Goal: Transaction & Acquisition: Purchase product/service

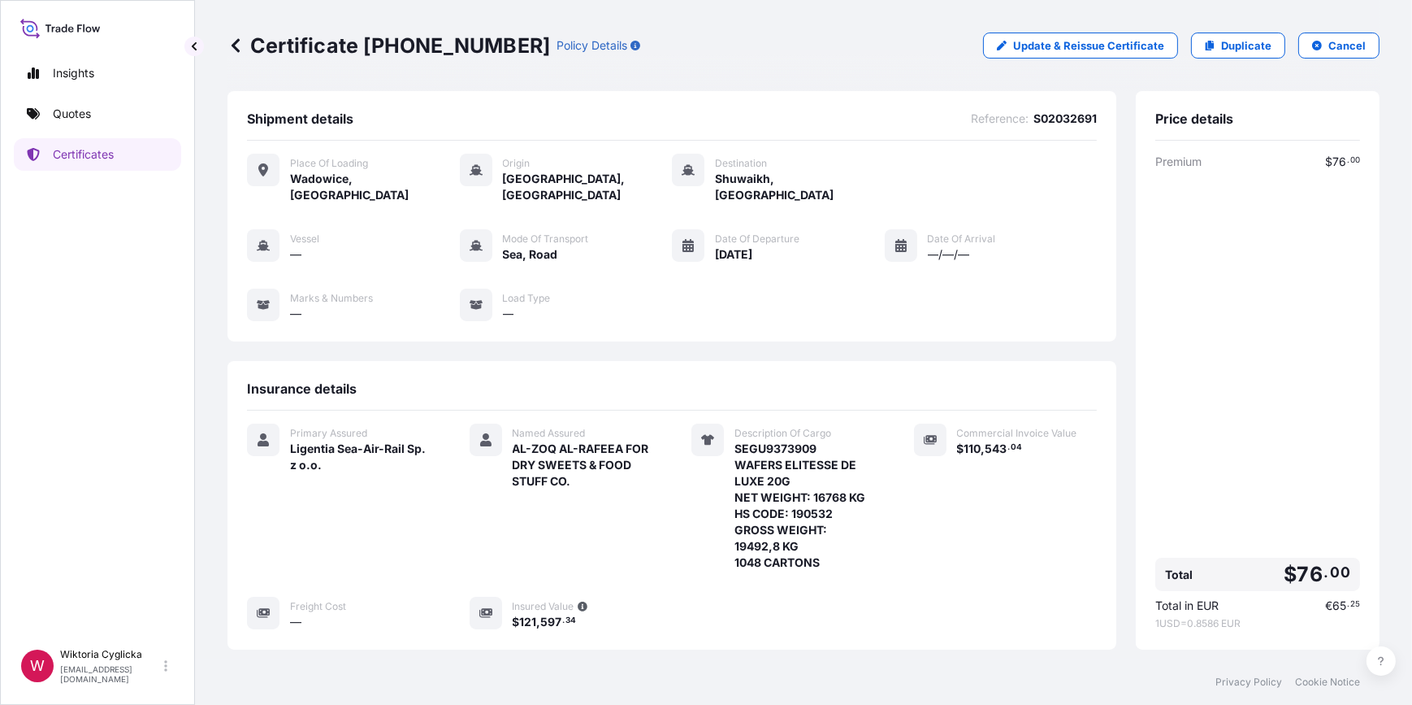
scroll to position [216, 0]
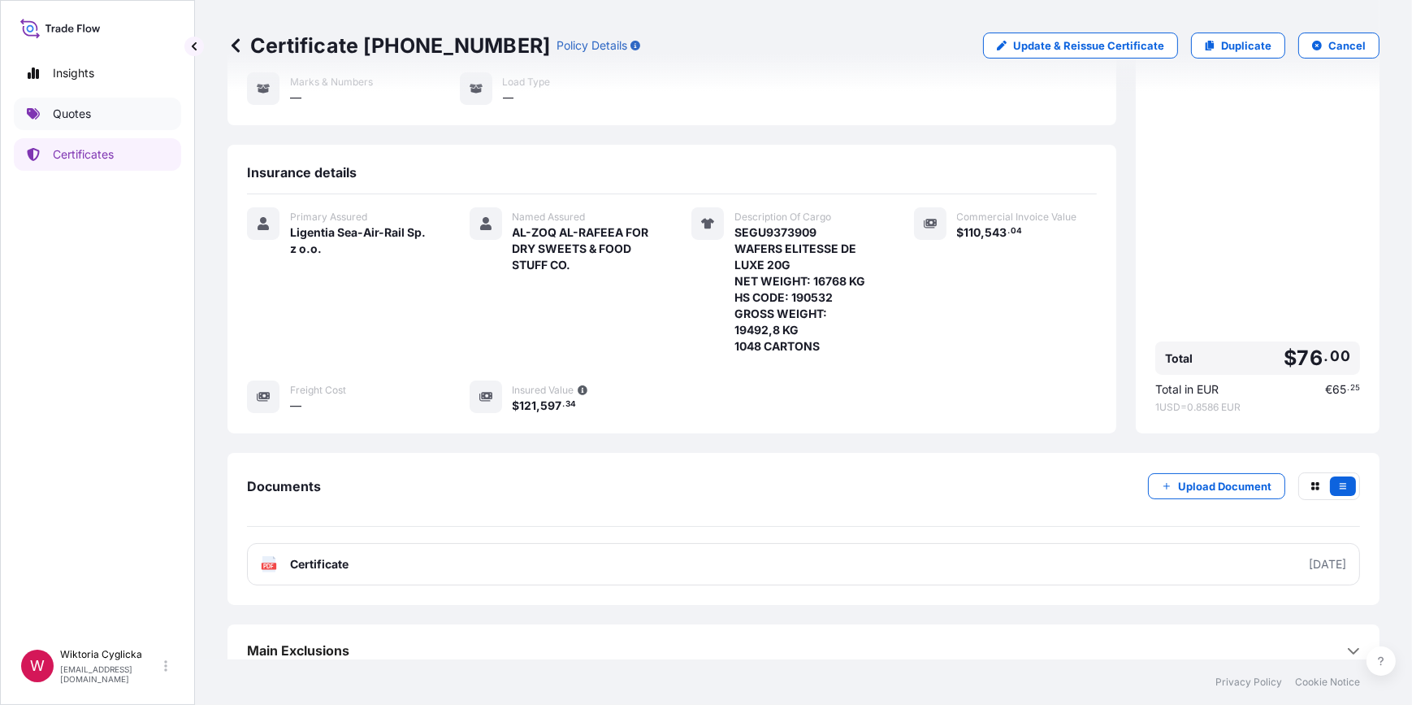
click at [107, 114] on link "Quotes" at bounding box center [97, 114] width 167 height 33
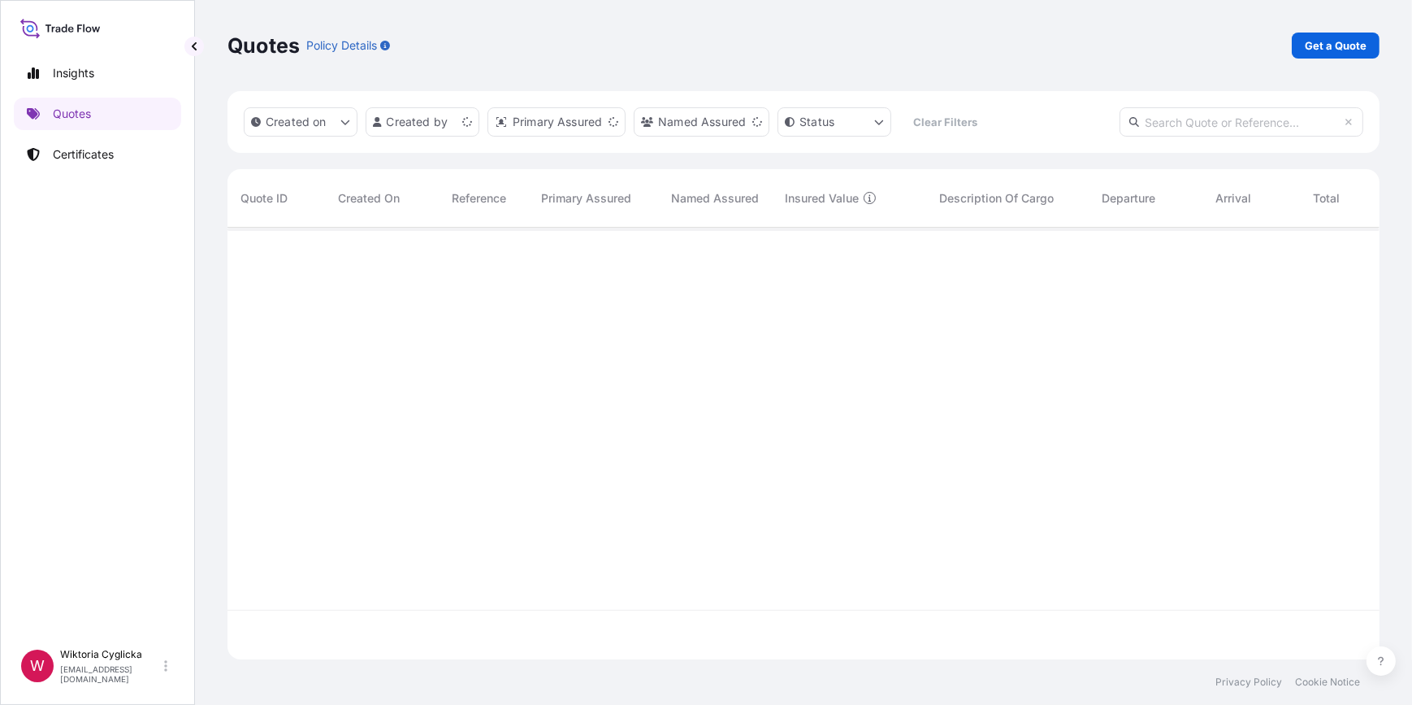
scroll to position [429, 1141]
click at [1346, 33] on link "Get a Quote" at bounding box center [1336, 46] width 88 height 26
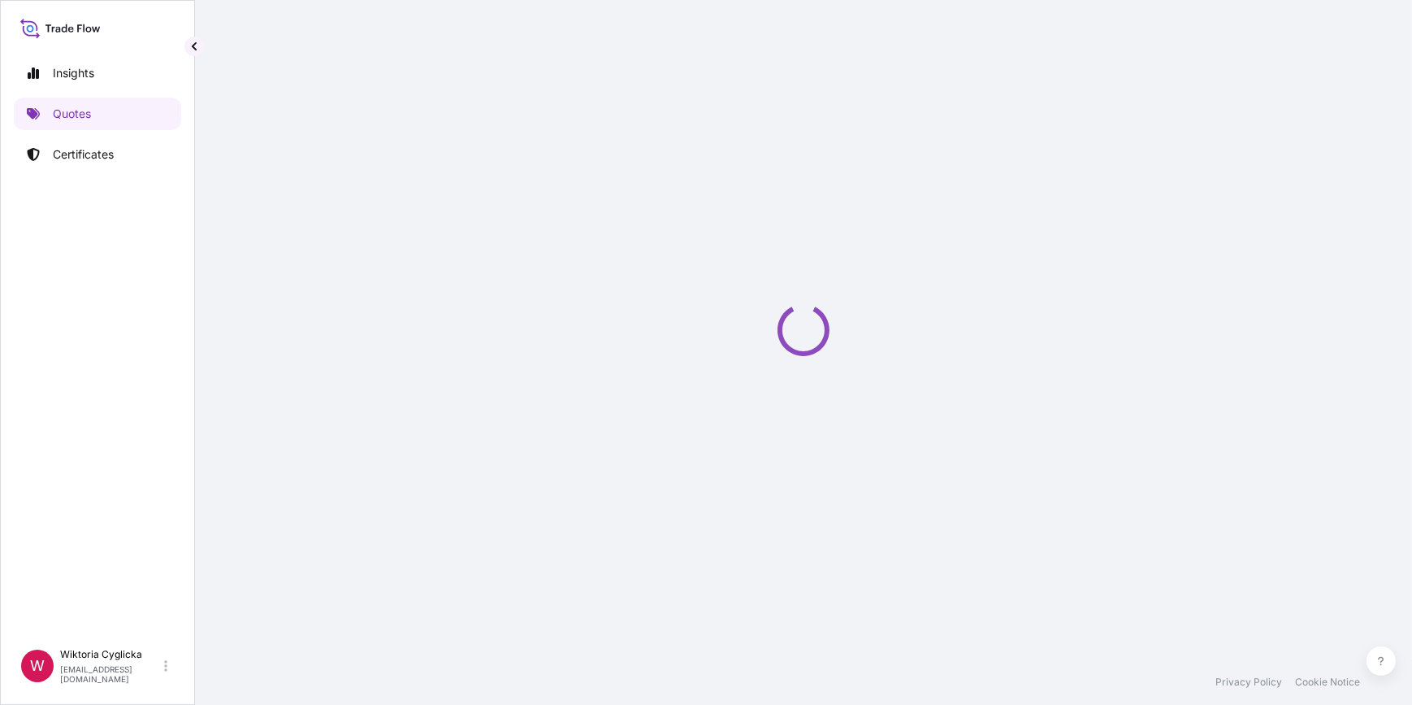
select select "Sea"
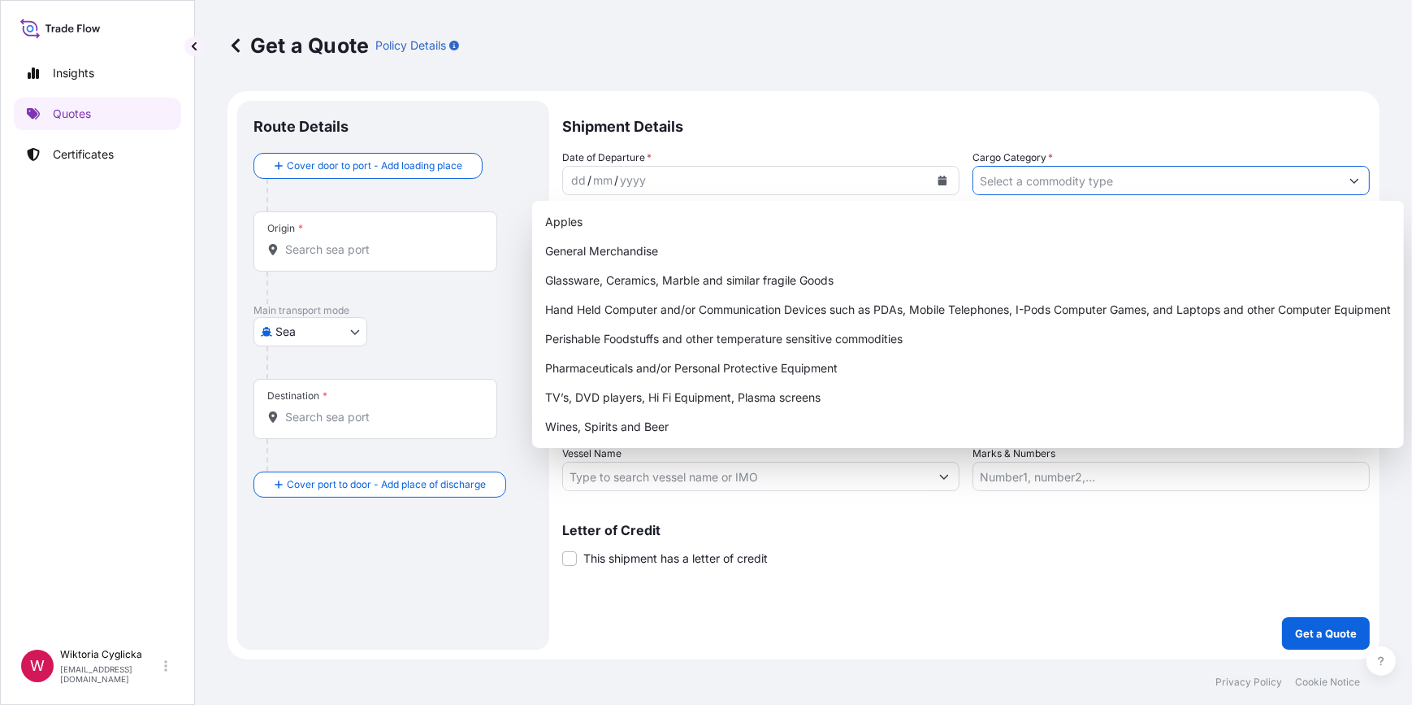
click at [1055, 192] on input "Cargo Category *" at bounding box center [1157, 180] width 366 height 29
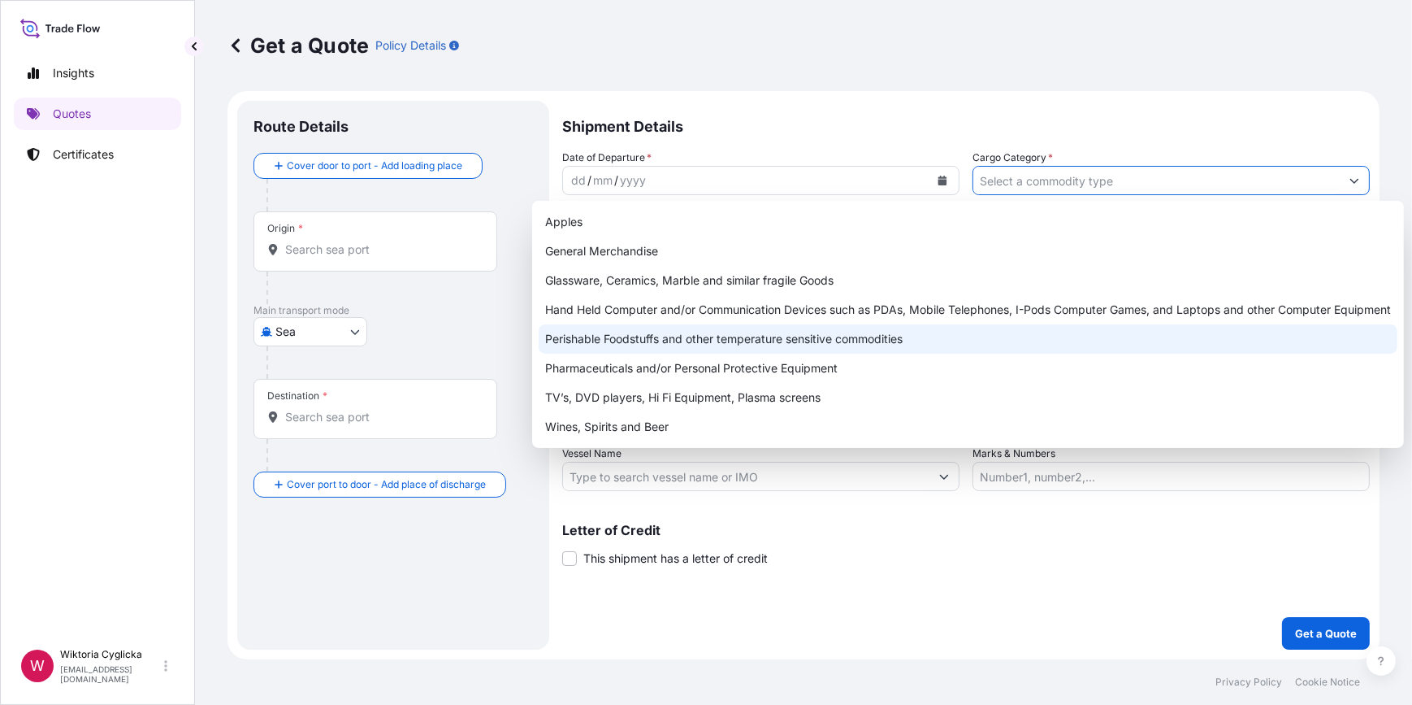
click at [635, 340] on div "Perishable Foodstuffs and other temperature sensitive commodities" at bounding box center [968, 338] width 859 height 29
type input "Perishable Foodstuffs and other temperature sensitive commodities"
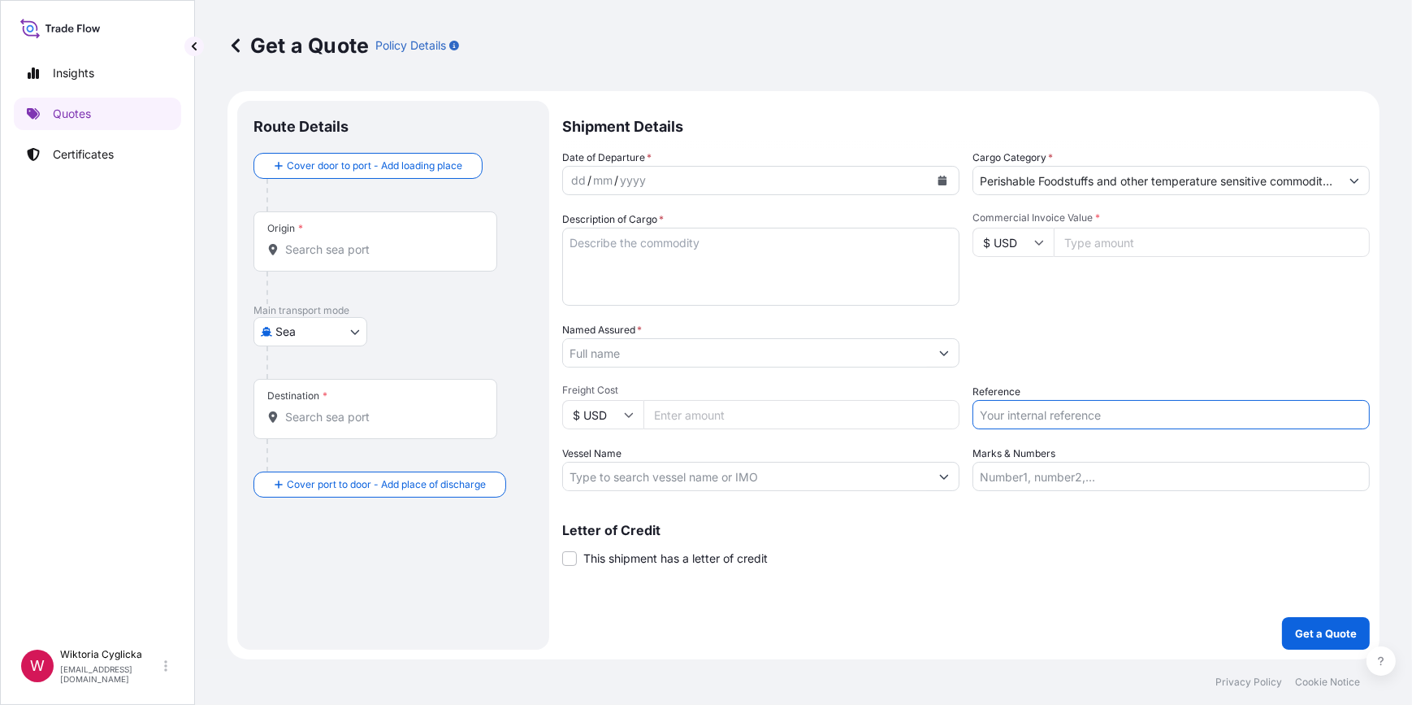
click at [1035, 405] on input "Reference" at bounding box center [1171, 414] width 397 height 29
paste input "S02032732"
type input "S02032732"
click at [1074, 367] on div "Date of Departure * dd / mm / yyyy Cargo Category * Perishable Foodstuffs and o…" at bounding box center [966, 320] width 808 height 341
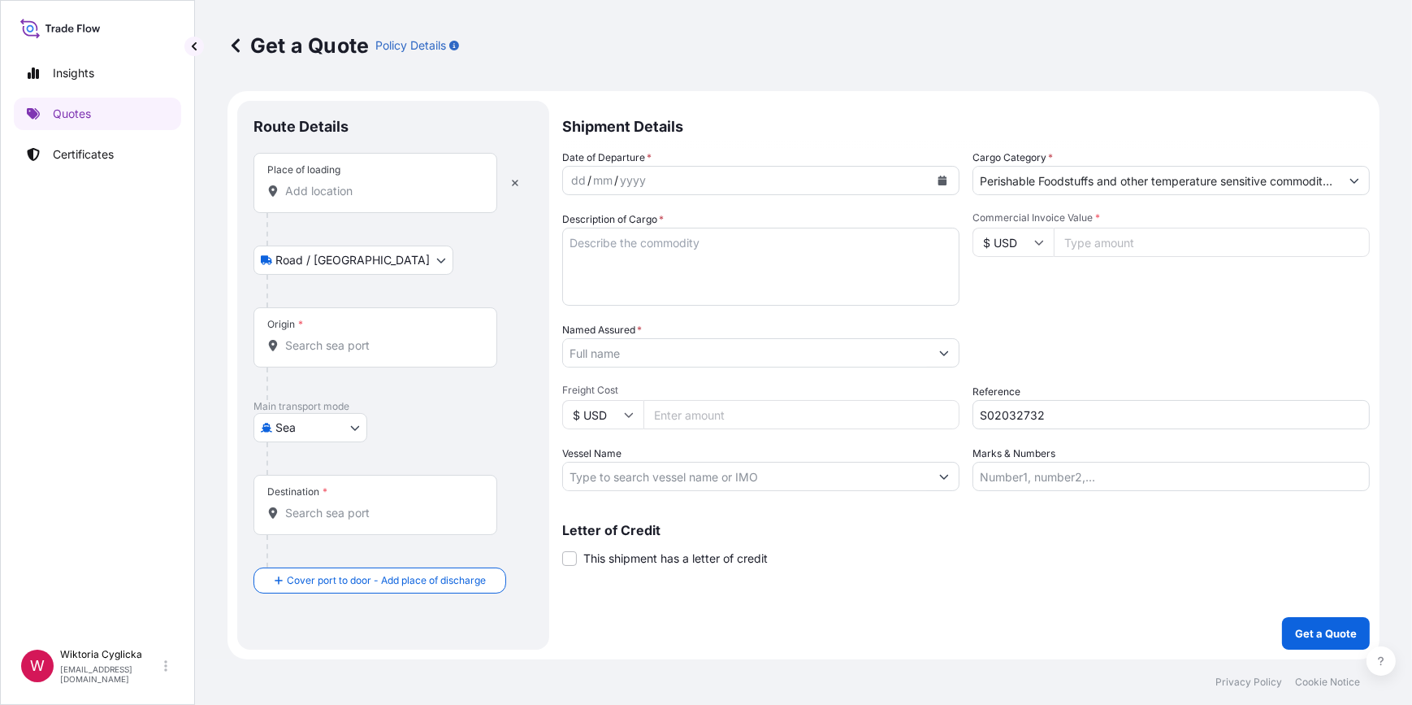
click at [414, 186] on input "Place of loading" at bounding box center [381, 191] width 192 height 16
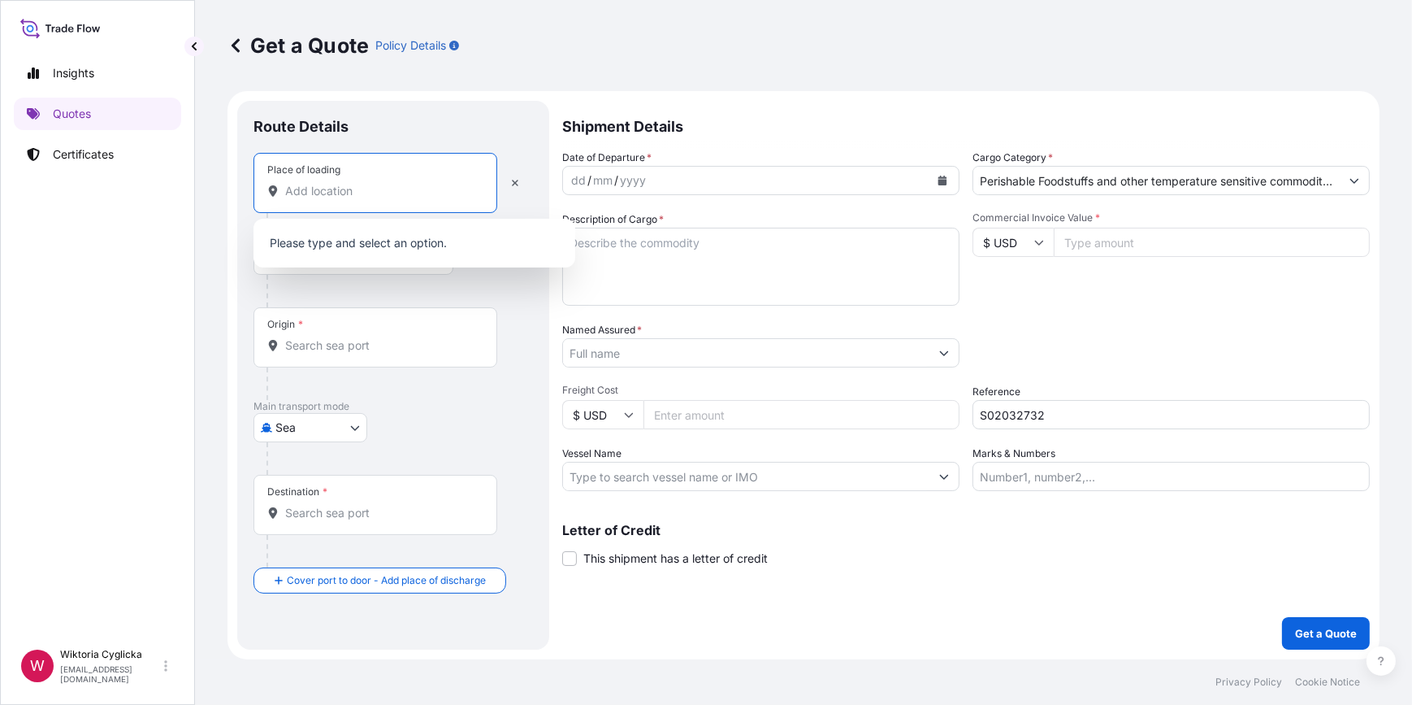
paste input "[GEOGRAPHIC_DATA]"
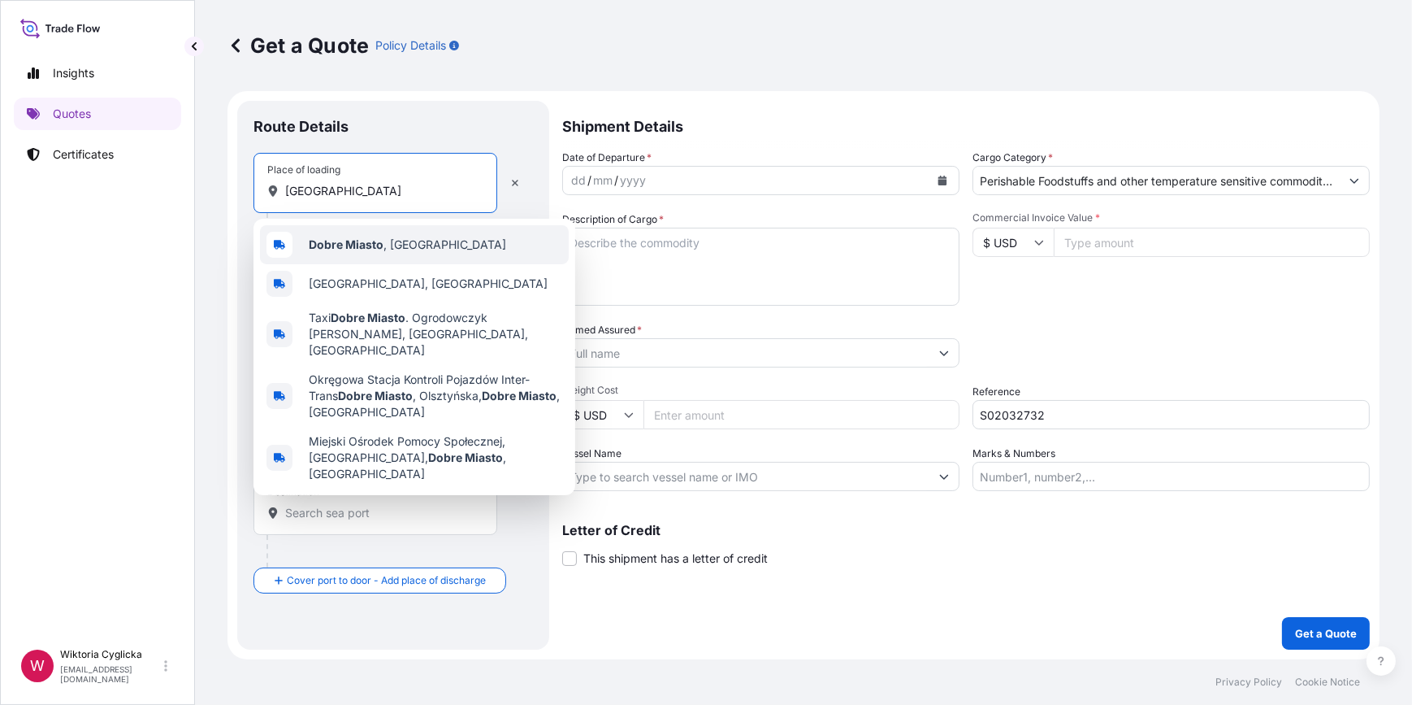
click at [338, 240] on b "Dobre Miasto" at bounding box center [346, 244] width 75 height 14
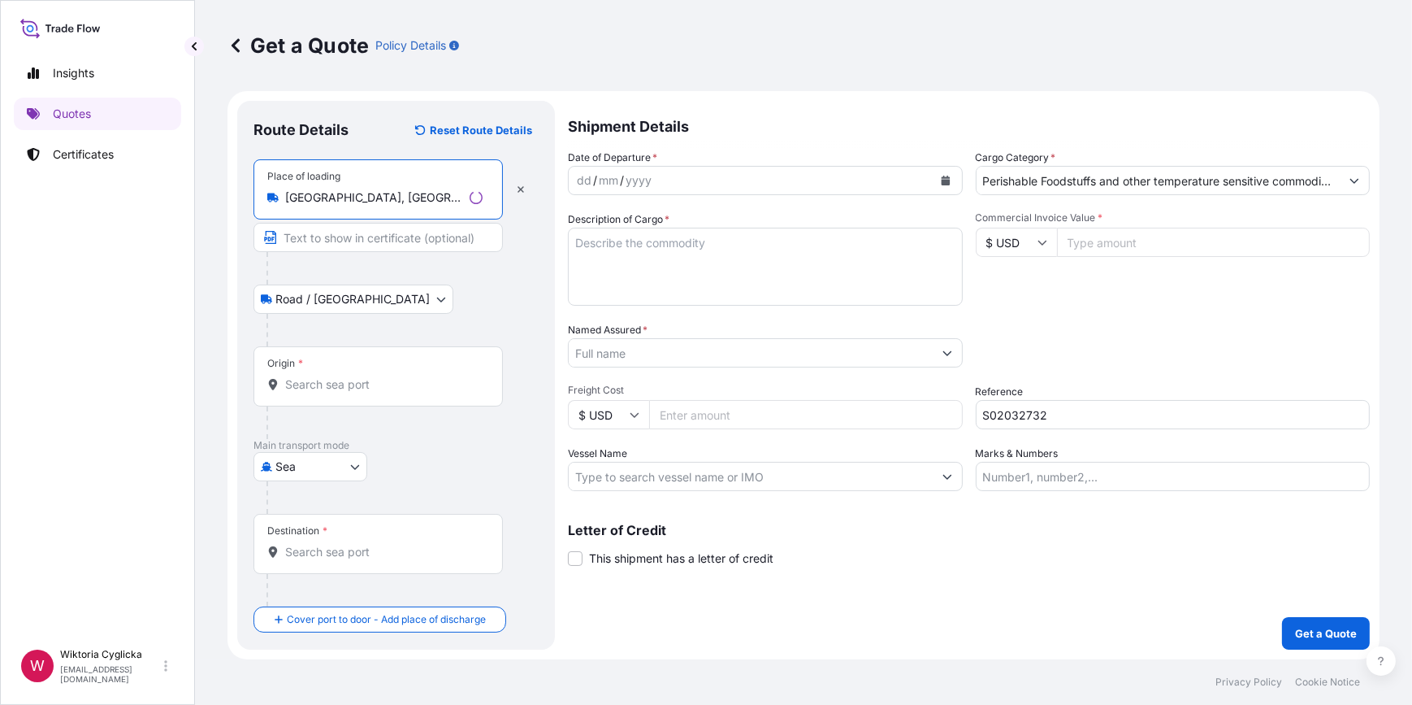
type input "[GEOGRAPHIC_DATA], [GEOGRAPHIC_DATA]"
click at [944, 185] on button "Calendar" at bounding box center [946, 180] width 26 height 26
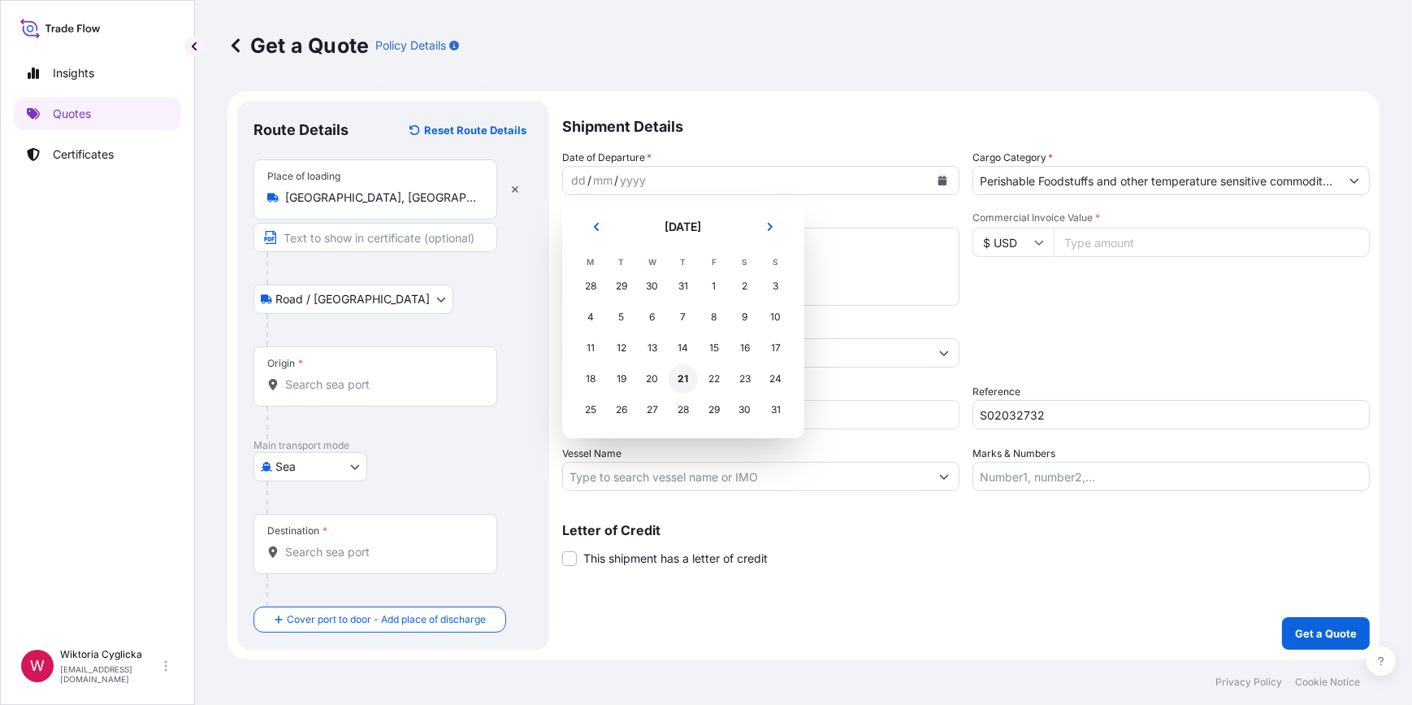
click at [679, 378] on div "21" at bounding box center [683, 378] width 29 height 29
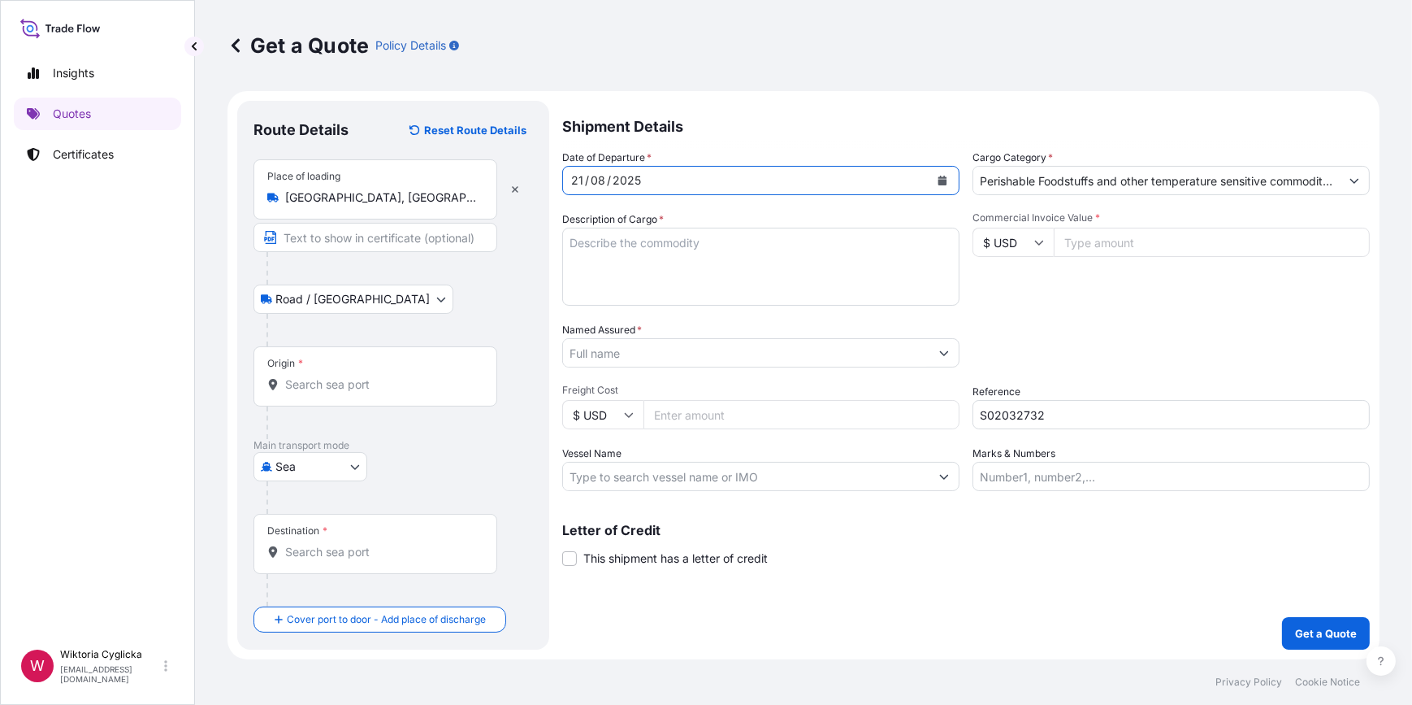
click at [357, 379] on input "Origin *" at bounding box center [381, 384] width 192 height 16
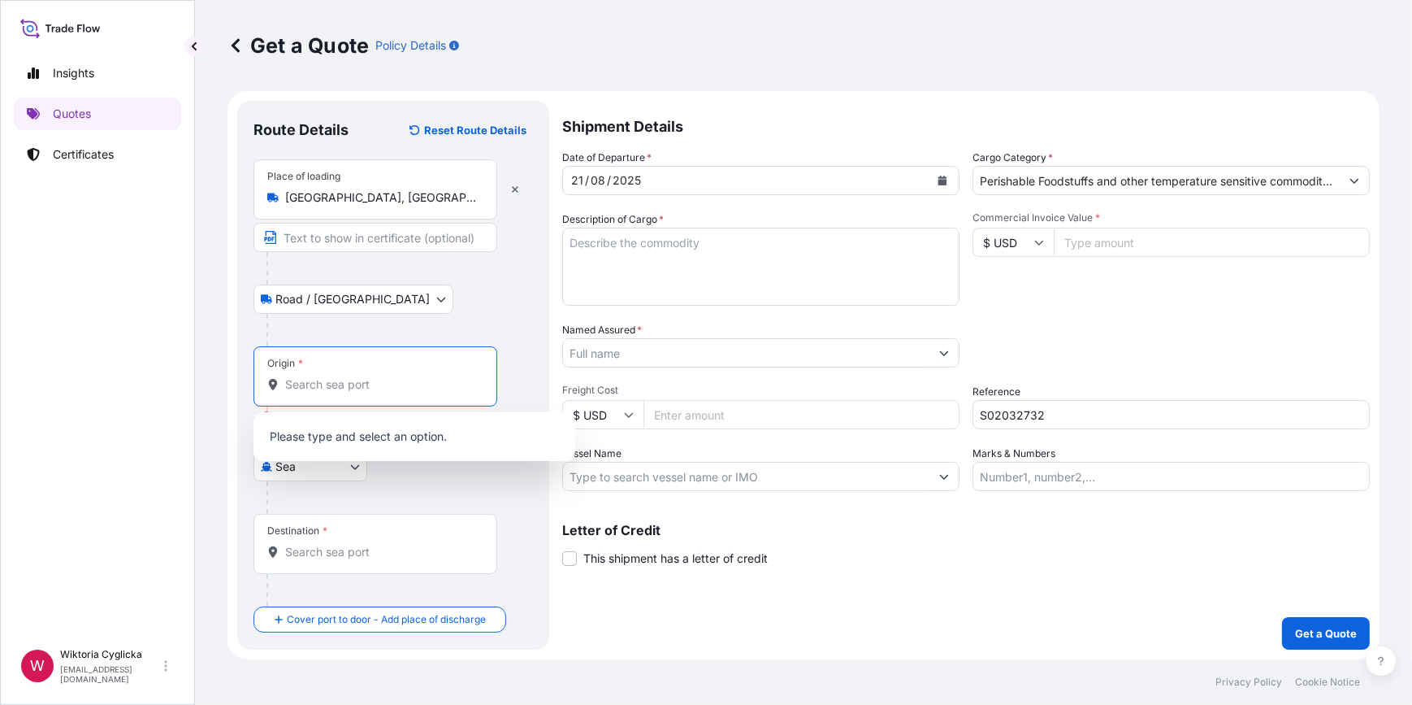
click at [348, 383] on input "Origin * Please select an origin" at bounding box center [381, 384] width 192 height 16
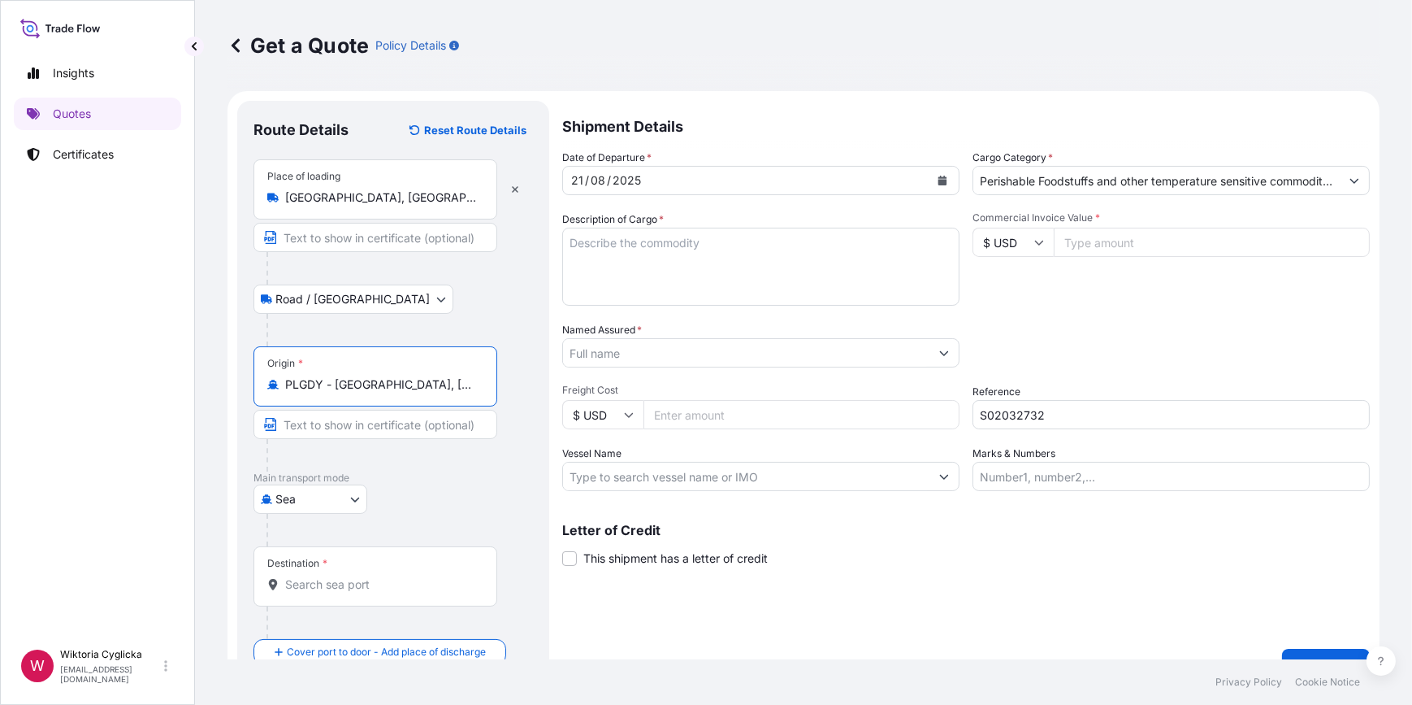
type input "PLGDY - [GEOGRAPHIC_DATA], [GEOGRAPHIC_DATA]"
click at [316, 593] on div "Destination *" at bounding box center [376, 576] width 244 height 60
click at [316, 592] on input "Destination *" at bounding box center [381, 584] width 192 height 16
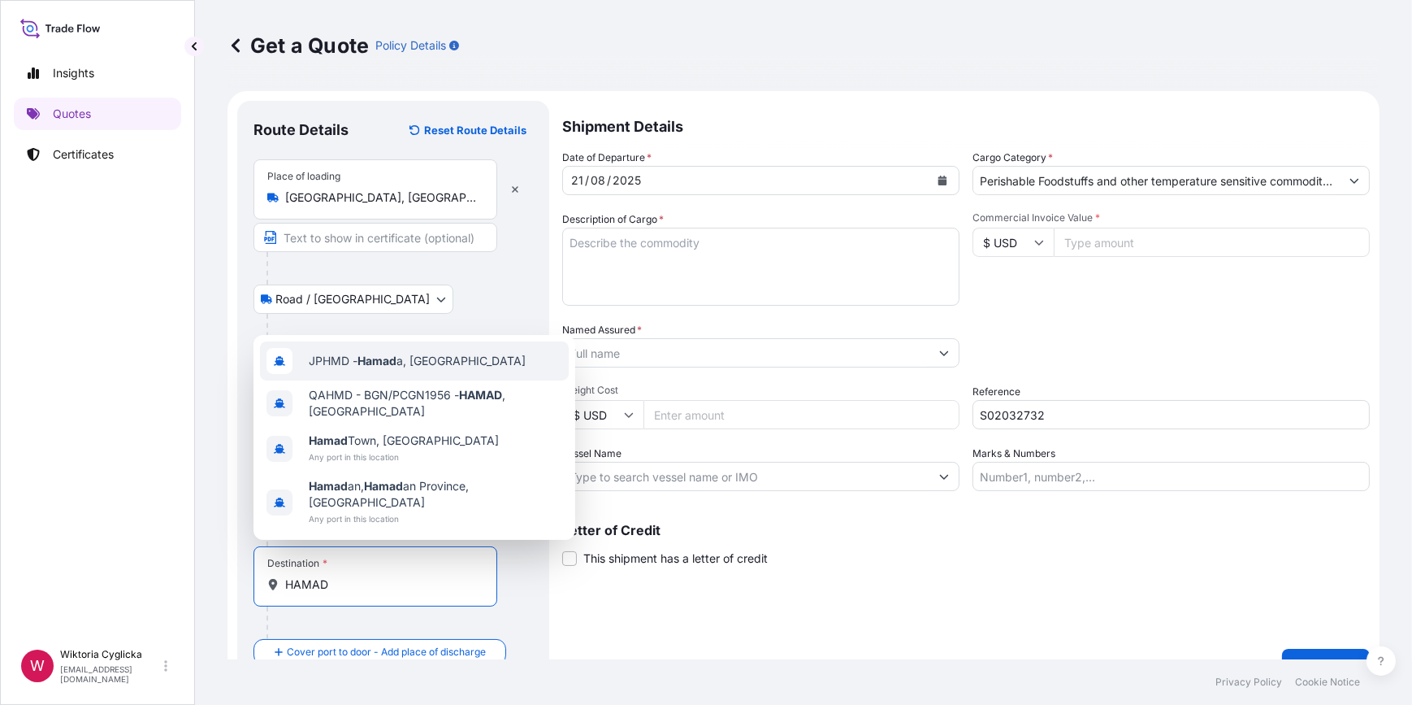
click at [391, 369] on span "JPHMD - Hamad a, [GEOGRAPHIC_DATA]" at bounding box center [417, 361] width 217 height 16
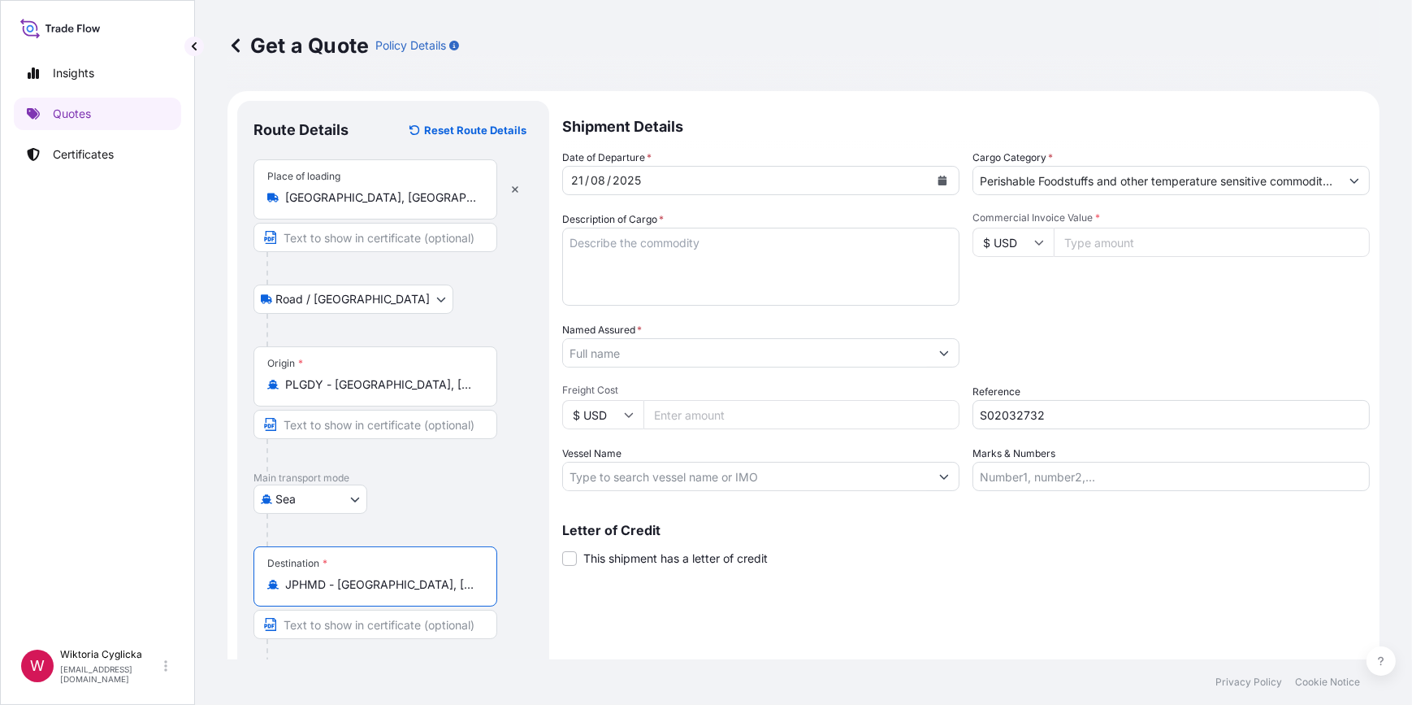
drag, startPoint x: 454, startPoint y: 584, endPoint x: 291, endPoint y: 578, distance: 163.5
click at [291, 578] on input "JPHMD - [GEOGRAPHIC_DATA], [GEOGRAPHIC_DATA]" at bounding box center [381, 584] width 192 height 16
type input "J"
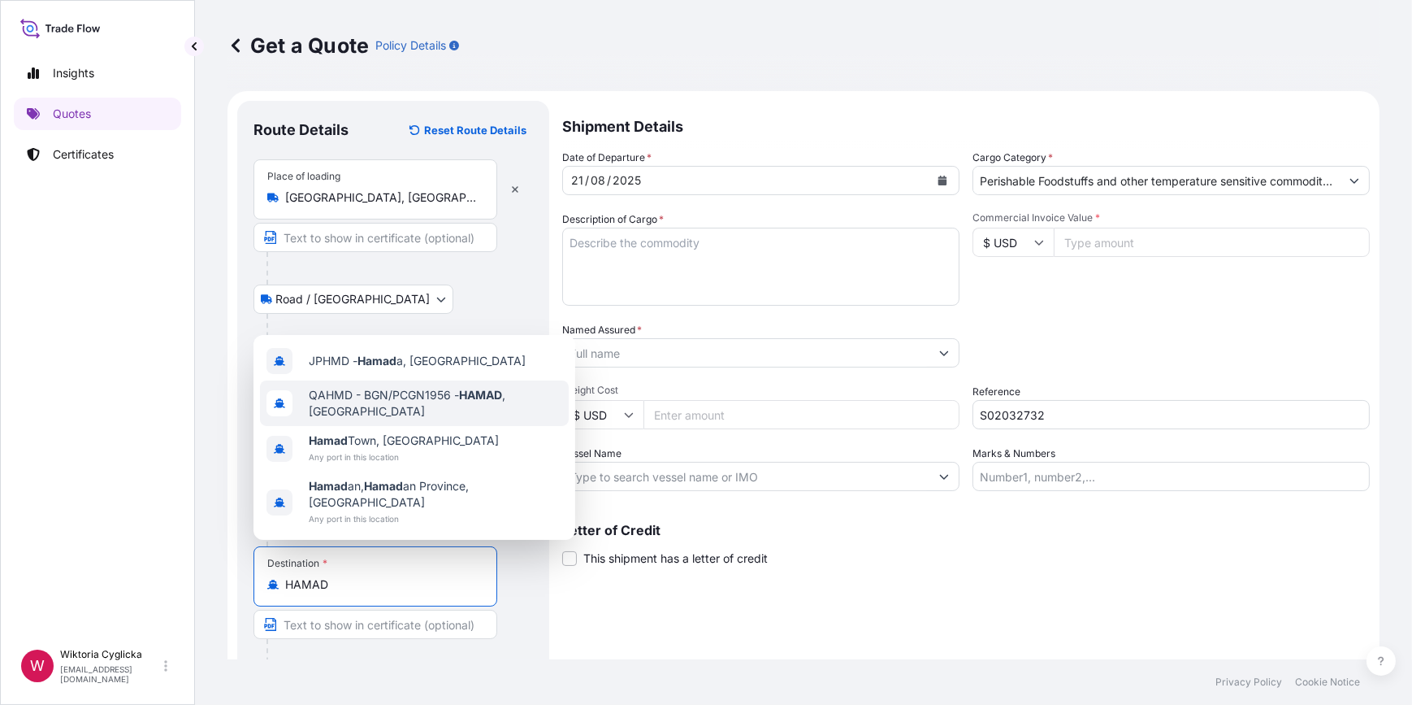
click at [496, 414] on span "QAHMD - BGN/PCGN1956 - HAMAD , [GEOGRAPHIC_DATA]" at bounding box center [436, 403] width 254 height 33
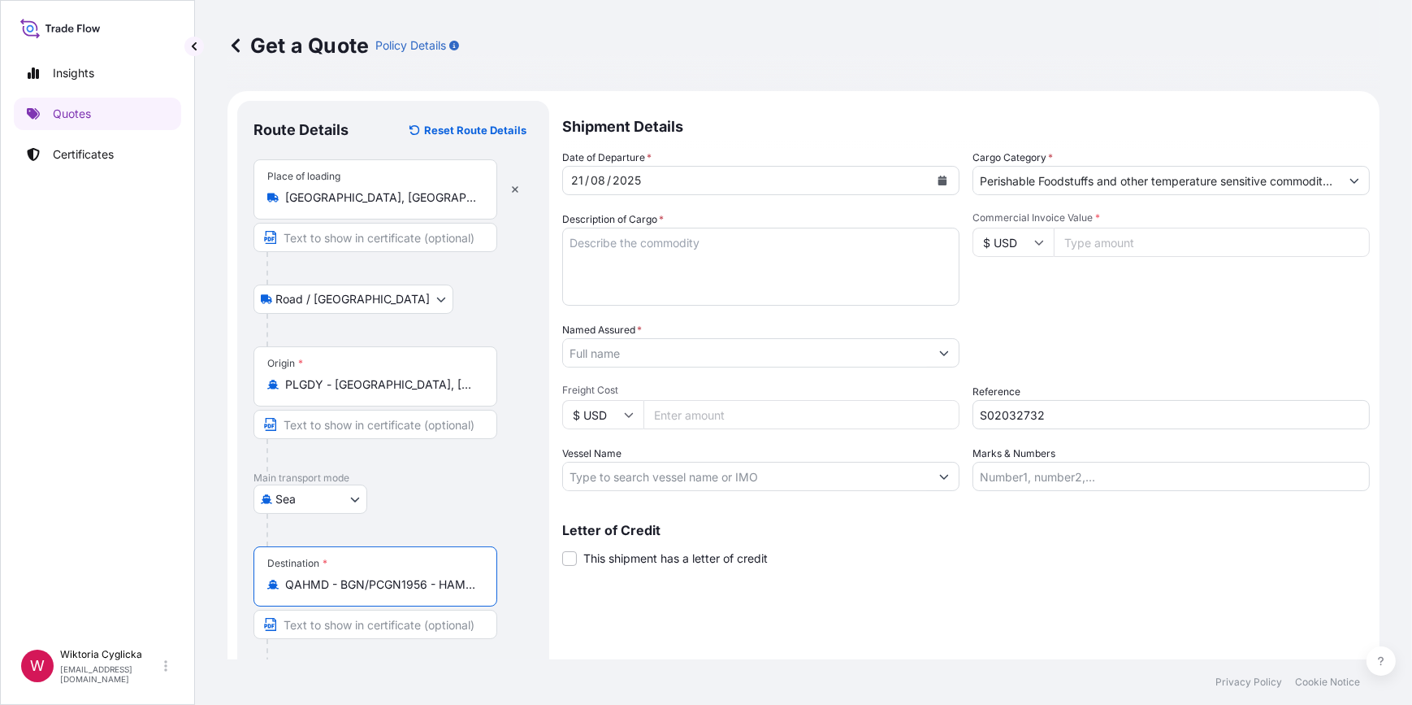
type input "QAHMD - BGN/PCGN1956 - HAMAD, [GEOGRAPHIC_DATA]"
click at [615, 264] on textarea "Description of Cargo *" at bounding box center [760, 267] width 397 height 78
paste textarea "CREAM FUDGE 800G (10X800G) NET WEIGHT: 22224 KG CN CODE: 170490"
click at [707, 276] on textarea "CREAM FUDGE 800G (10X800G) NET WEIGHT: 22224 KG CN CODE: 170490" at bounding box center [760, 267] width 397 height 78
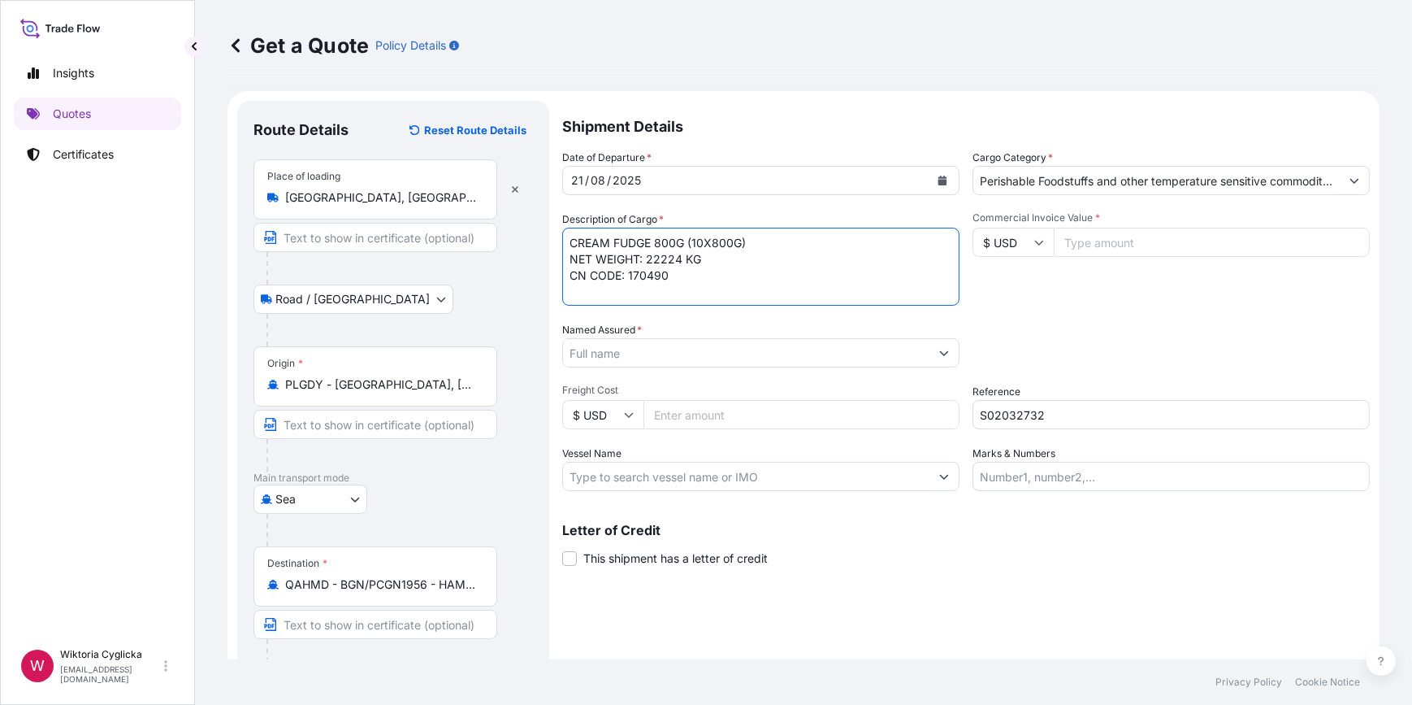
paste textarea "2778"
click at [689, 295] on textarea "CREAM FUDGE 800G (10X800G) NET WEIGHT: 22224 KG CN CODE: 170490 2778 CARTONS GR…" at bounding box center [760, 267] width 397 height 78
paste textarea "24020,25"
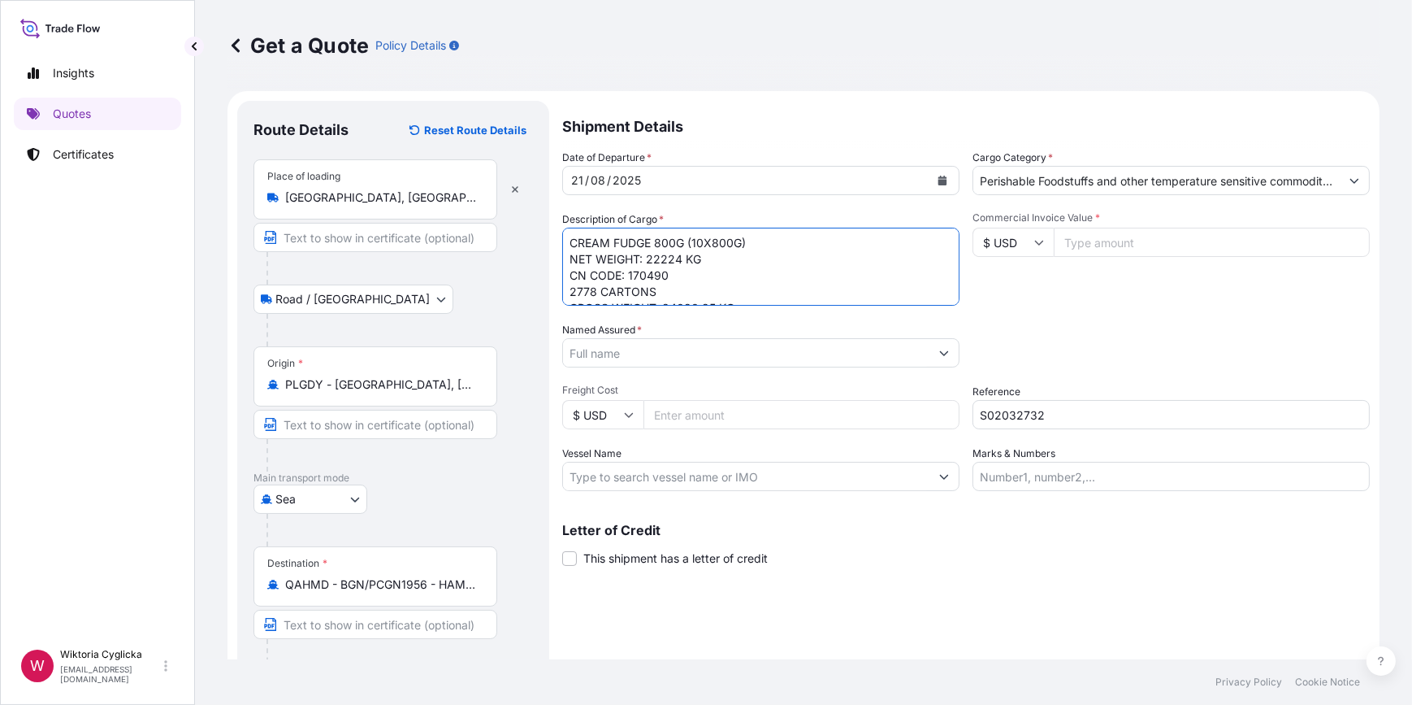
click at [566, 238] on textarea "CREAM FUDGE 800G (10X800G) NET WEIGHT: 22224 KG CN CODE: 170490 2778 CARTONS GR…" at bounding box center [760, 267] width 397 height 78
paste textarea "TCLU1207602"
type textarea "TCLU1207602 CREAM FUDGE 800G (10X800G) NET WEIGHT: 22224 KG CN CODE: 170490 277…"
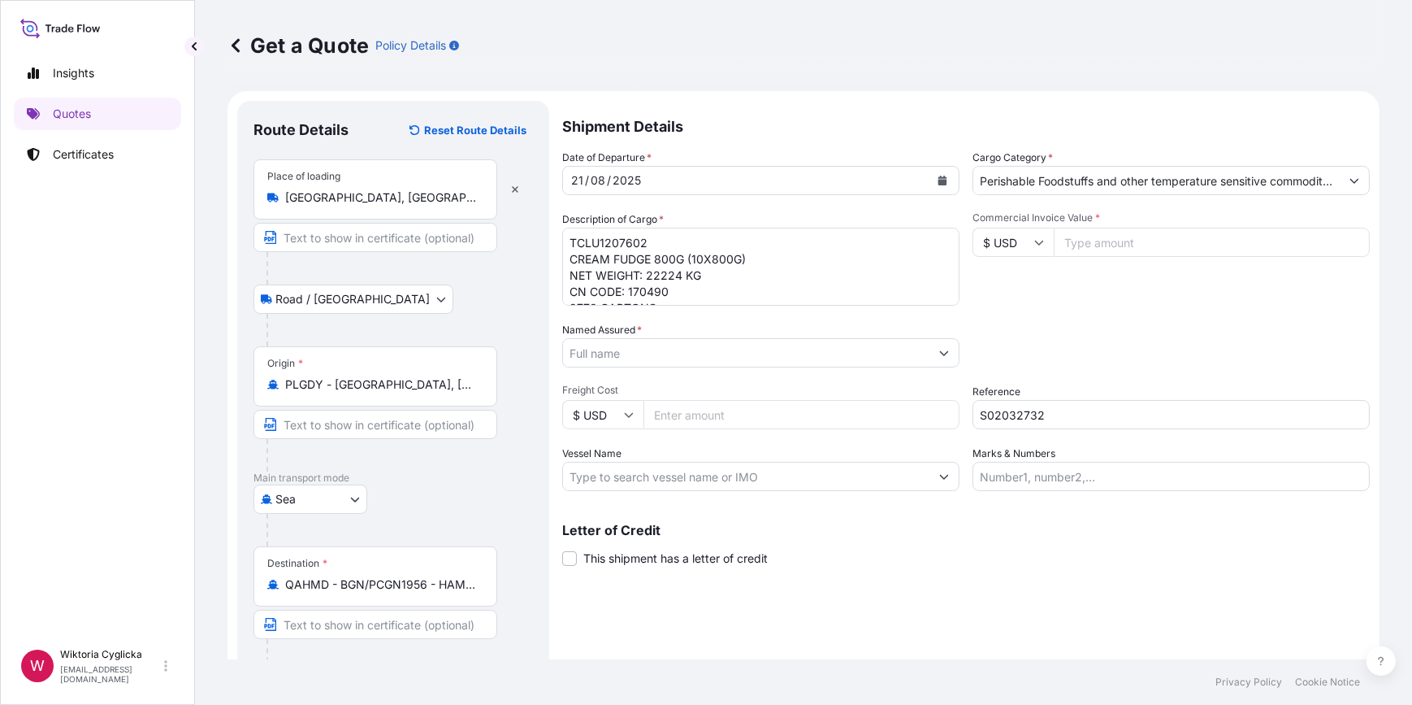
click at [760, 216] on div "Description of Cargo * TCLU1207602 CREAM FUDGE 800G (10X800G) NET WEIGHT: 22224…" at bounding box center [760, 258] width 397 height 94
click at [605, 353] on input "Named Assured *" at bounding box center [746, 352] width 366 height 29
paste input "TRANSIND TRADING AND DISTRIBUTION"
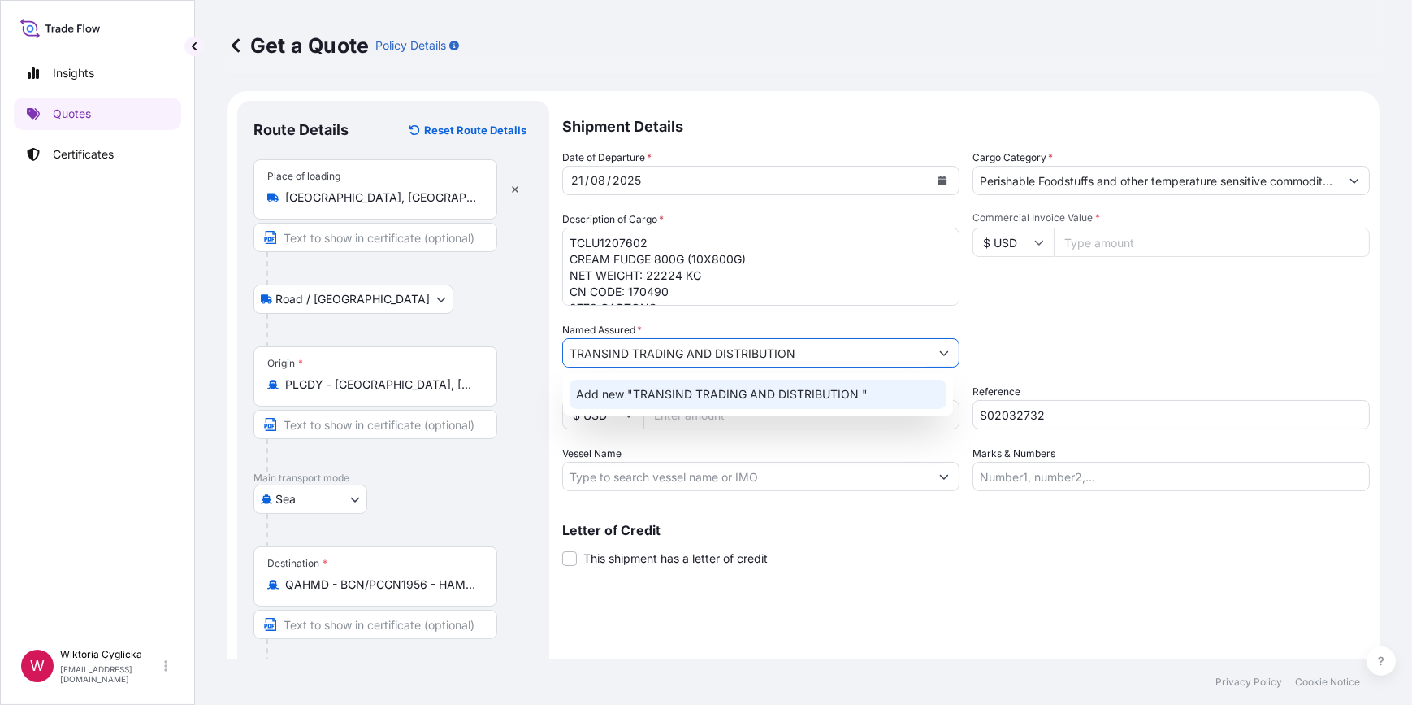
click at [759, 395] on span "Add new "TRANSIND TRADING AND DISTRIBUTION "" at bounding box center [722, 394] width 292 height 16
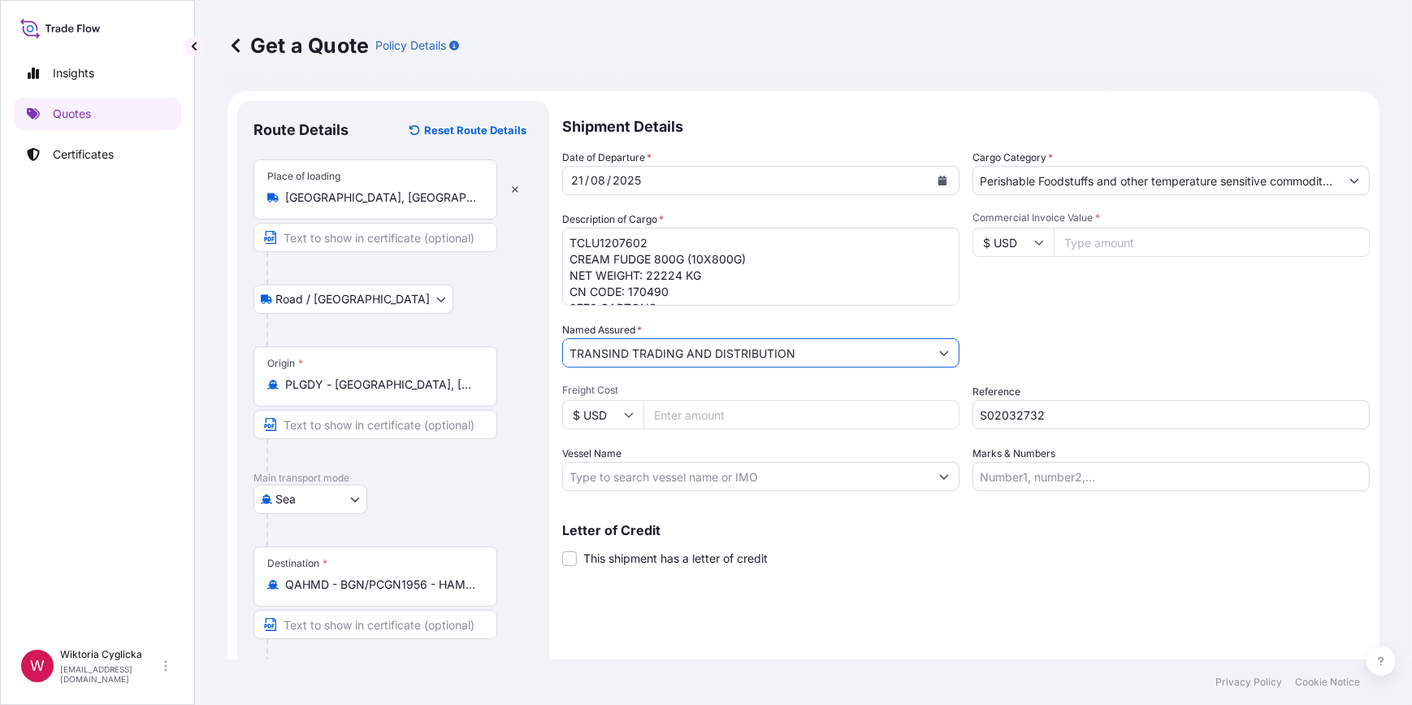
type input "TRANSIND TRADING AND DISTRIBUTION"
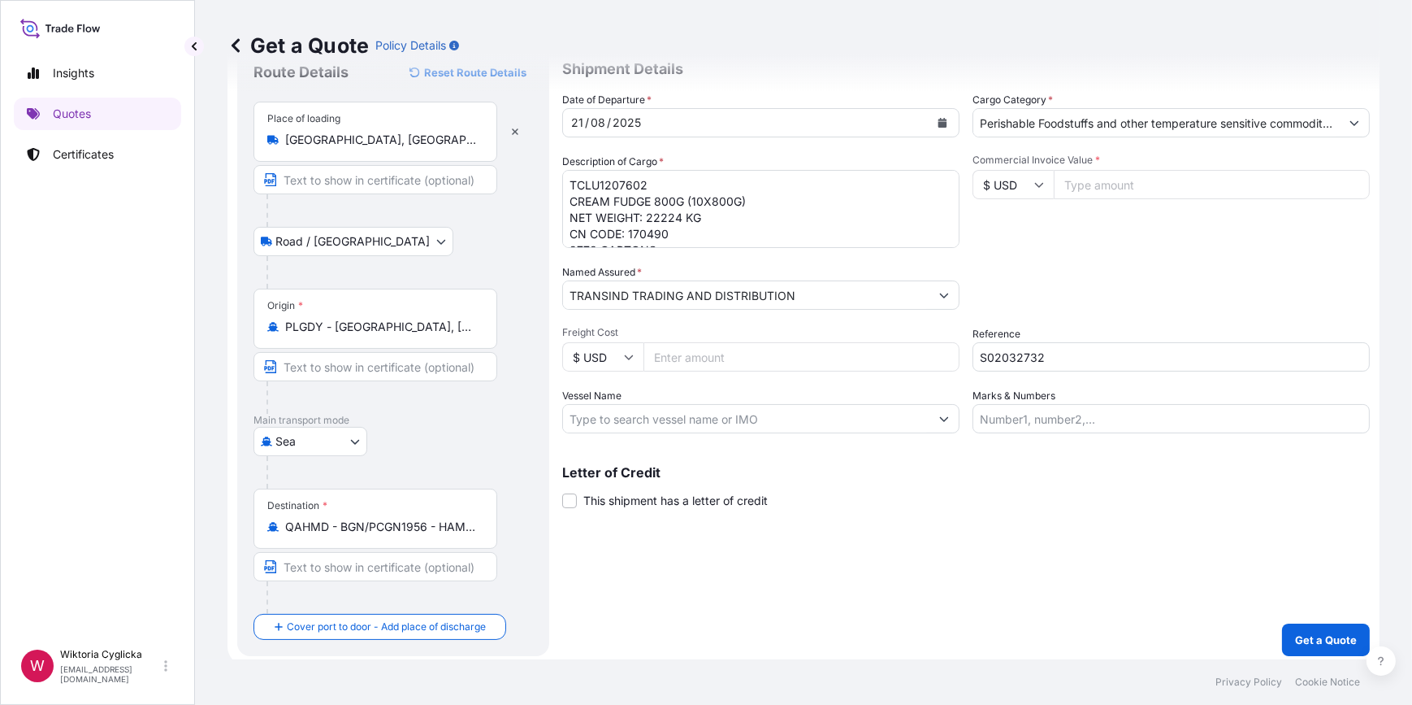
scroll to position [63, 0]
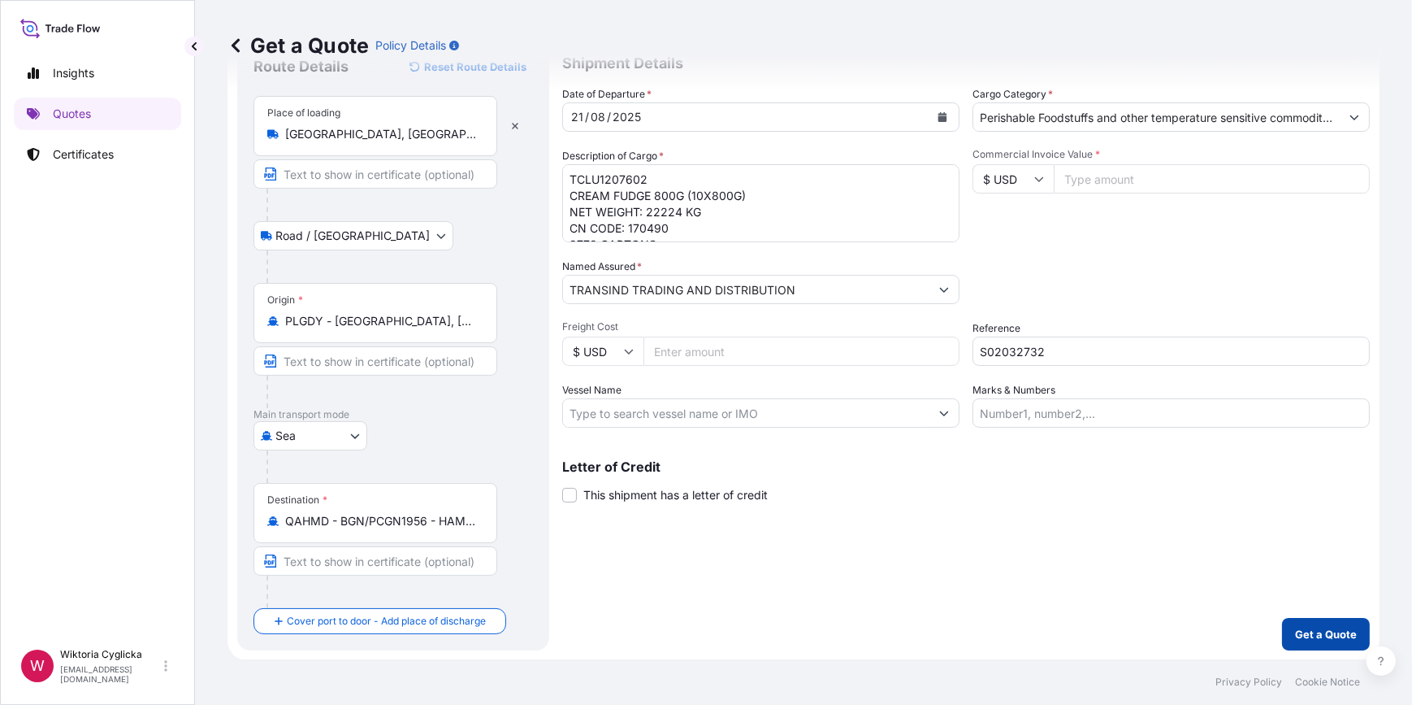
click at [1295, 628] on p "Get a Quote" at bounding box center [1326, 634] width 62 height 16
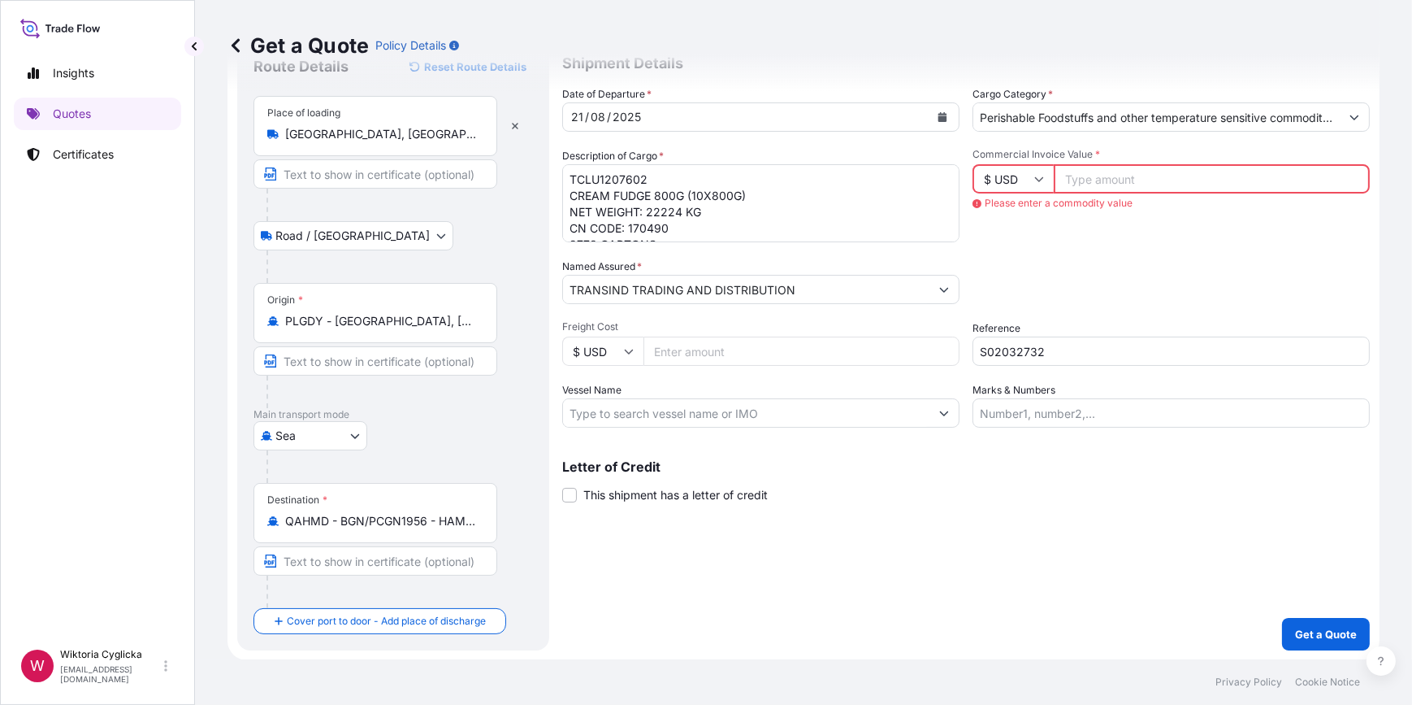
click at [1088, 181] on input "Commercial Invoice Value *" at bounding box center [1212, 178] width 316 height 29
type input "39277.30"
click at [1103, 219] on div "Commercial Invoice Value * $ USD 39277.30" at bounding box center [1171, 195] width 397 height 94
click at [1312, 637] on p "Get a Quote" at bounding box center [1326, 634] width 62 height 16
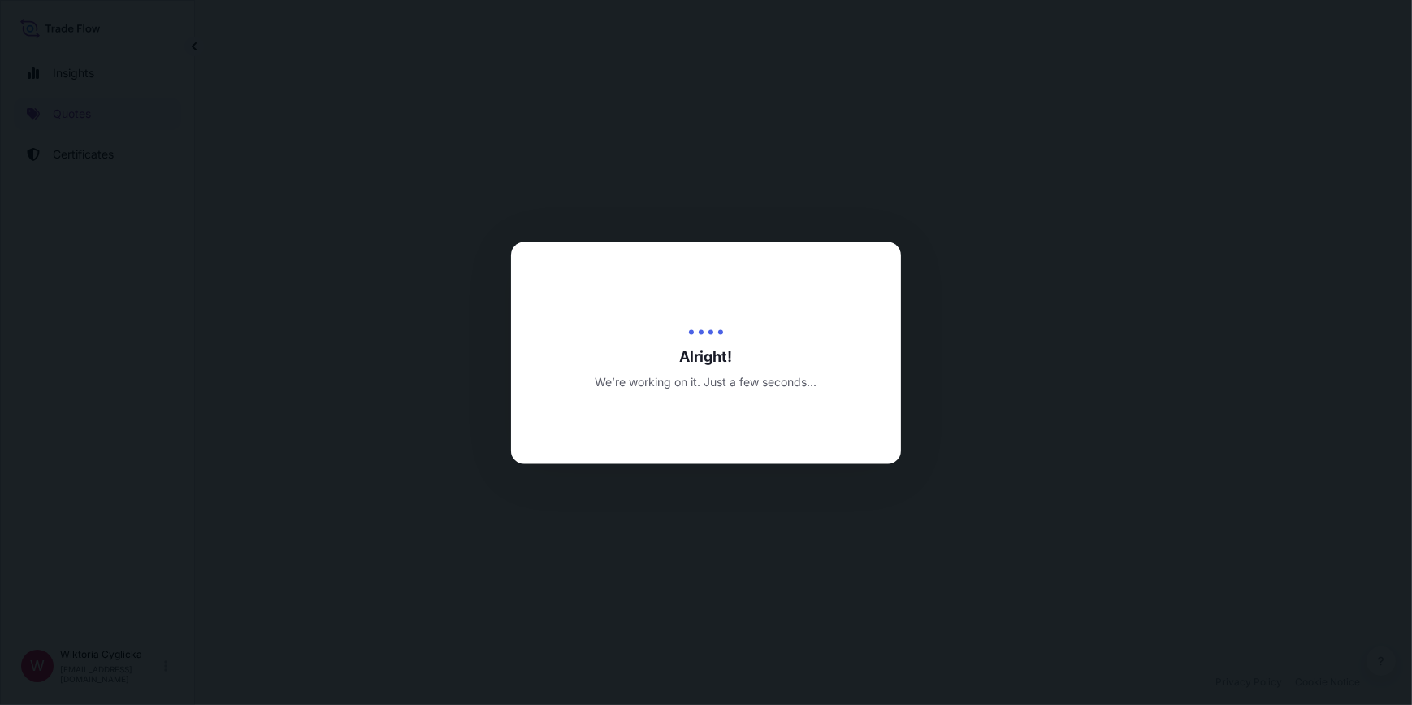
select select "Road / [GEOGRAPHIC_DATA]"
select select "Sea"
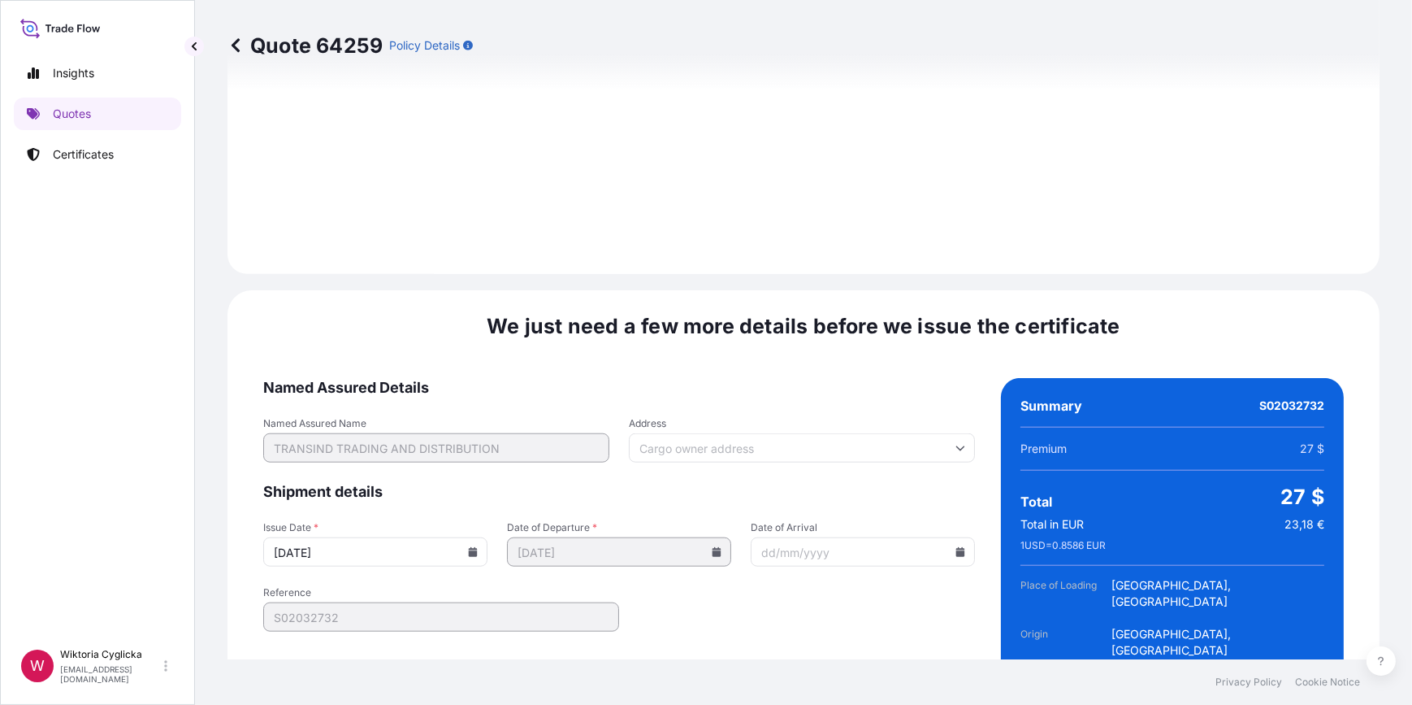
scroll to position [2029, 0]
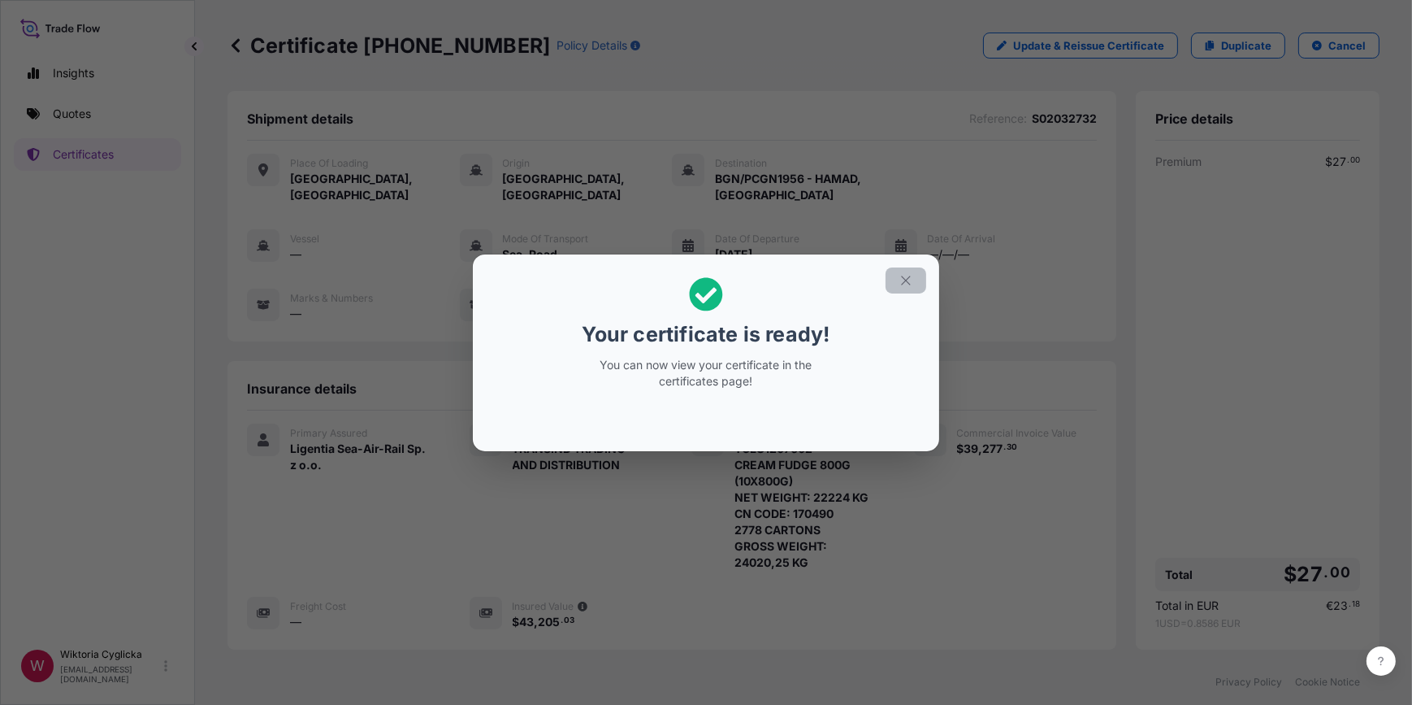
click at [900, 279] on icon "button" at bounding box center [906, 280] width 15 height 15
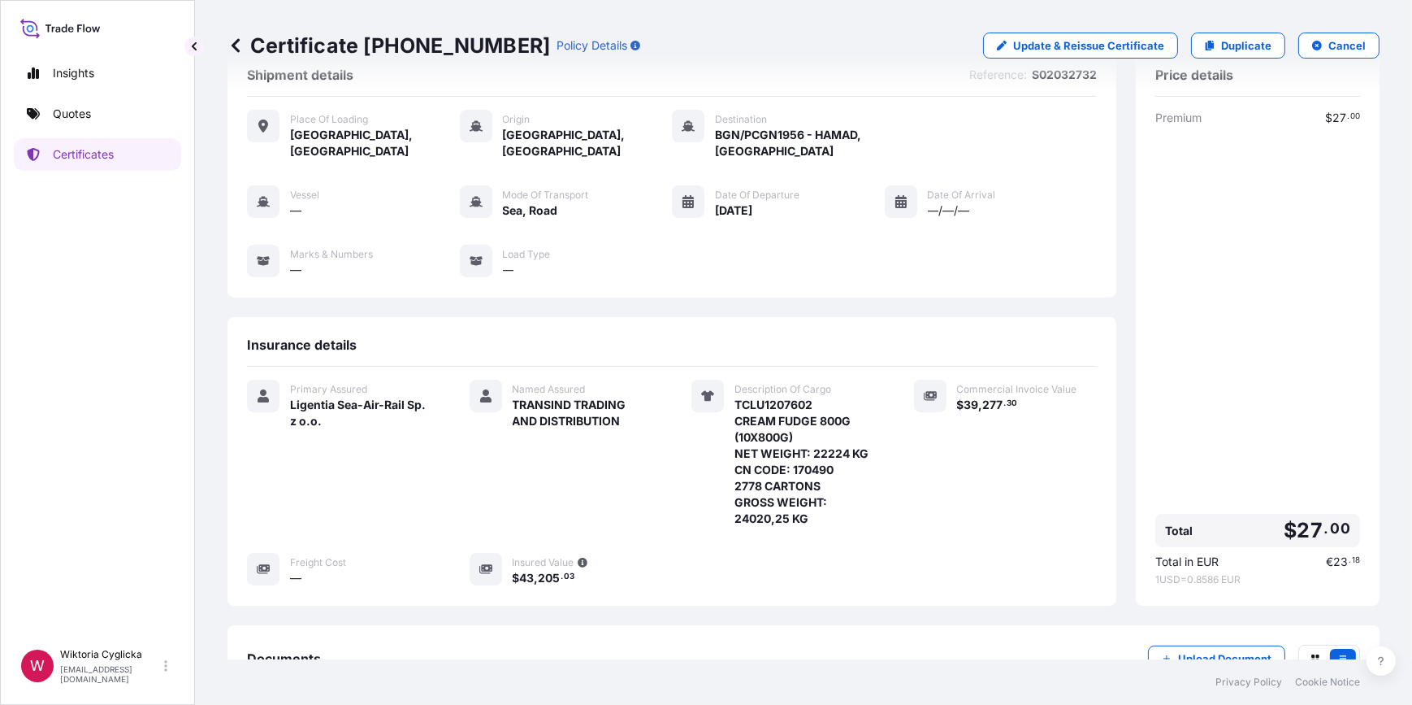
scroll to position [232, 0]
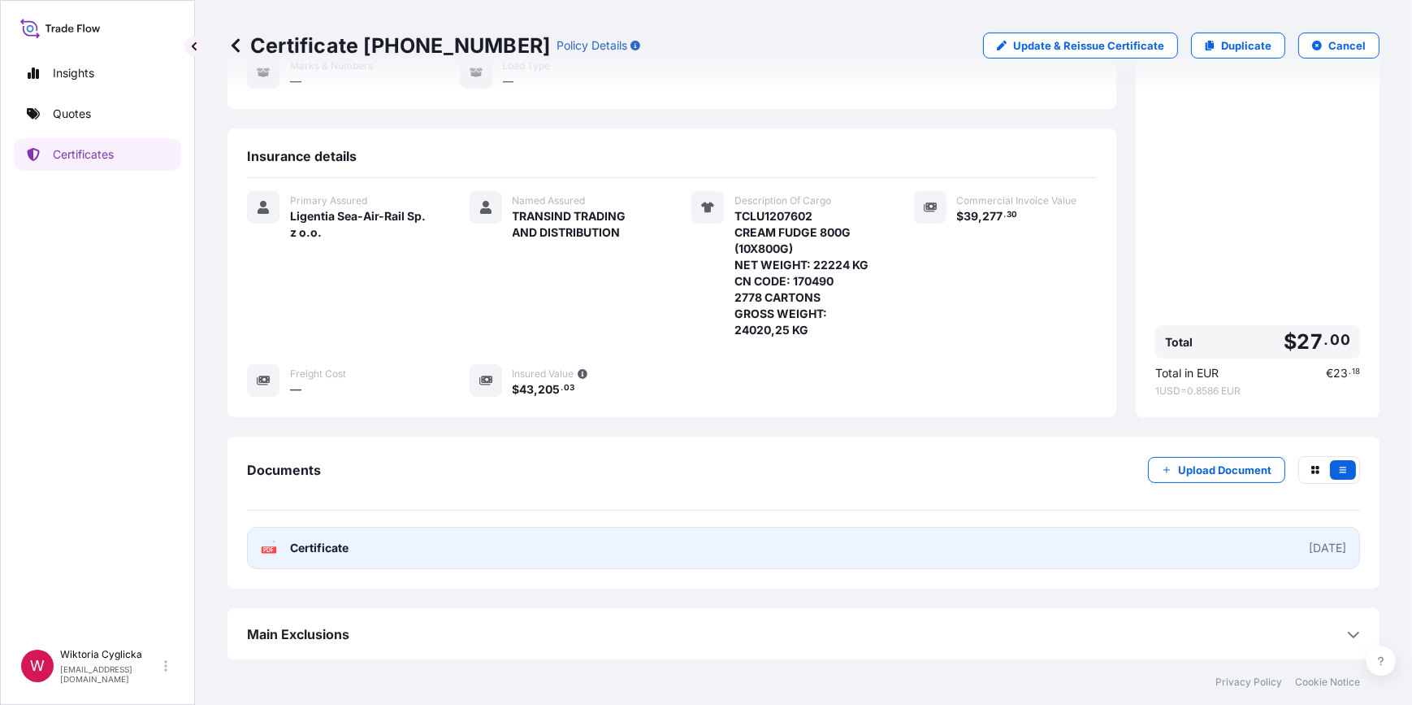
click at [883, 553] on link "PDF Certificate [DATE]" at bounding box center [803, 548] width 1113 height 42
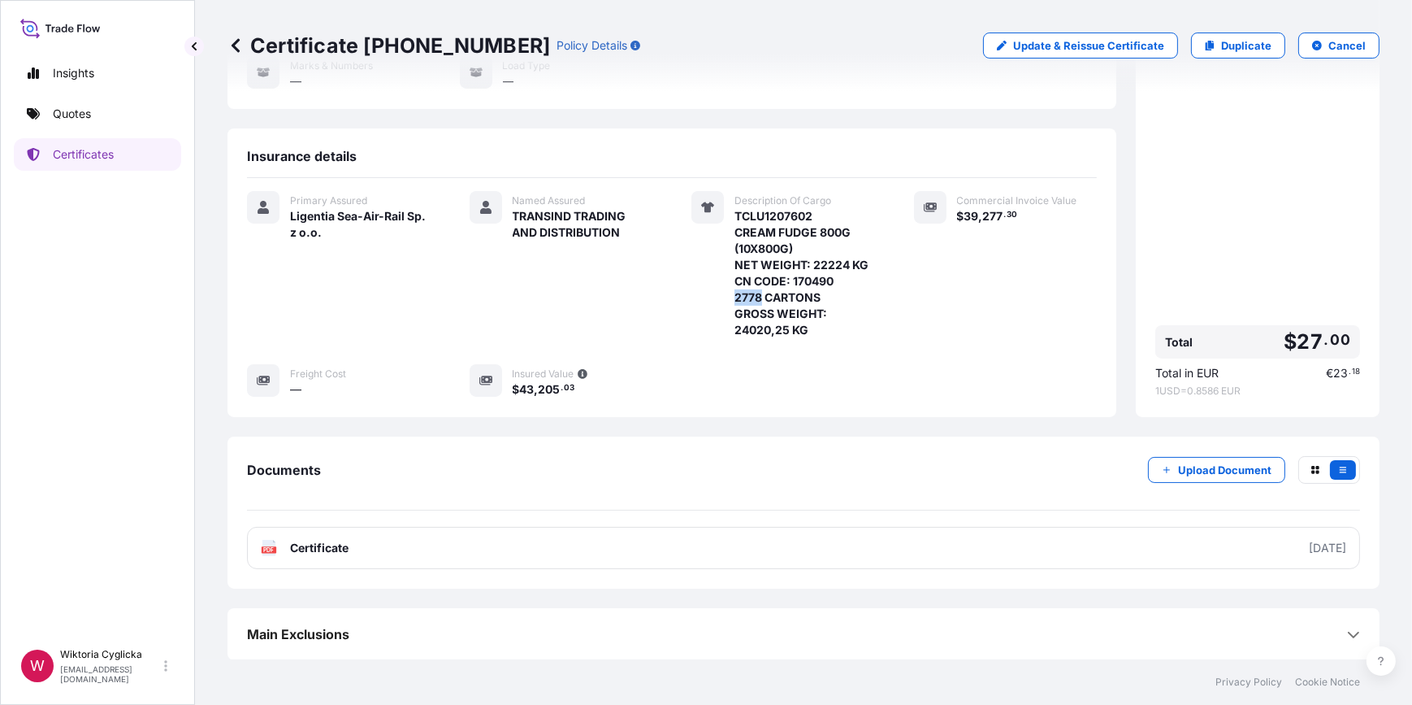
drag, startPoint x: 731, startPoint y: 293, endPoint x: 755, endPoint y: 293, distance: 24.4
click at [755, 293] on span "TCLU1207602 CREAM FUDGE 800G (10X800G) NET WEIGHT: 22224 KG CN CODE: 170490 277…" at bounding box center [805, 273] width 141 height 130
copy span "2778"
click at [817, 266] on span "TCLU1207602 CREAM FUDGE 800G (10X800G) NET WEIGHT: 22224 KG CN CODE: 170490 277…" at bounding box center [805, 273] width 141 height 130
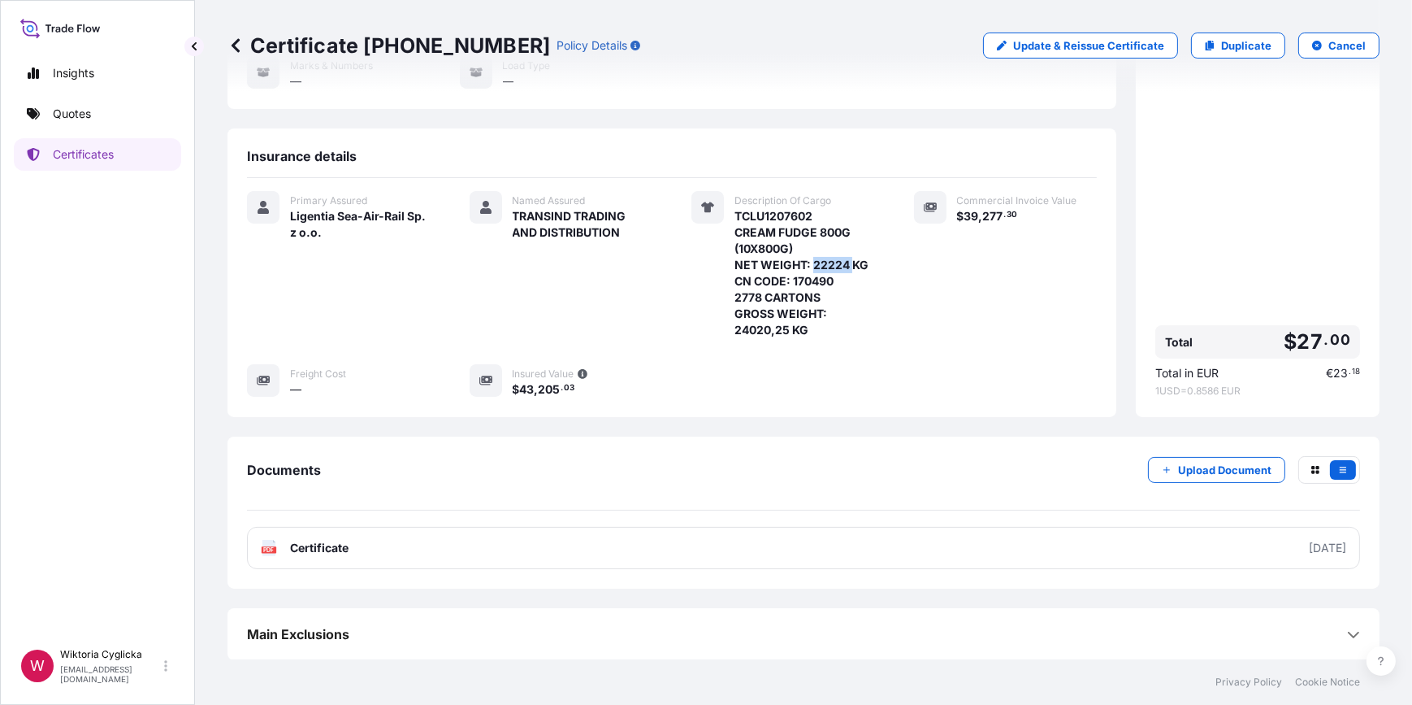
copy span "22224"
click at [759, 324] on span "TCLU1207602 CREAM FUDGE 800G (10X800G) NET WEIGHT: 22224 KG CN CODE: 170490 277…" at bounding box center [805, 273] width 141 height 130
copy span "24020,25"
click at [771, 215] on span "TCLU1207602 CREAM FUDGE 800G (10X800G) NET WEIGHT: 22224 KG CN CODE: 170490 277…" at bounding box center [805, 273] width 141 height 130
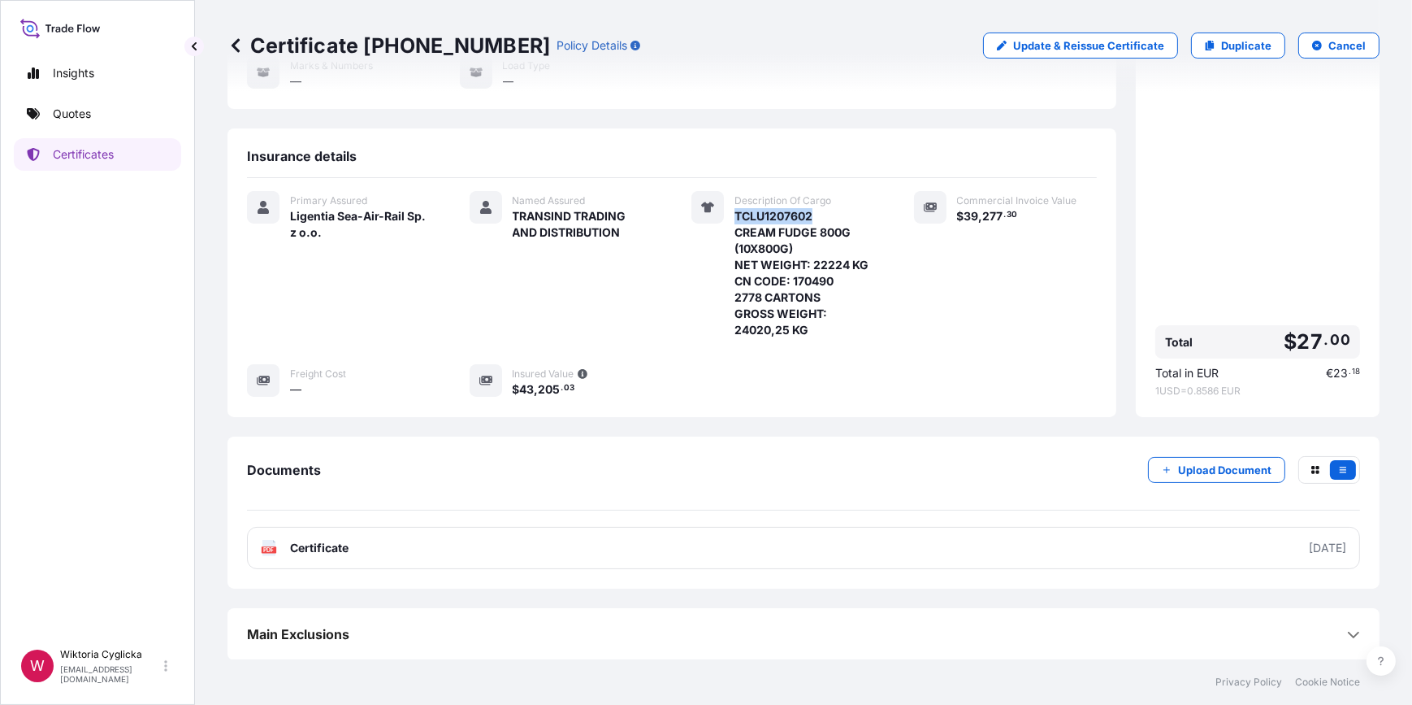
click at [771, 215] on span "TCLU1207602 CREAM FUDGE 800G (10X800G) NET WEIGHT: 22224 KG CN CODE: 170490 277…" at bounding box center [805, 273] width 141 height 130
copy span "TCLU1207602"
click at [84, 119] on p "Quotes" at bounding box center [72, 114] width 38 height 16
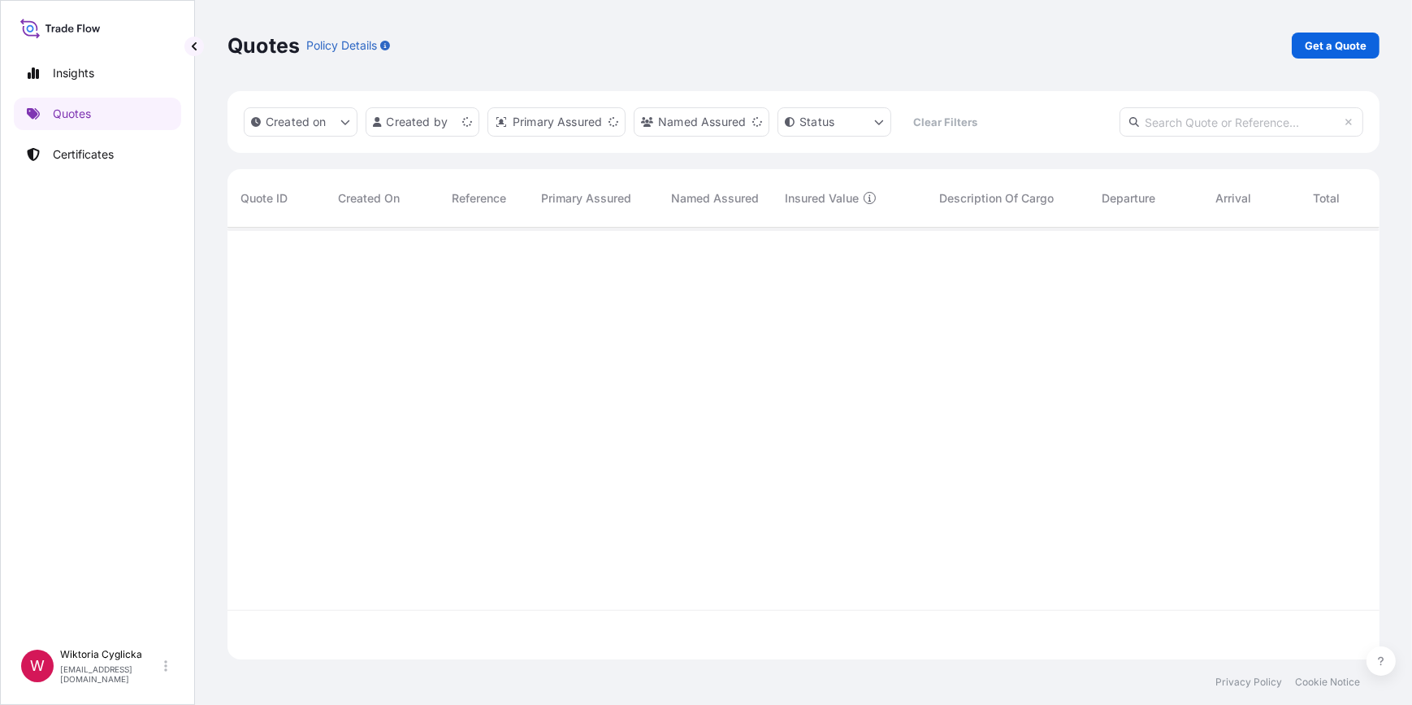
scroll to position [429, 1141]
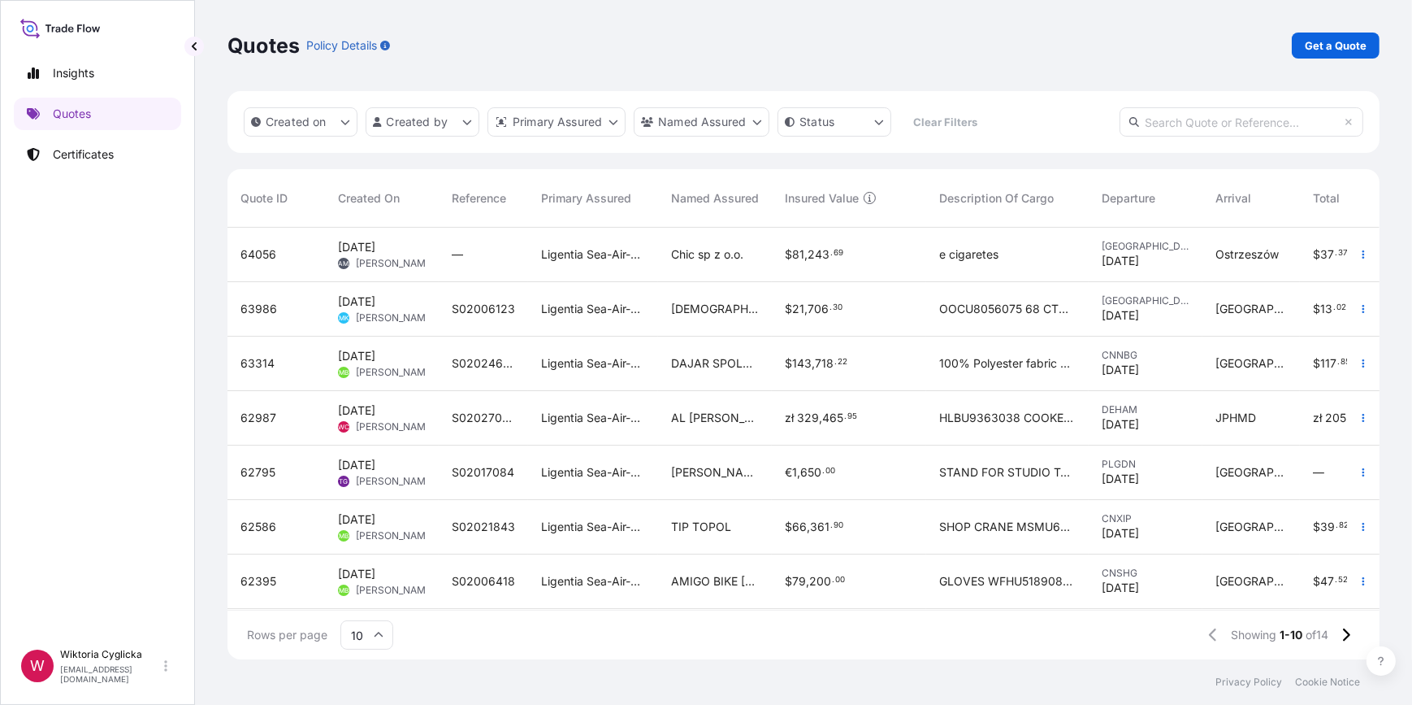
click at [1325, 59] on div "Quotes Policy Details Get a Quote" at bounding box center [804, 45] width 1152 height 91
click at [1314, 49] on p "Get a Quote" at bounding box center [1336, 45] width 62 height 16
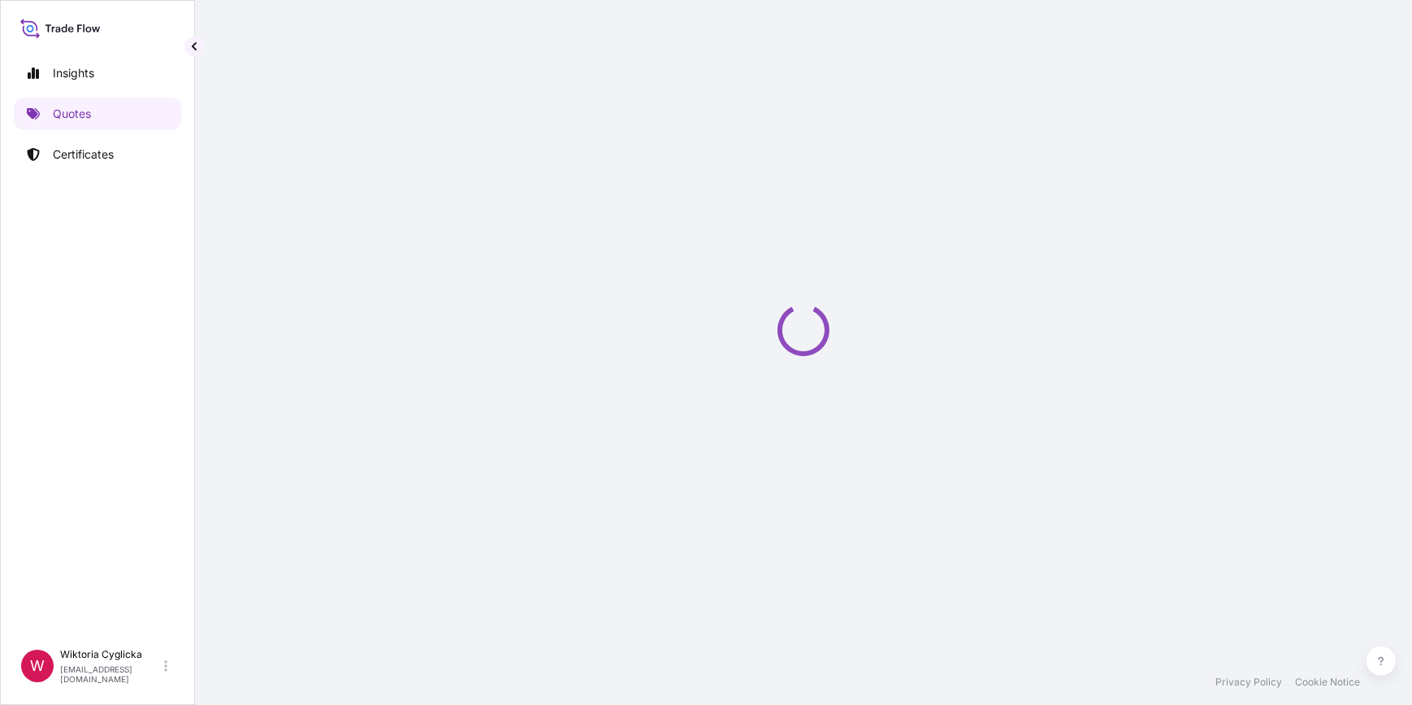
select select "Sea"
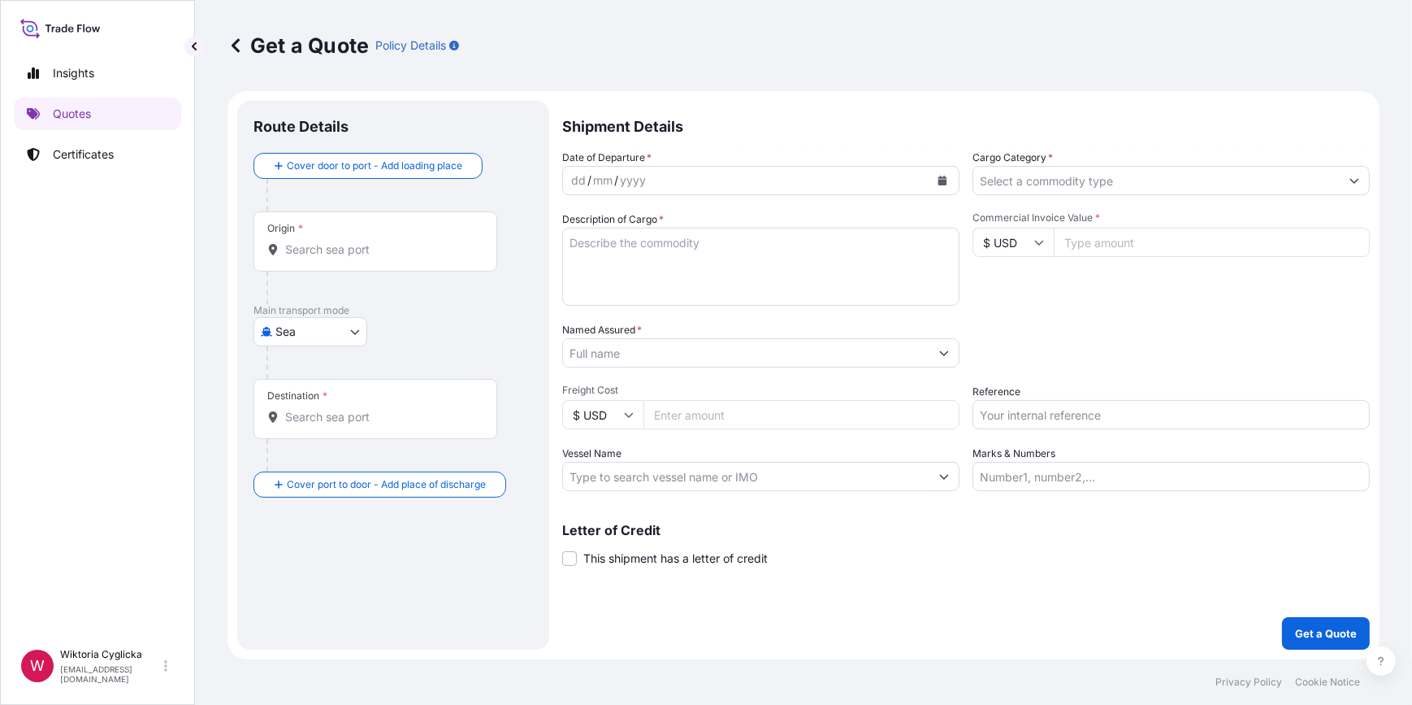
click at [1005, 401] on input "Reference" at bounding box center [1171, 414] width 397 height 29
paste input "S02026544"
drag, startPoint x: 1013, startPoint y: 379, endPoint x: 951, endPoint y: 372, distance: 62.1
click at [1013, 379] on div "Date of Departure * dd / mm / yyyy Cargo Category * Description of Cargo * Comm…" at bounding box center [966, 320] width 808 height 341
click at [1056, 421] on input "S02026544" at bounding box center [1171, 414] width 397 height 29
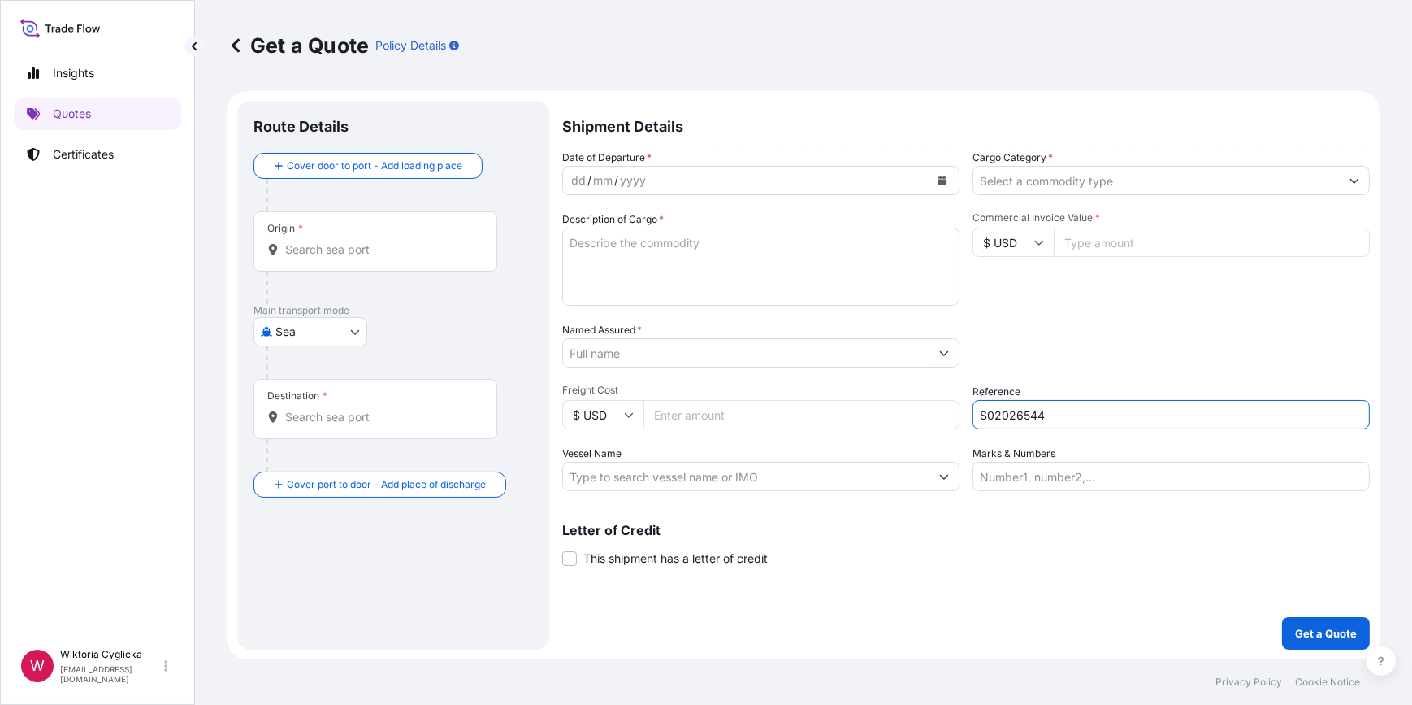
type input "S02026544"
click at [1054, 351] on div "Packing Category Type to search a container mode Please select a primary mode o…" at bounding box center [1171, 345] width 397 height 46
click at [636, 350] on input "Named Assured *" at bounding box center [746, 352] width 366 height 29
paste input "EUROTREND CIA. LTDAAVDA"
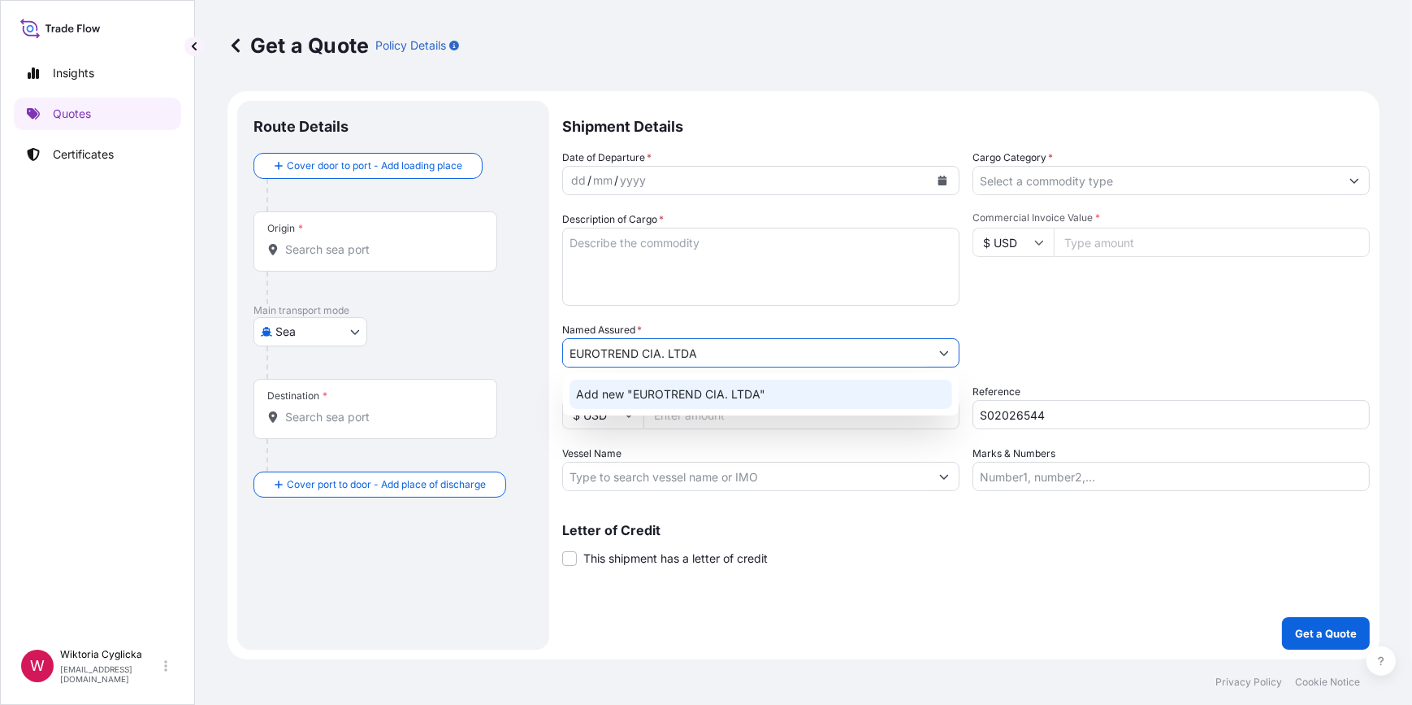
click at [713, 396] on span "Add new "EUROTREND CIA. LTDA"" at bounding box center [670, 394] width 189 height 16
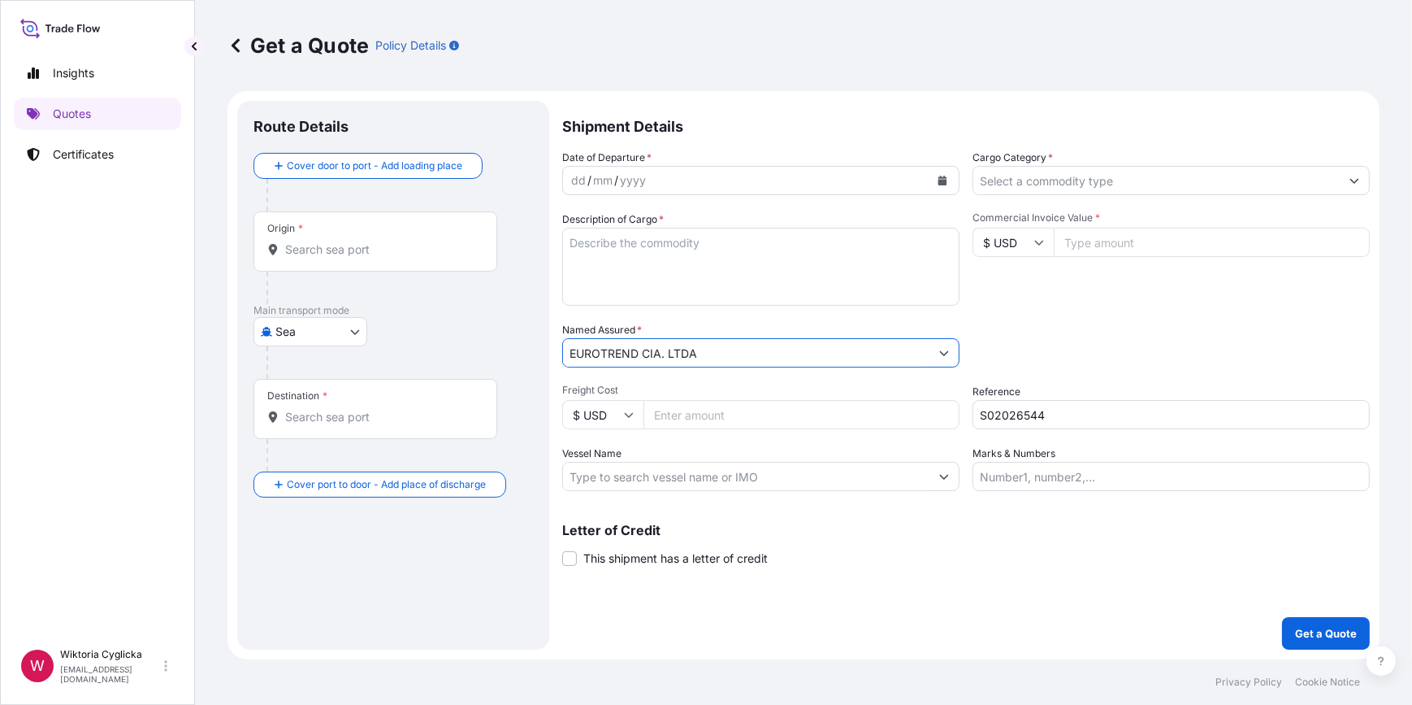
type input "EUROTREND CIA. LTDA"
click at [694, 271] on textarea "Description of Cargo *" at bounding box center [760, 267] width 397 height 78
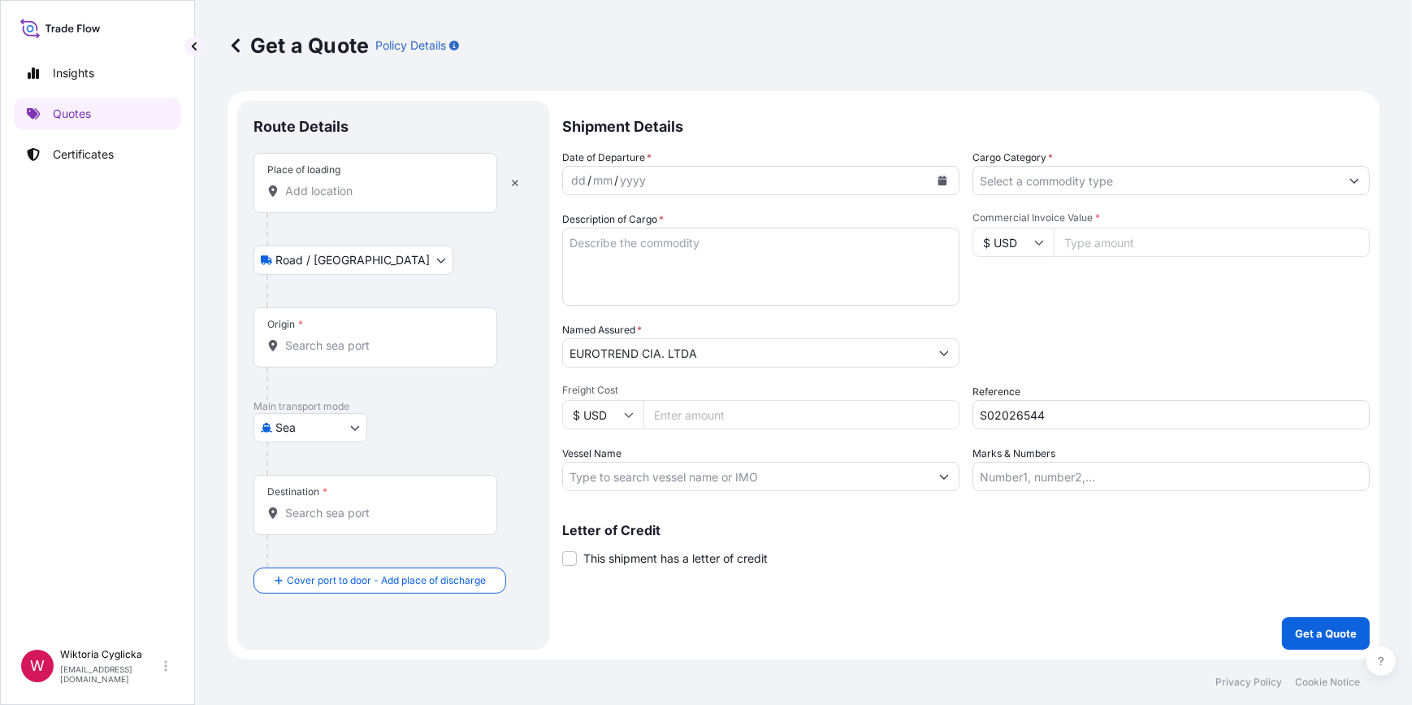
click at [942, 179] on icon "Calendar" at bounding box center [943, 181] width 10 height 10
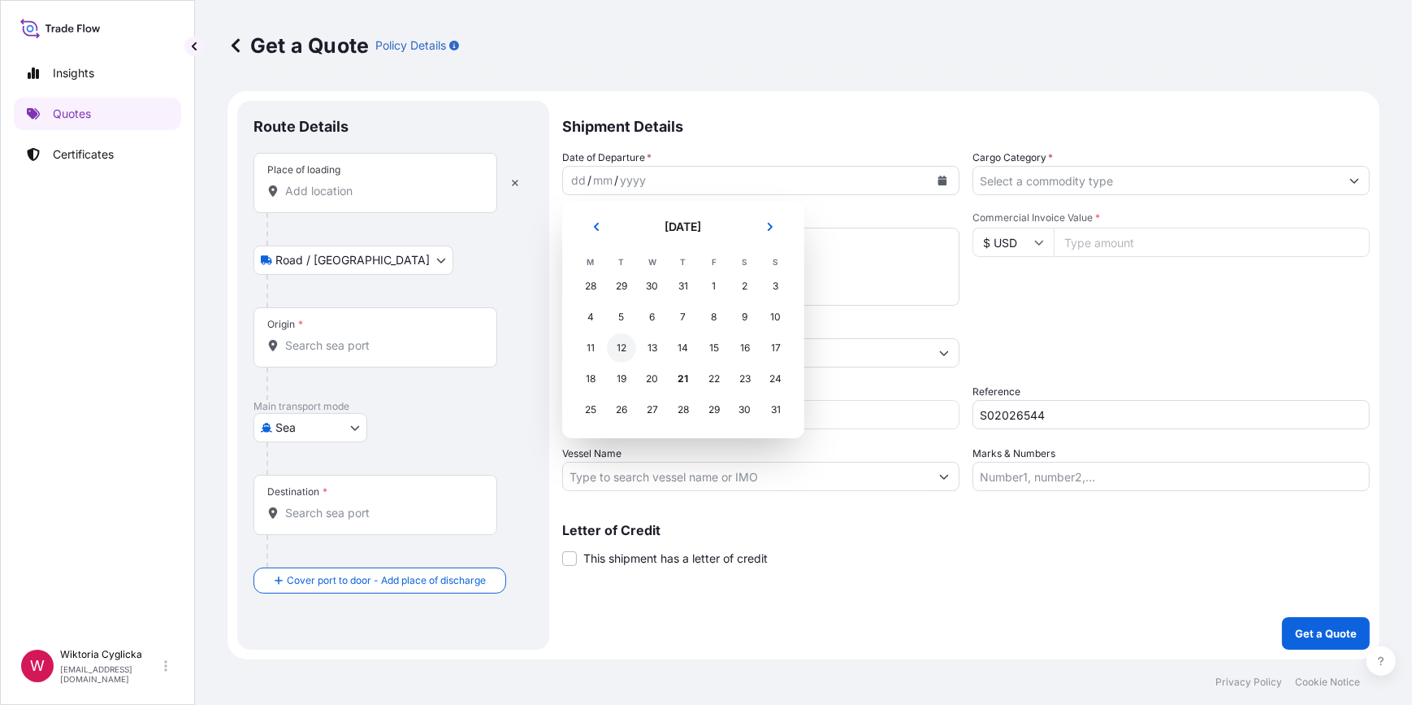
click at [620, 350] on div "12" at bounding box center [621, 347] width 29 height 29
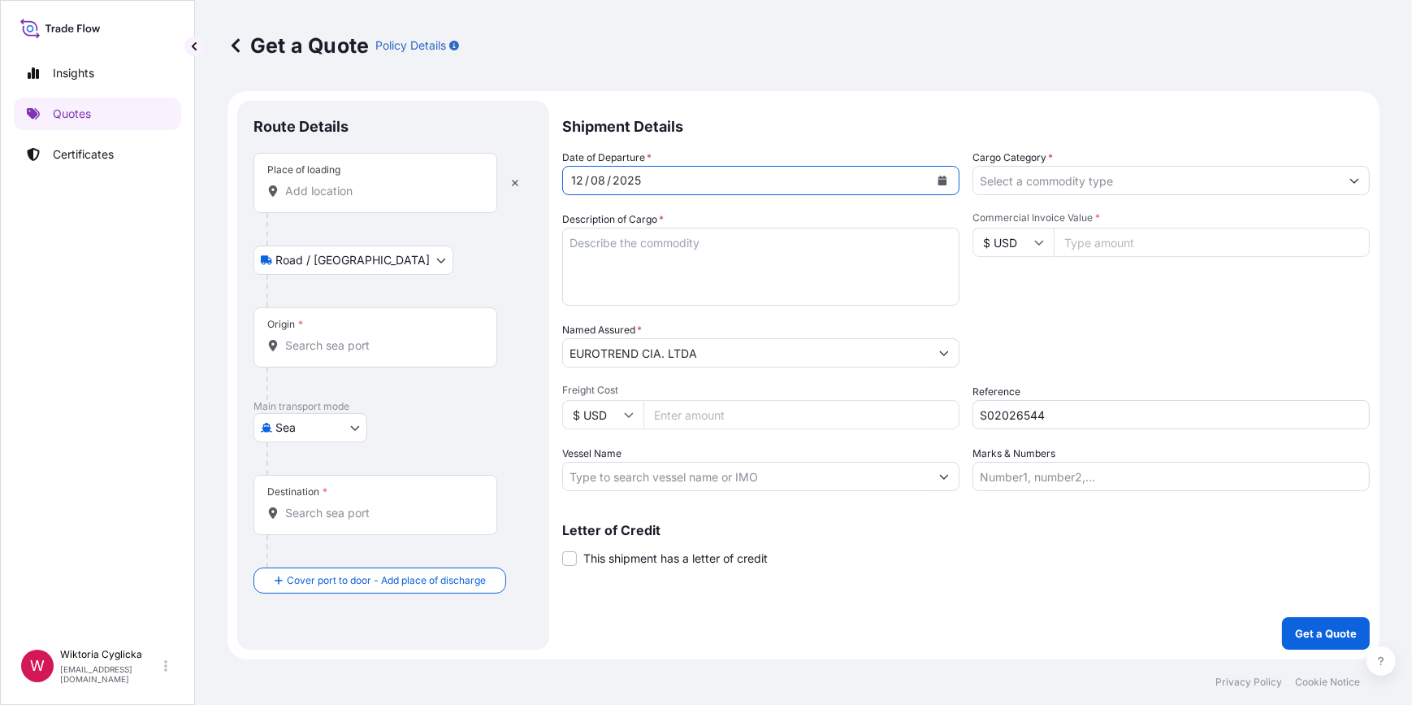
click at [388, 202] on div "Place of loading" at bounding box center [376, 183] width 244 height 60
click at [388, 199] on input "Place of loading" at bounding box center [381, 191] width 192 height 16
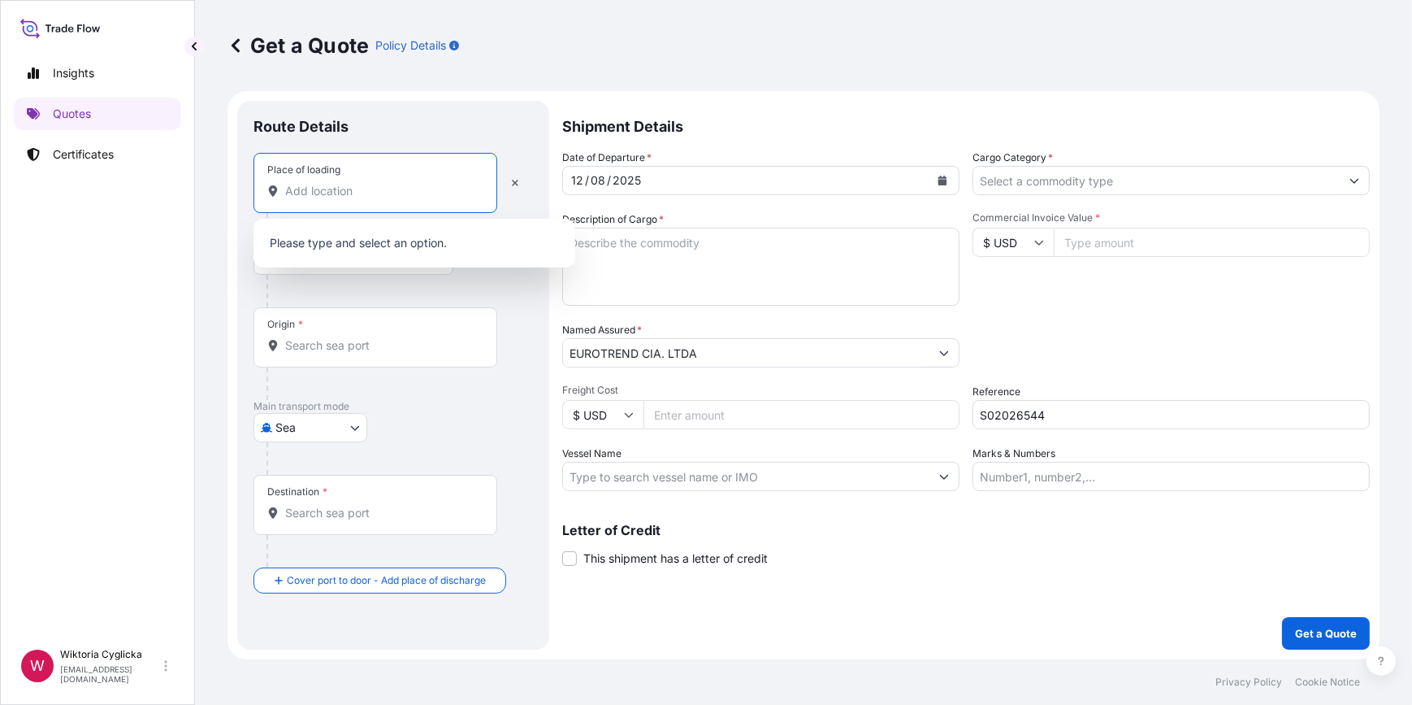
paste input "[GEOGRAPHIC_DATA]"
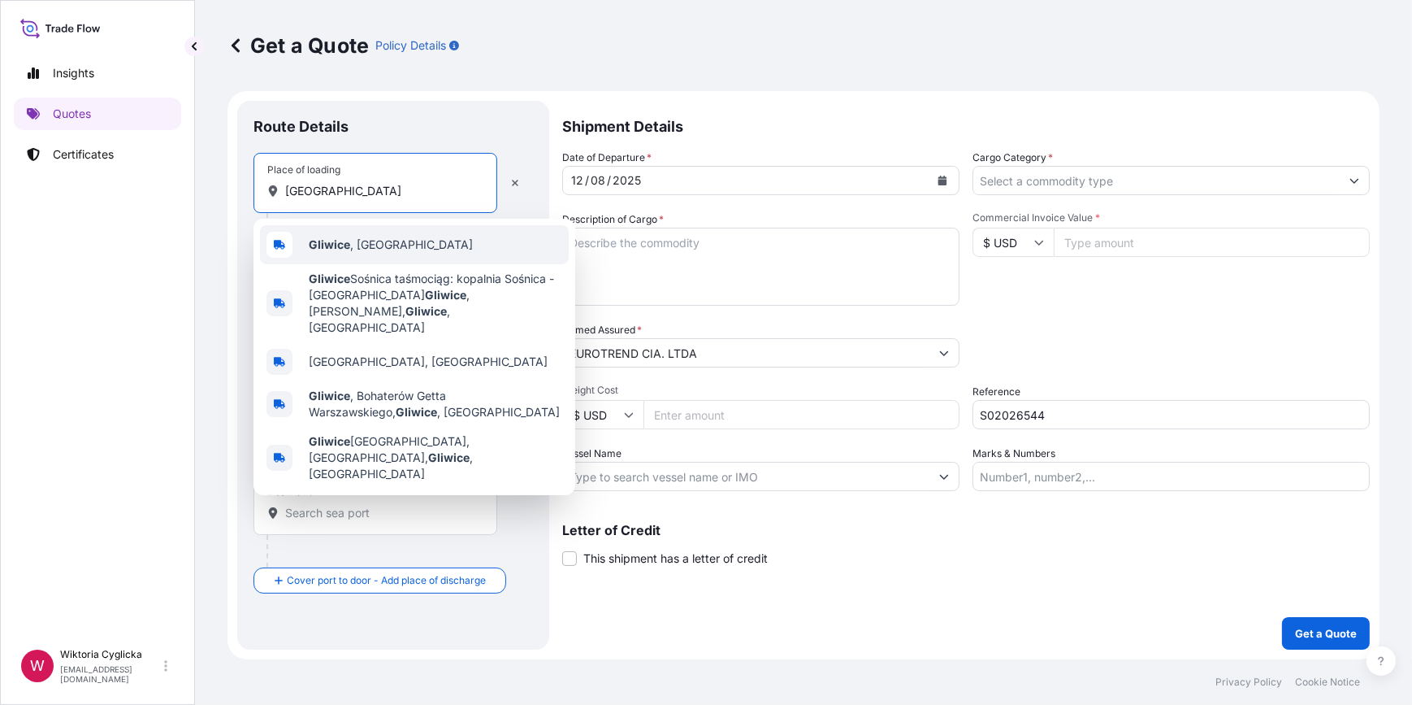
click at [348, 245] on b "Gliwice" at bounding box center [329, 244] width 41 height 14
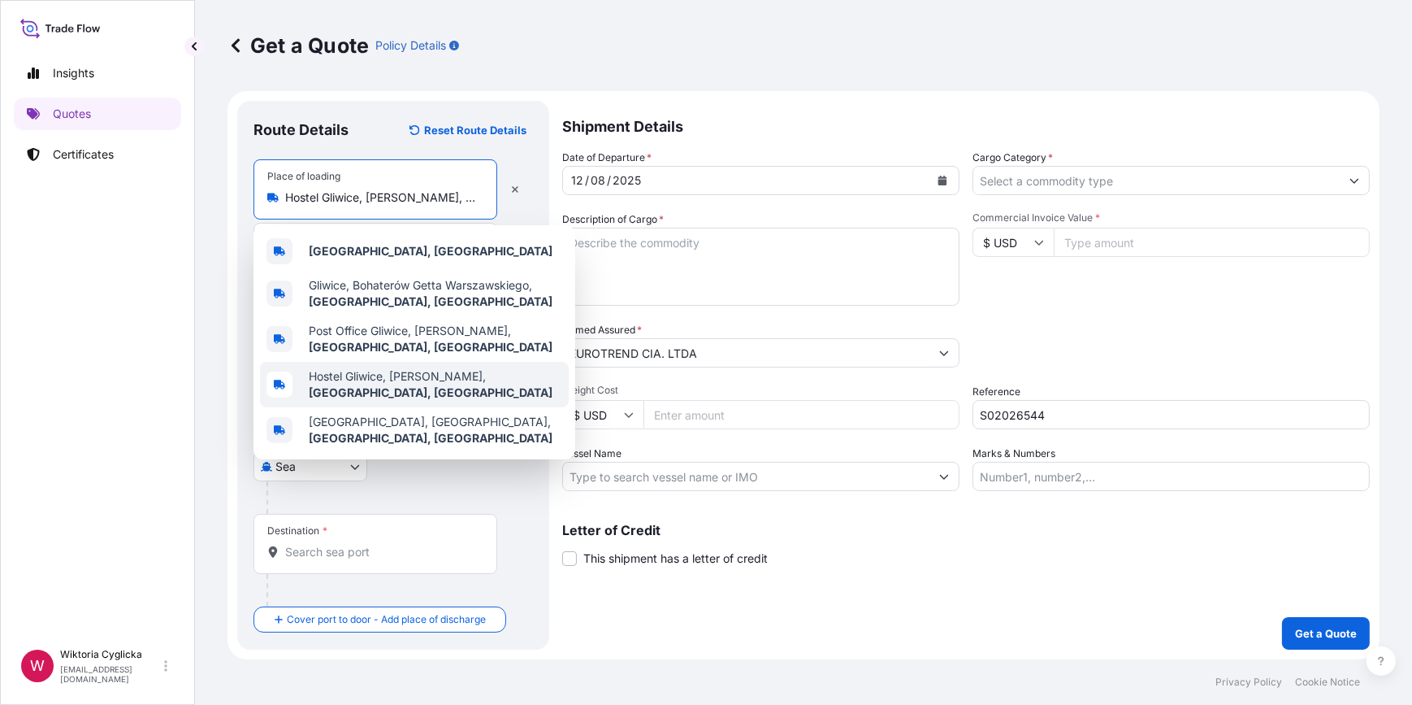
paste input "GDYNIA,"
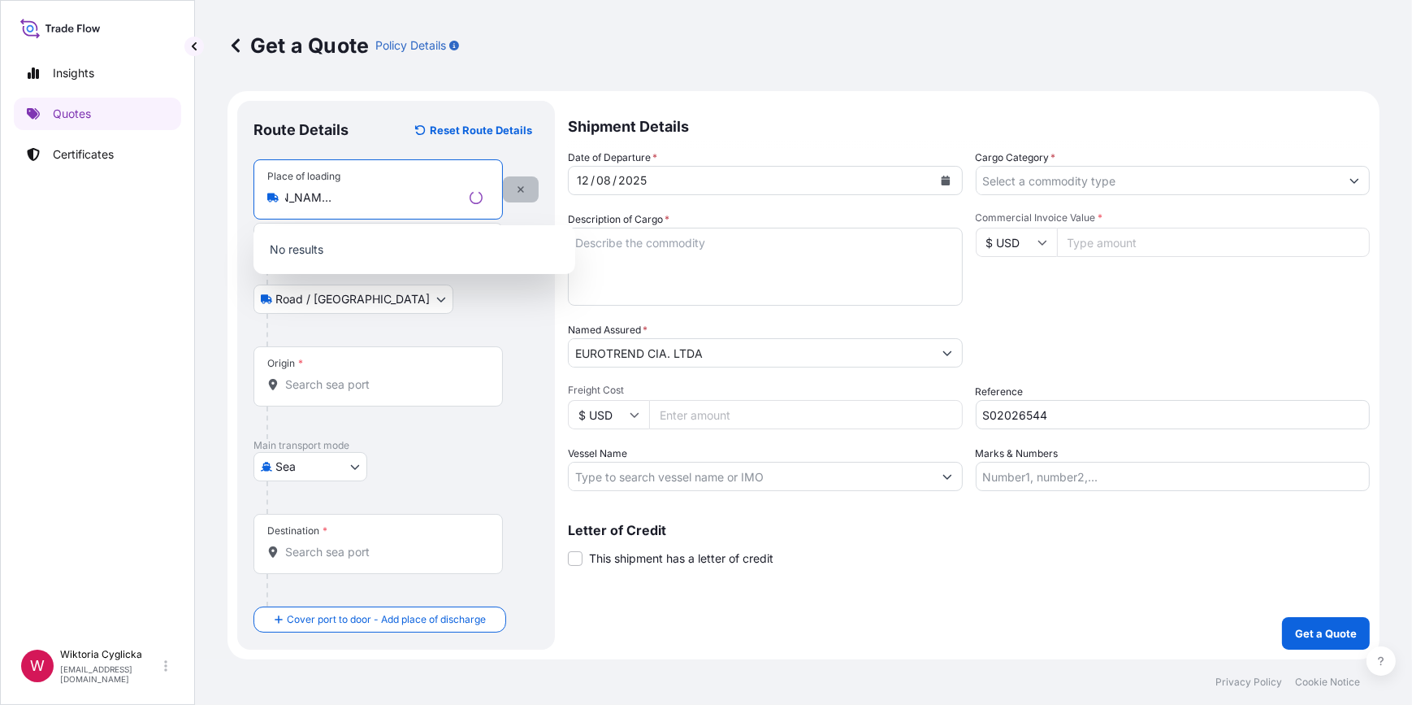
type input "Hostel Gliwice, [PERSON_NAME], [GEOGRAPHIC_DATA], [GEOGRAPHIC_DATA]"
click at [521, 181] on button "button" at bounding box center [521, 189] width 36 height 26
select select "Road / [GEOGRAPHIC_DATA]"
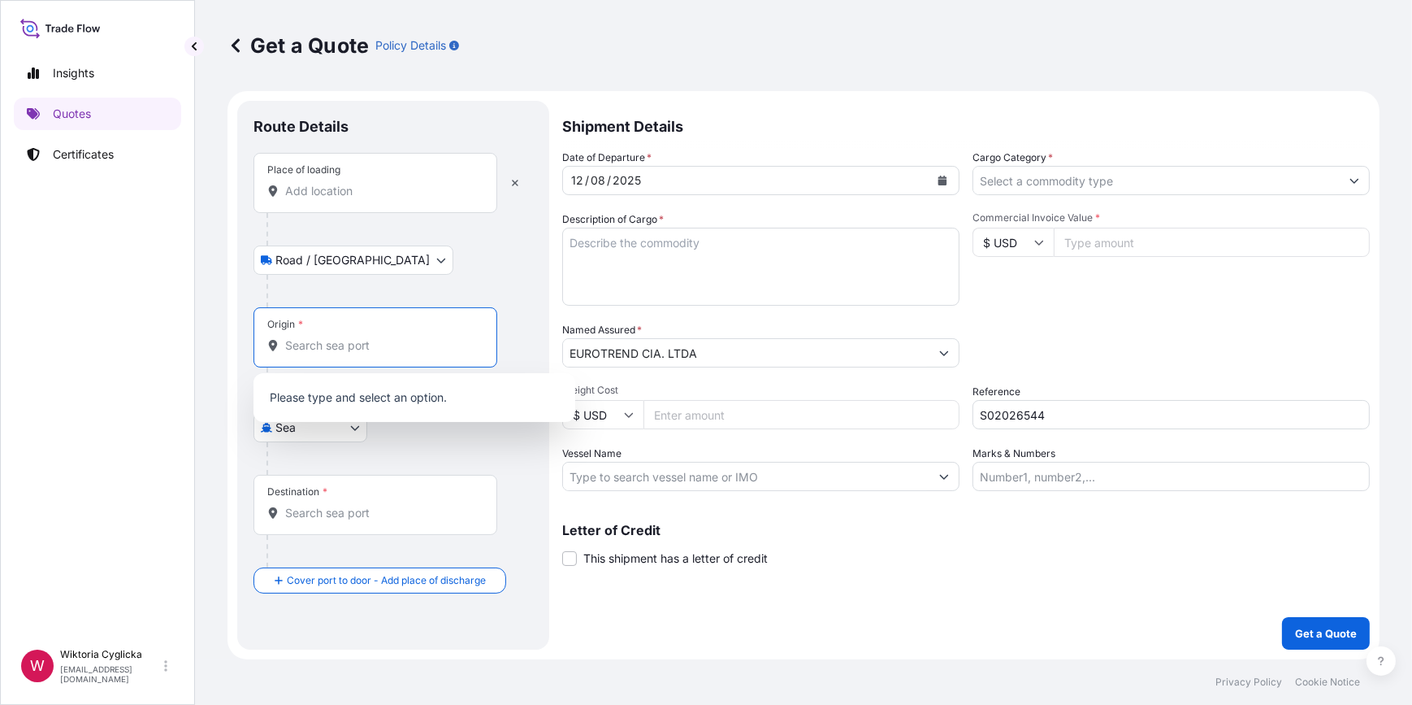
click at [328, 339] on input "Origin *" at bounding box center [381, 345] width 192 height 16
paste input "GDYNIA,"
click at [327, 392] on b "Gdynia," at bounding box center [331, 394] width 44 height 14
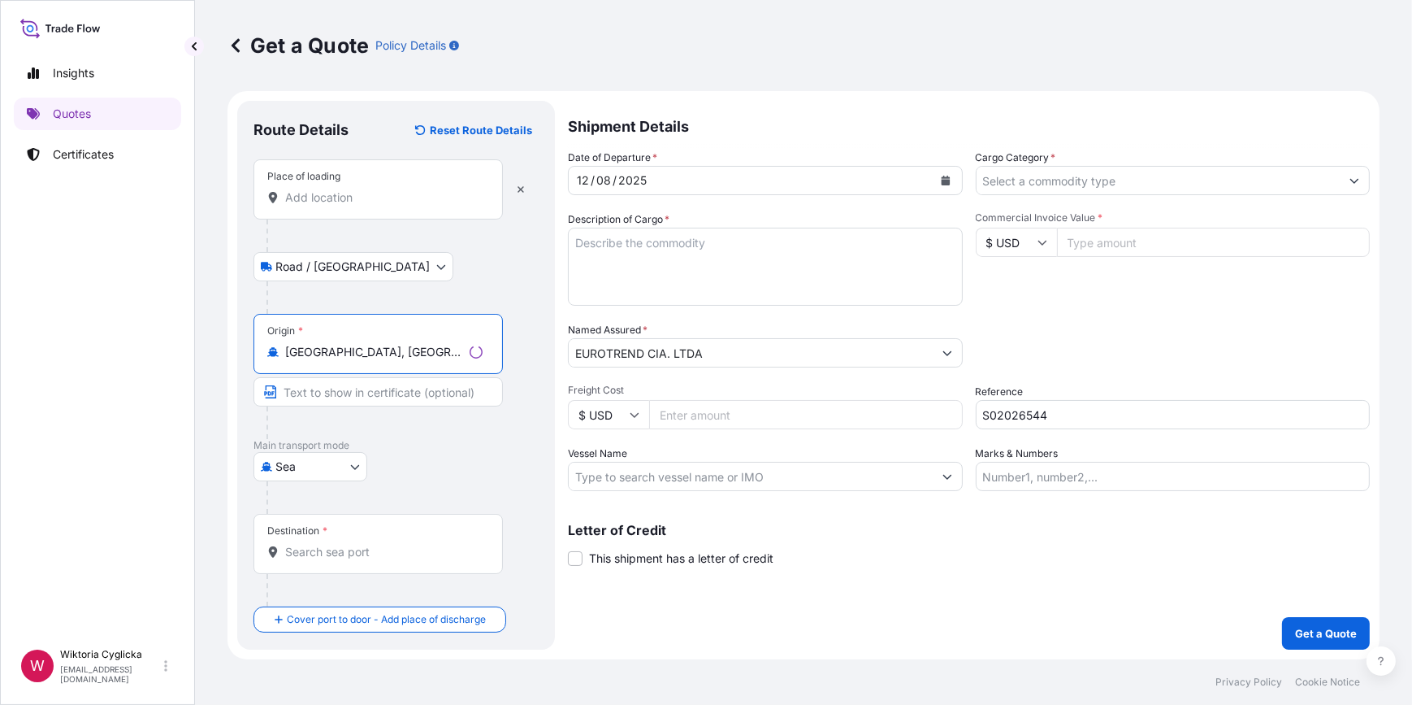
type input "[GEOGRAPHIC_DATA], [GEOGRAPHIC_DATA]"
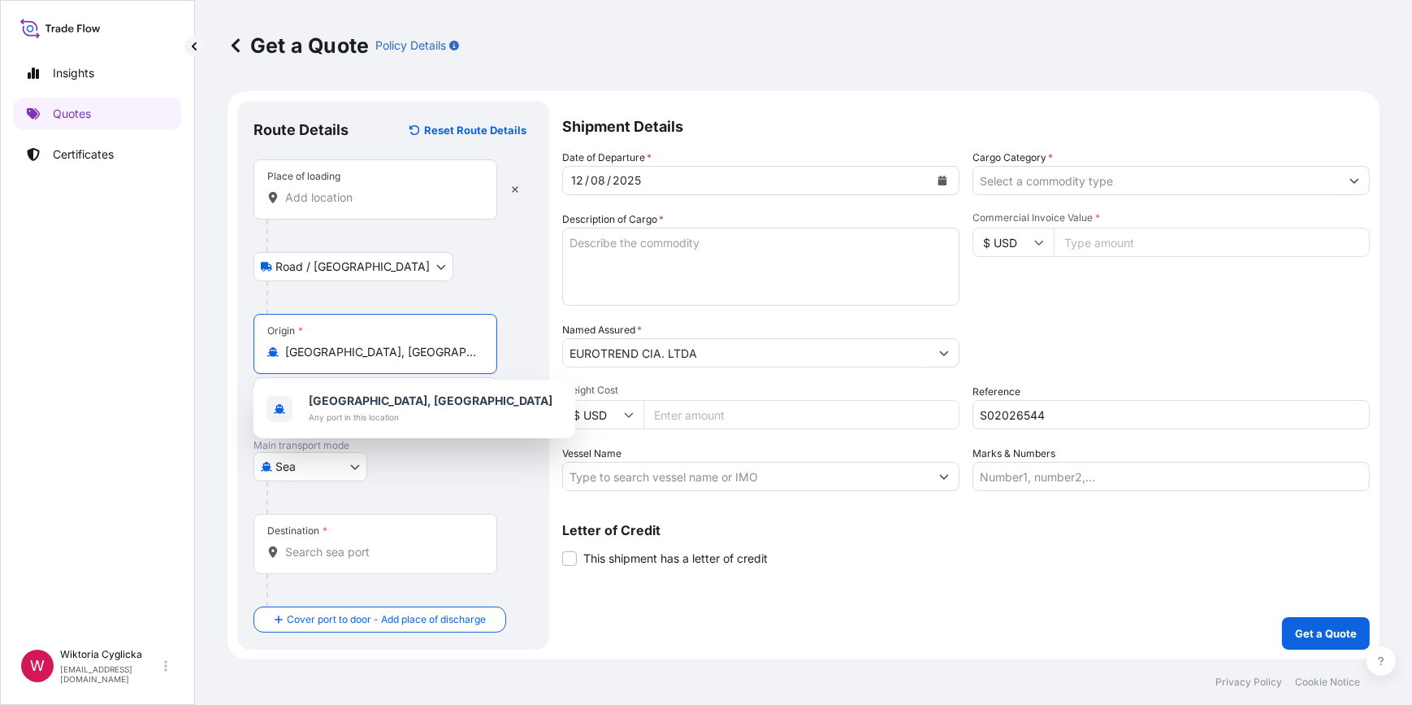
click at [405, 207] on div "Place of loading" at bounding box center [376, 189] width 244 height 60
click at [405, 206] on input "Place of loading" at bounding box center [381, 197] width 192 height 16
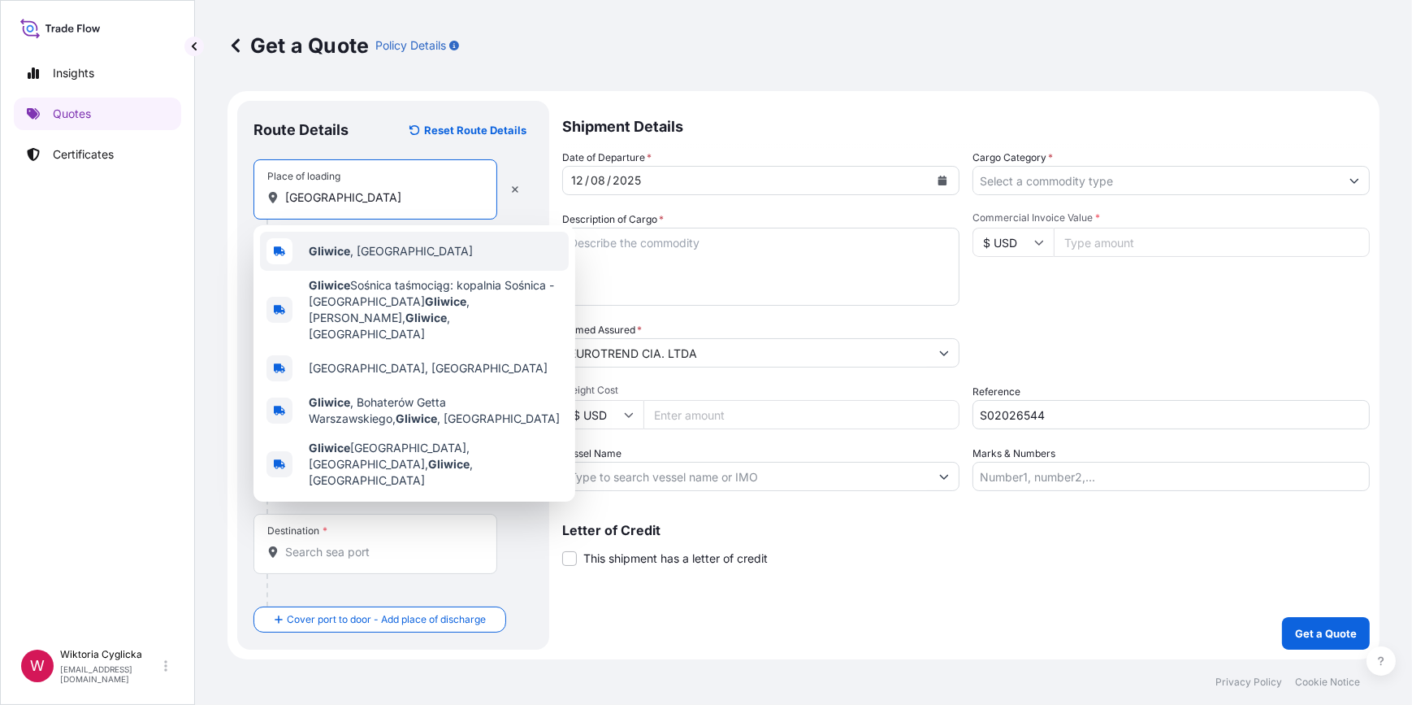
click at [375, 255] on span "[GEOGRAPHIC_DATA] , [GEOGRAPHIC_DATA]" at bounding box center [391, 251] width 164 height 16
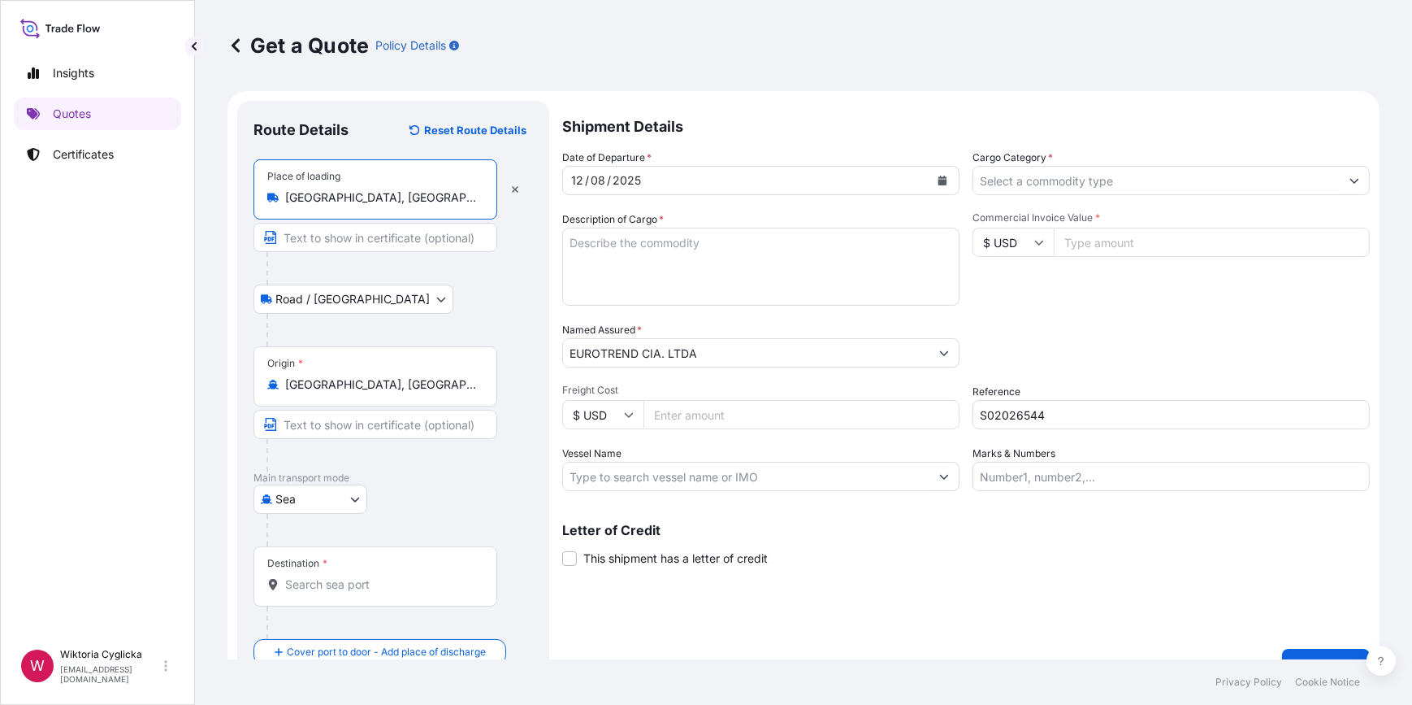
type input "[GEOGRAPHIC_DATA], [GEOGRAPHIC_DATA]"
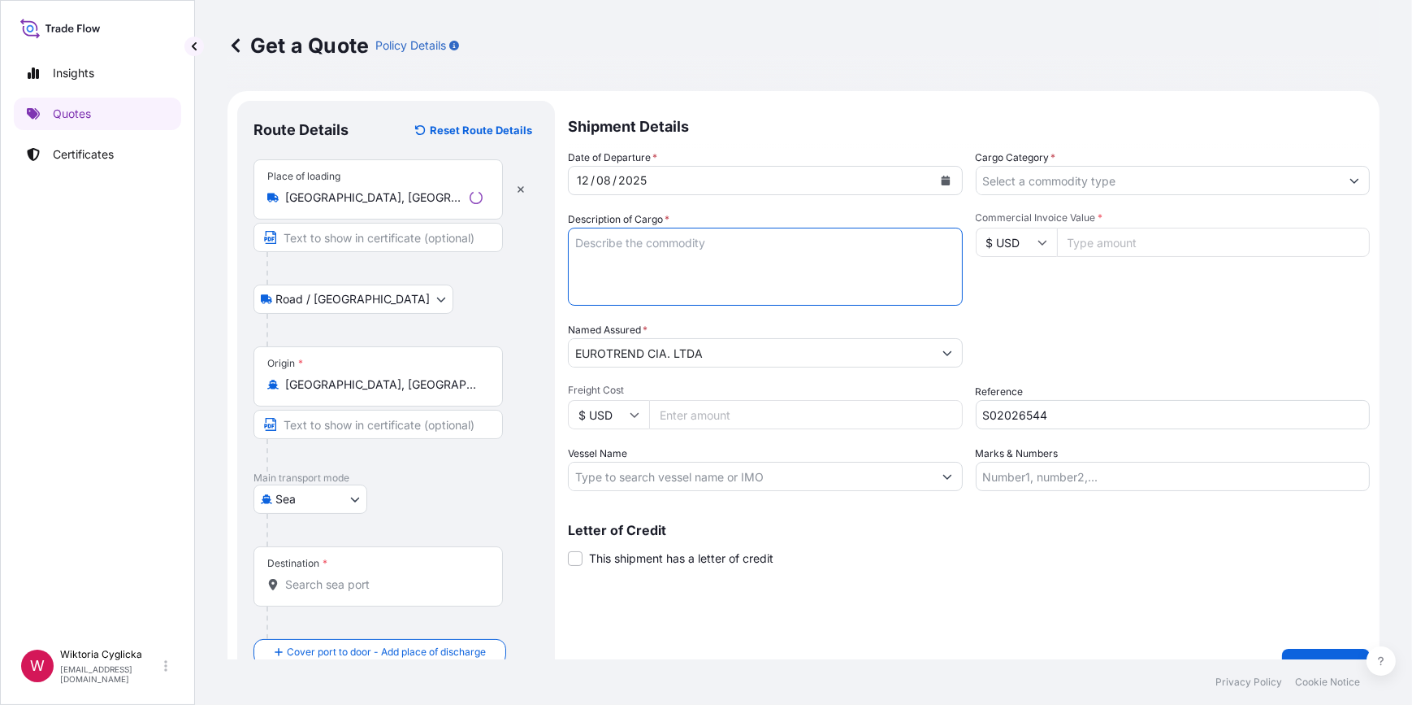
click at [735, 265] on textarea "Description of Cargo *" at bounding box center [765, 267] width 395 height 78
click at [1008, 312] on div "Date of Departure * [DATE] Cargo Category * Description of Cargo * Commercial I…" at bounding box center [966, 320] width 808 height 341
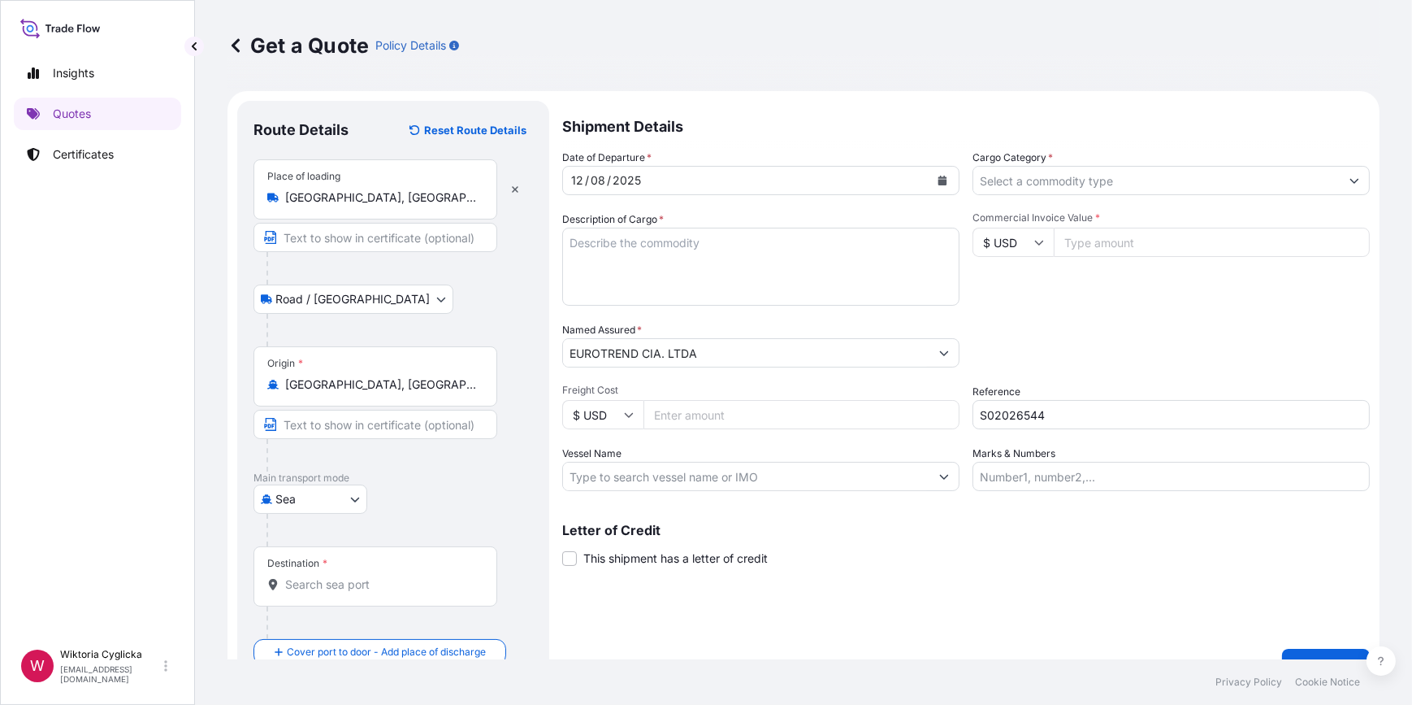
click at [1032, 191] on input "Cargo Category *" at bounding box center [1157, 180] width 366 height 29
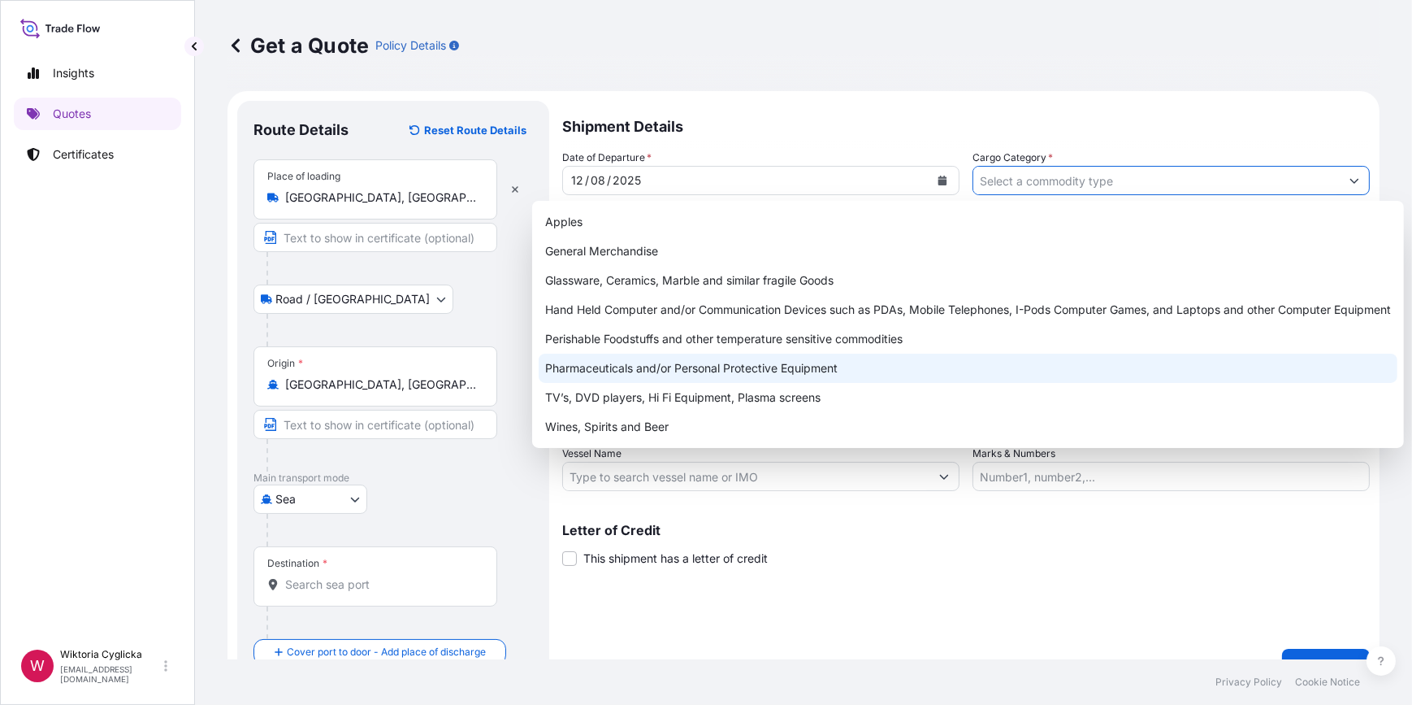
click at [739, 342] on div "Perishable Foodstuffs and other temperature sensitive commodities" at bounding box center [968, 338] width 859 height 29
type input "Perishable Foodstuffs and other temperature sensitive commodities"
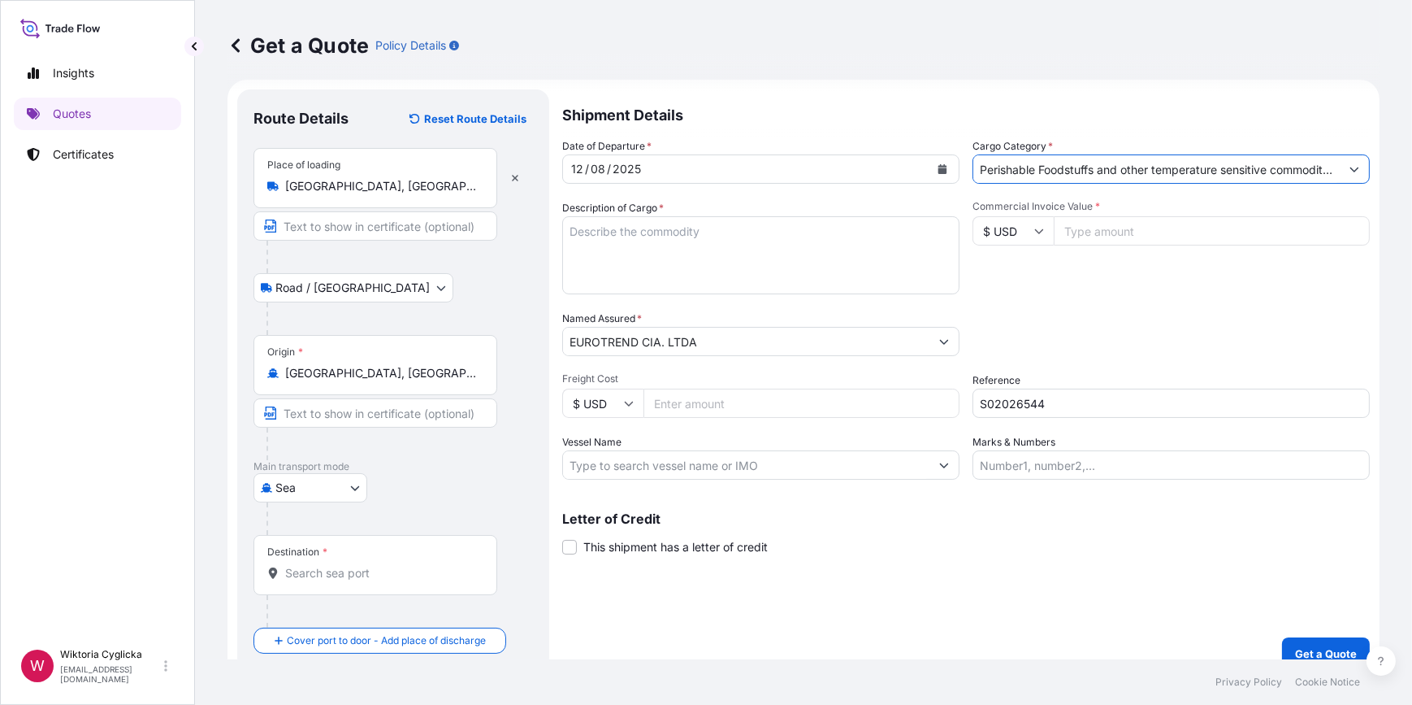
scroll to position [31, 0]
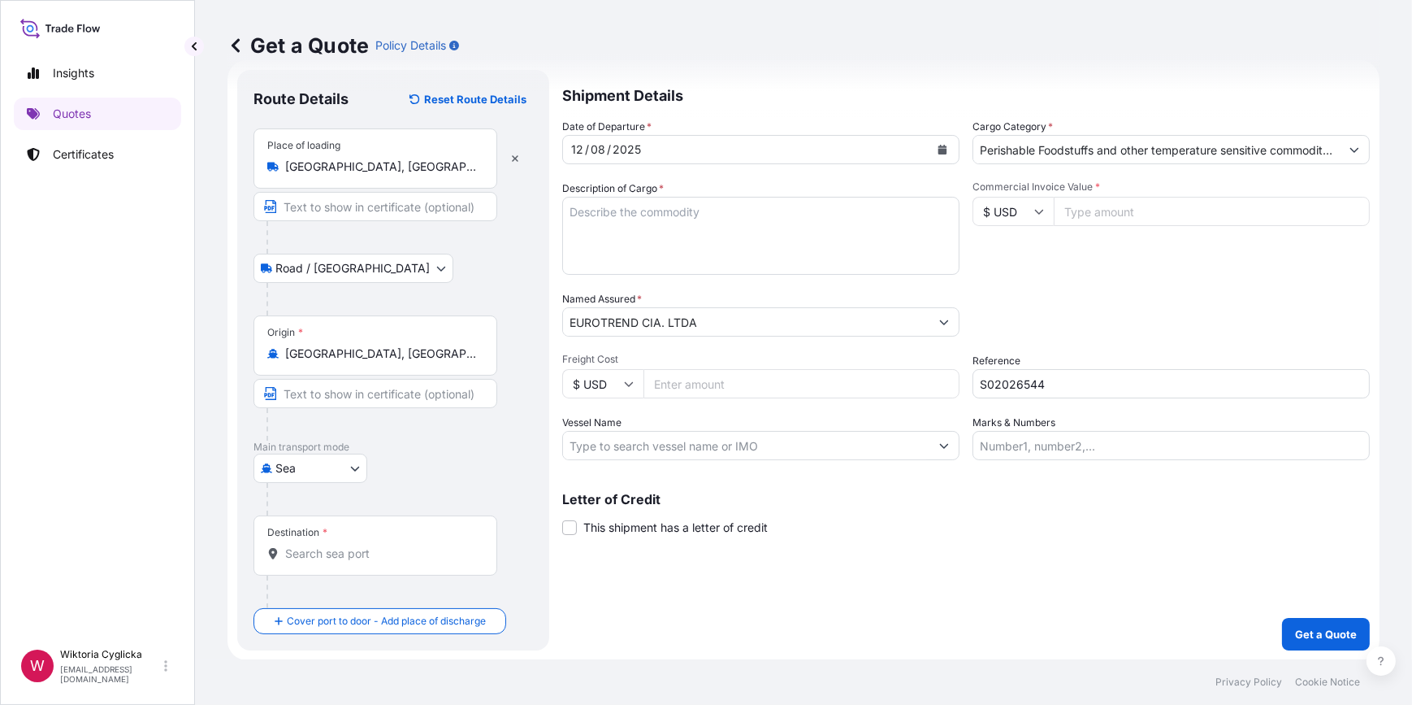
click at [325, 552] on input "Destination *" at bounding box center [381, 553] width 192 height 16
paste input "POSORJA,"
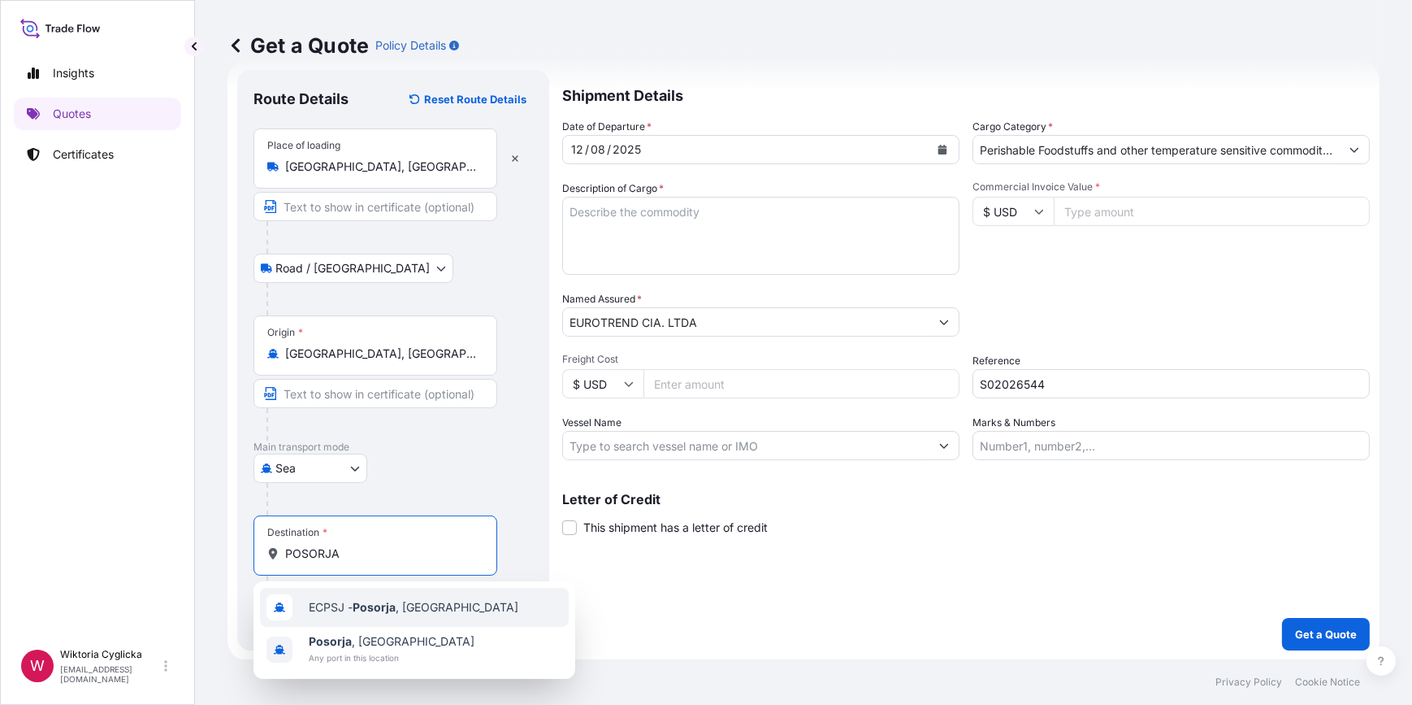
click at [348, 595] on div "ECPSJ - Posorja , [GEOGRAPHIC_DATA]" at bounding box center [414, 607] width 309 height 39
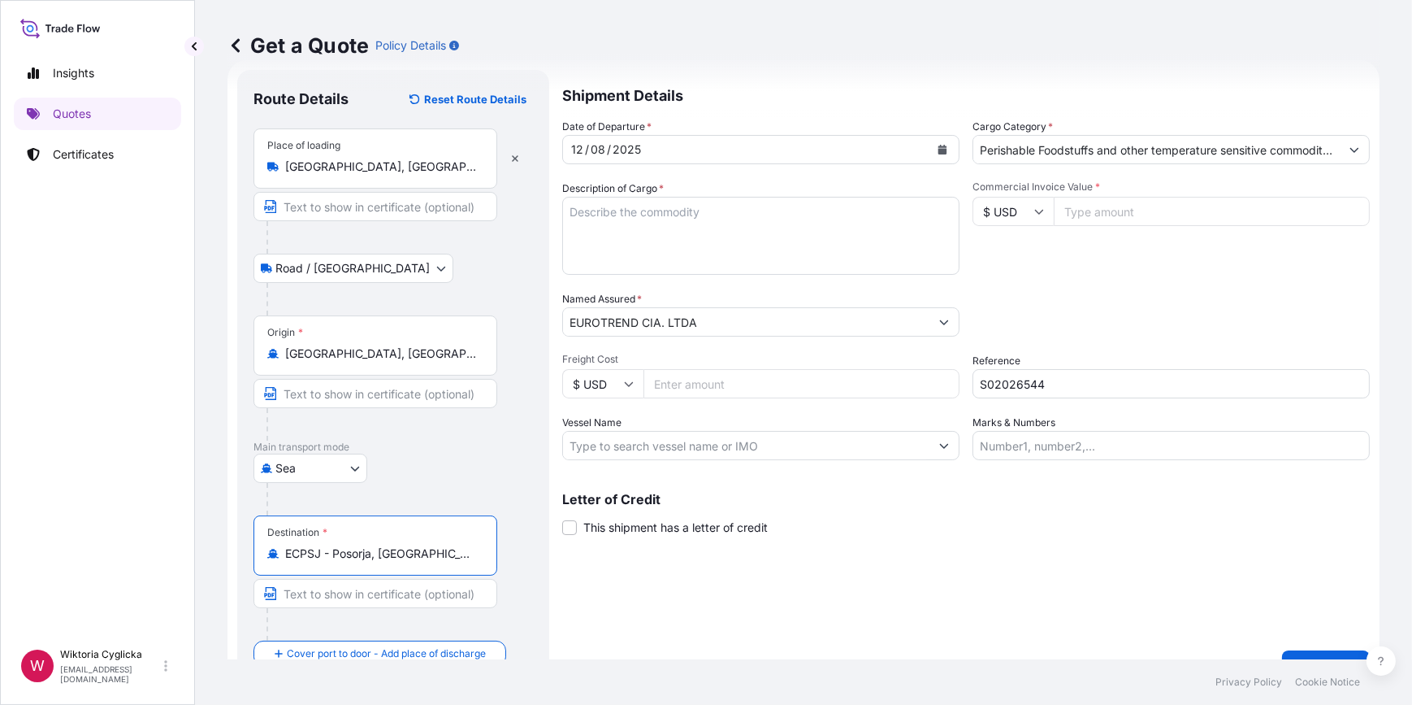
type input "ECPSJ - Posorja, [GEOGRAPHIC_DATA]"
click at [736, 254] on textarea "Description of Cargo *" at bounding box center [760, 236] width 397 height 78
click at [627, 253] on textarea "Description of Cargo *" at bounding box center [760, 236] width 397 height 78
paste textarea "CONFECTIONERY PRODUCTS DEHUMIDIFICATION 65% NET WEIGHT: 4628,61 KG"
click at [735, 211] on textarea "CONFECTIONERY PRODUCTS DEHUMIDIFICATION 65% NET WEIGHT: 4628,61 KG" at bounding box center [760, 236] width 397 height 78
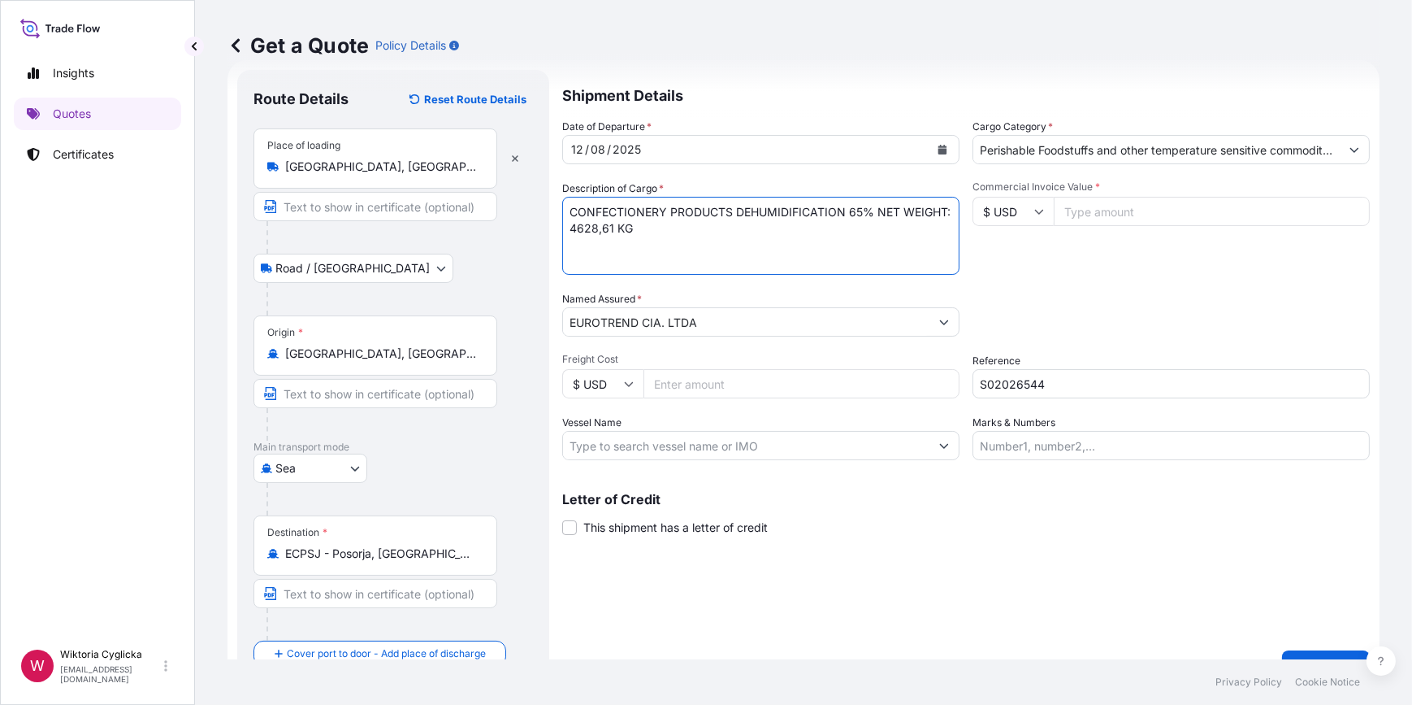
click at [737, 214] on textarea "CONFECTIONERY PRODUCTS DEHUMIDIFICATION 65% NET WEIGHT: 4628,61 KG" at bounding box center [760, 236] width 397 height 78
click at [569, 208] on textarea "CONFECTIONERY PRODUCTS DEHUMIDIFICATION 65% NET WEIGHT: 4628,61 KG" at bounding box center [760, 236] width 397 height 78
paste textarea "HLBU9183870"
click at [709, 244] on textarea "HLBU9183870 CONFECTIONERY PRODUCTS DEHUMIDIFICATION 65% NET WEIGHT: 4628,61 KG" at bounding box center [760, 236] width 397 height 78
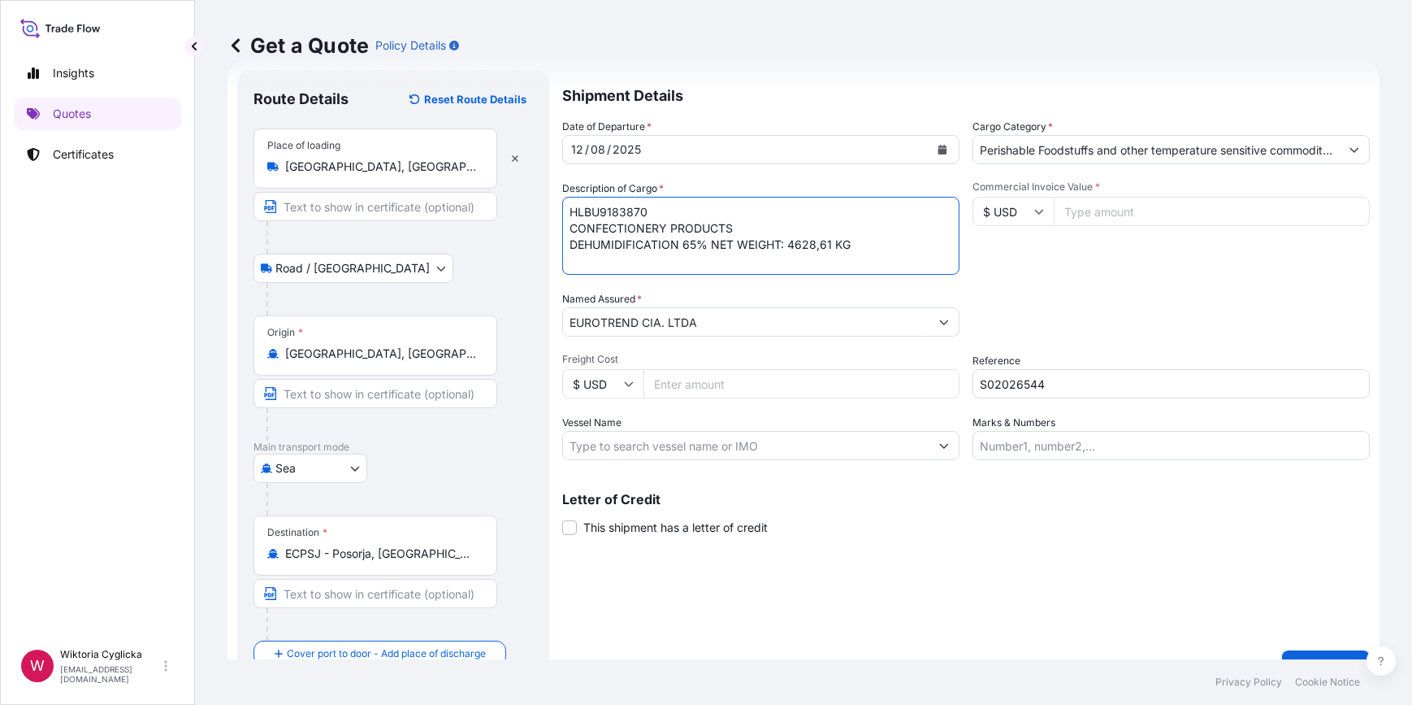
click at [710, 244] on textarea "HLBU9183870 CONFECTIONERY PRODUCTS DEHUMIDIFICATION 65% NET WEIGHT: 4628,61 KG" at bounding box center [760, 236] width 397 height 78
click at [711, 244] on textarea "HLBU9183870 CONFECTIONERY PRODUCTS DEHUMIDIFICATION 65% NET WEIGHT: 4628,61 KG" at bounding box center [760, 236] width 397 height 78
click at [710, 243] on textarea "HLBU9183870 CONFECTIONERY PRODUCTS DEHUMIDIFICATION 65% NET WEIGHT: 4628,61 KG" at bounding box center [760, 236] width 397 height 78
click at [707, 238] on textarea "HLBU9183870 CONFECTIONERY PRODUCTS DEHUMIDIFICATION 65% NET WEIGHT: 4628,61 KG" at bounding box center [760, 236] width 397 height 78
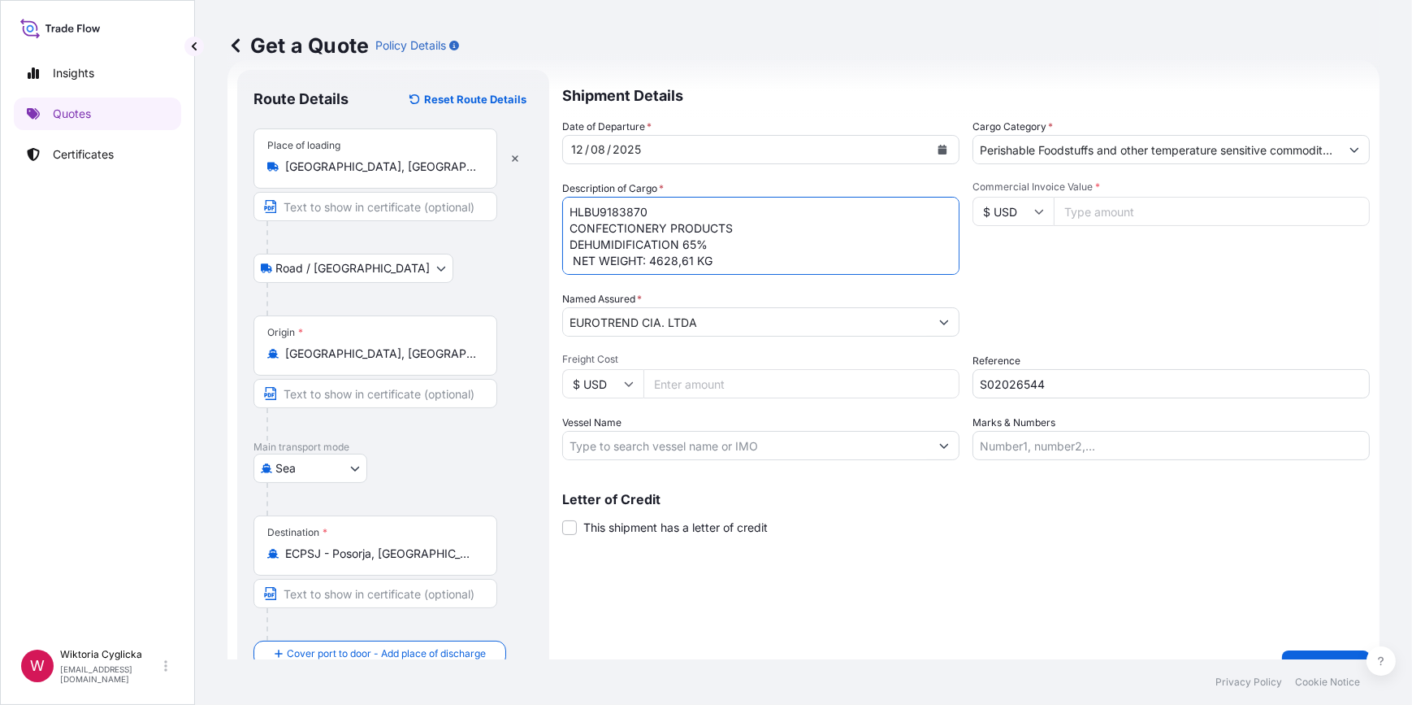
click at [570, 260] on textarea "HLBU9183870 CONFECTIONERY PRODUCTS DEHUMIDIFICATION 65% NET WEIGHT: 4628,61 KG" at bounding box center [760, 236] width 397 height 78
click at [574, 261] on textarea "HLBU9183870 CONFECTIONERY PRODUCTS DEHUMIDIFICATION 65% NET WEIGHT: 4628,61 KG" at bounding box center [760, 236] width 397 height 78
click at [732, 262] on textarea "HLBU9183870 CONFECTIONERY PRODUCTS DEHUMIDIFICATION 65% NET WEIGHT: 4628,61 KG" at bounding box center [760, 236] width 397 height 78
click at [718, 275] on div "Date of Departure * [DATE] Cargo Category * Perishable Foodstuffs and other tem…" at bounding box center [966, 289] width 808 height 341
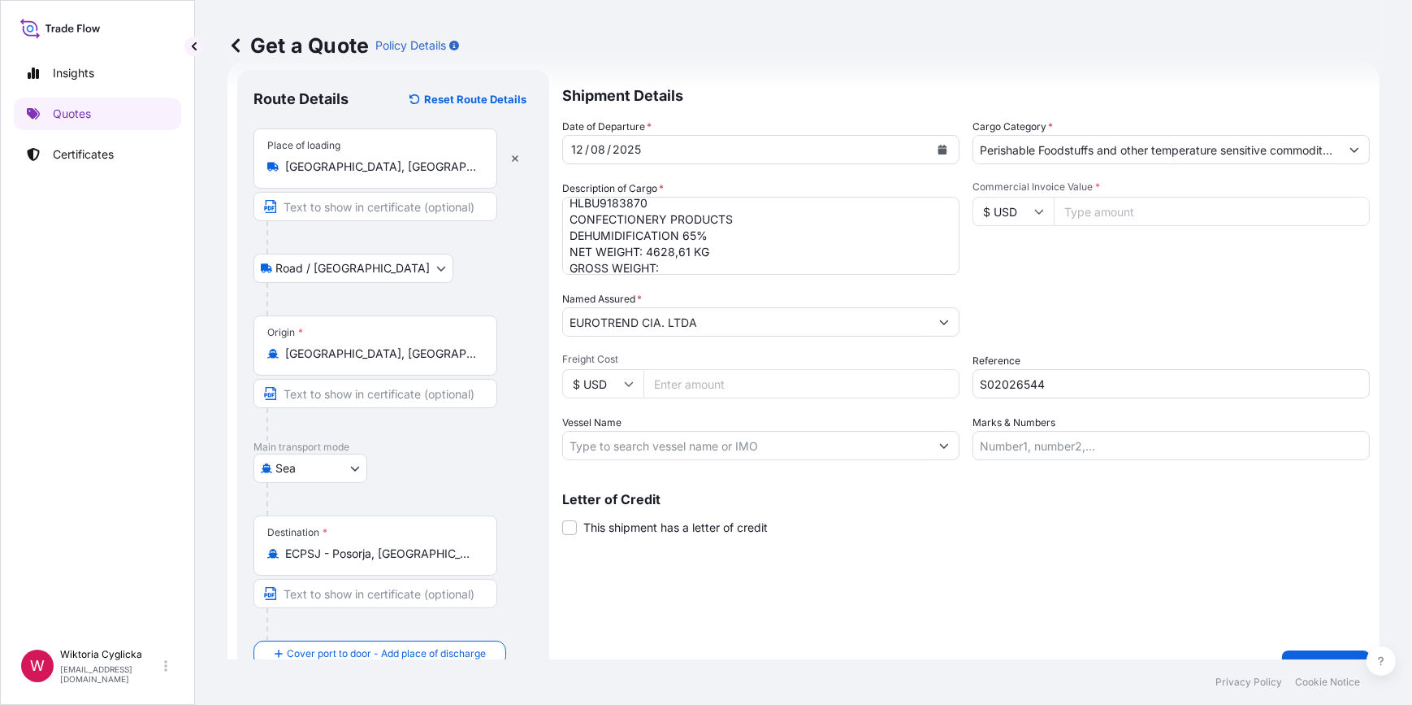
click at [712, 268] on textarea "HLBU9183870 CONFECTIONERY PRODUCTS DEHUMIDIFICATION 65% NET WEIGHT: 4628,61 KG …" at bounding box center [760, 236] width 397 height 78
paste textarea "6531.428"
type textarea "HLBU9183870 CONFECTIONERY PRODUCTS DEHUMIDIFICATION 65% NET WEIGHT: 4628,61 KG …"
click at [1058, 295] on div "Packing Category Type to search a container mode Please select a primary mode o…" at bounding box center [1171, 314] width 397 height 46
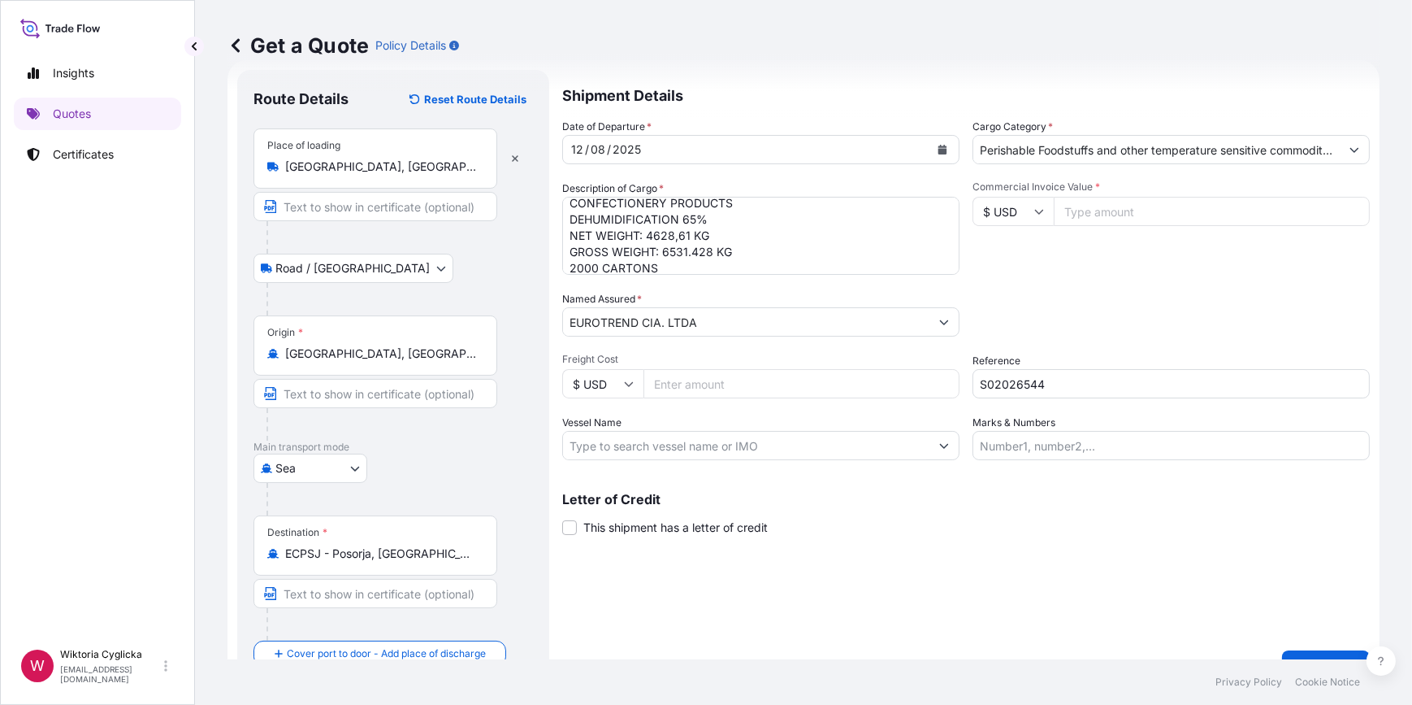
drag, startPoint x: 1030, startPoint y: 211, endPoint x: 1030, endPoint y: 227, distance: 15.4
click at [1034, 211] on icon at bounding box center [1039, 211] width 10 height 10
click at [1009, 248] on div "€ EUR" at bounding box center [1008, 256] width 68 height 31
type input "€ EUR"
click at [1082, 219] on input "Commercial Invoice Value *" at bounding box center [1212, 211] width 316 height 29
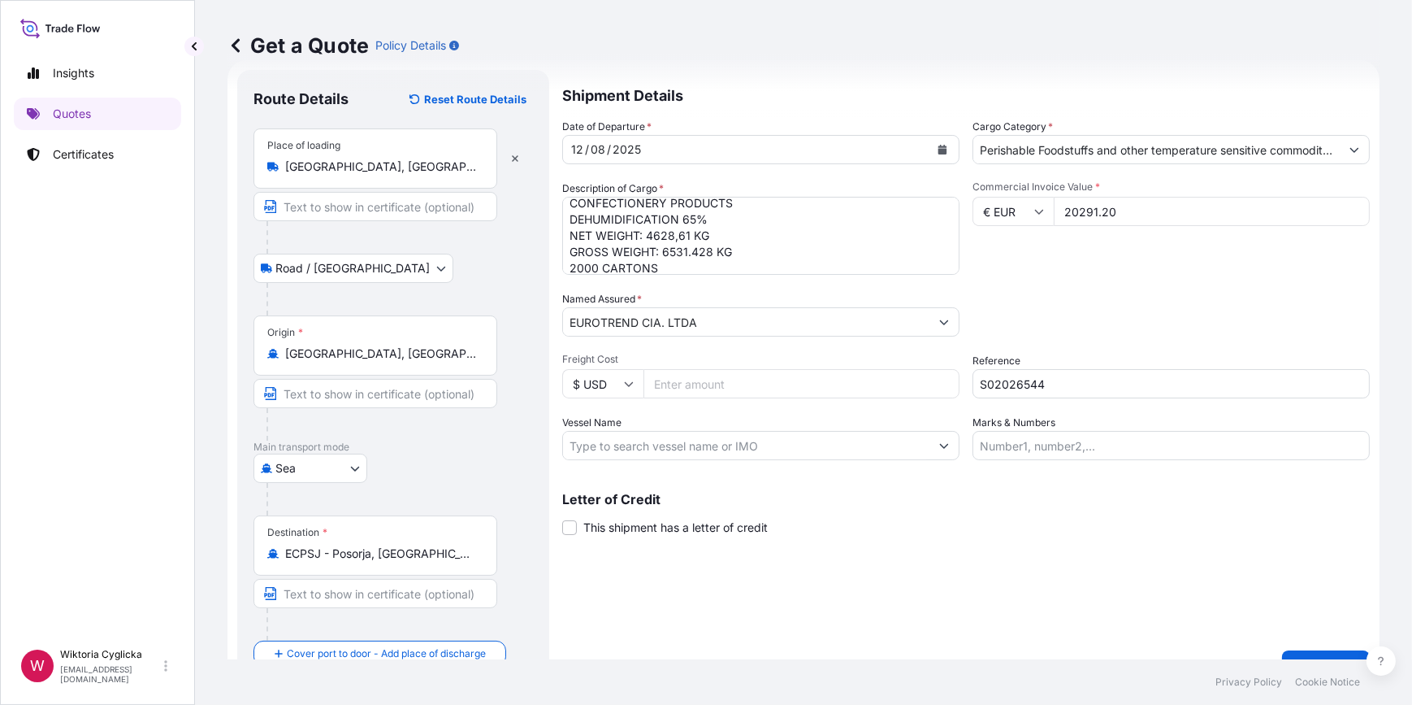
type input "20291.20"
click at [1026, 284] on div "Date of Departure * [DATE] Cargo Category * Perishable Foodstuffs and other tem…" at bounding box center [966, 289] width 808 height 341
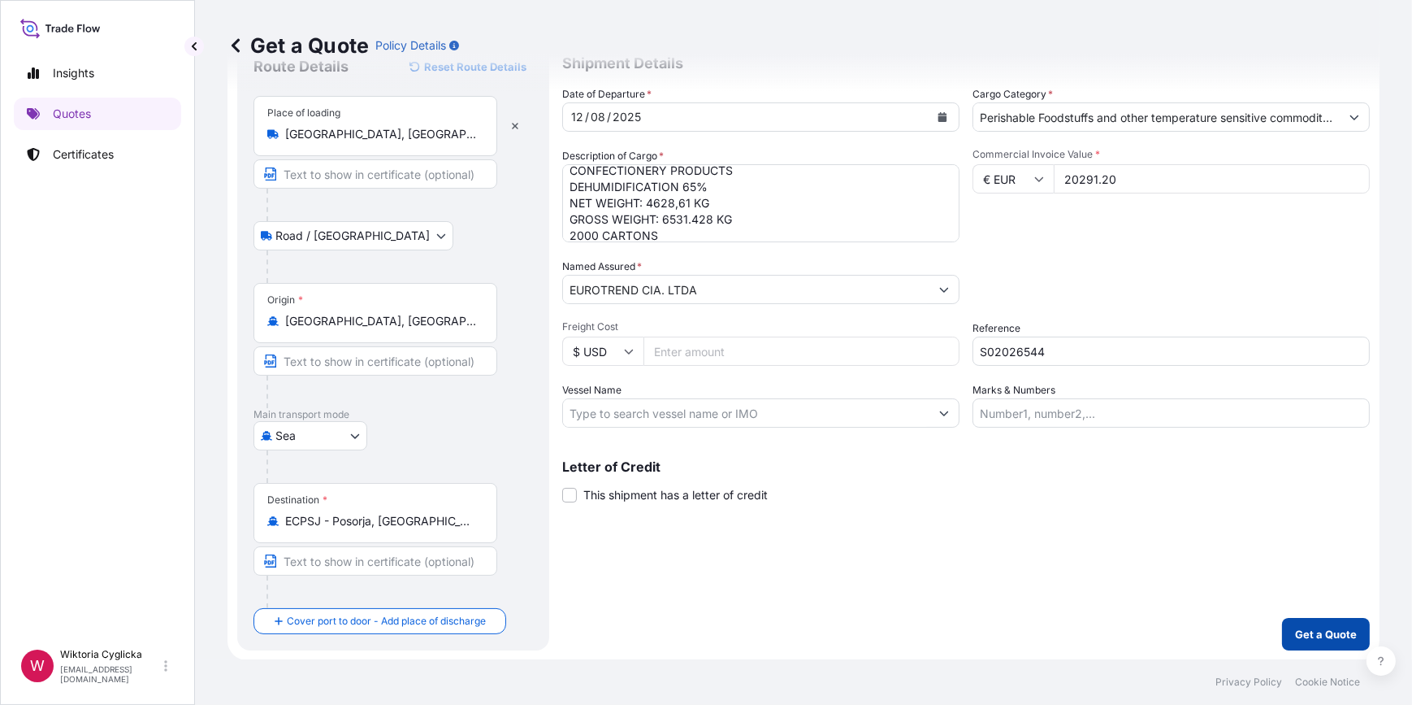
click at [1300, 642] on button "Get a Quote" at bounding box center [1326, 634] width 88 height 33
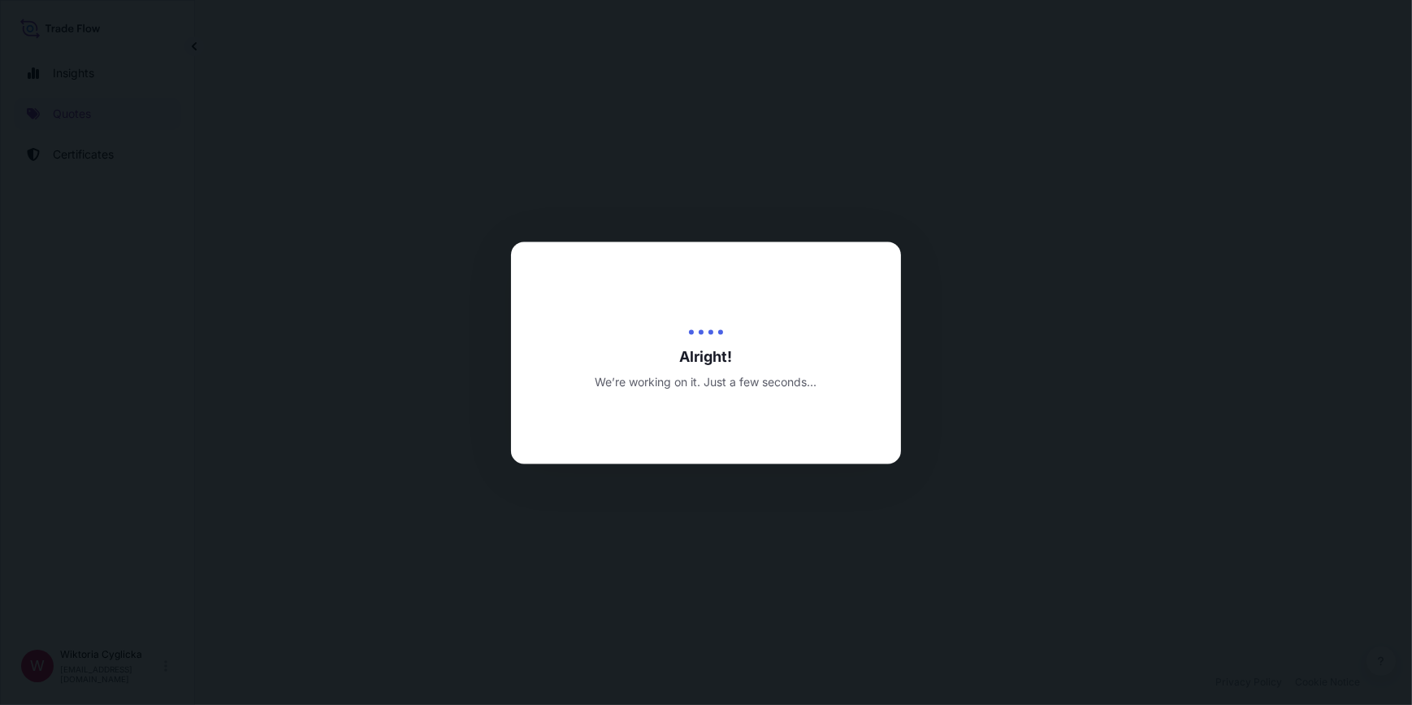
select select "Road / [GEOGRAPHIC_DATA]"
select select "Sea"
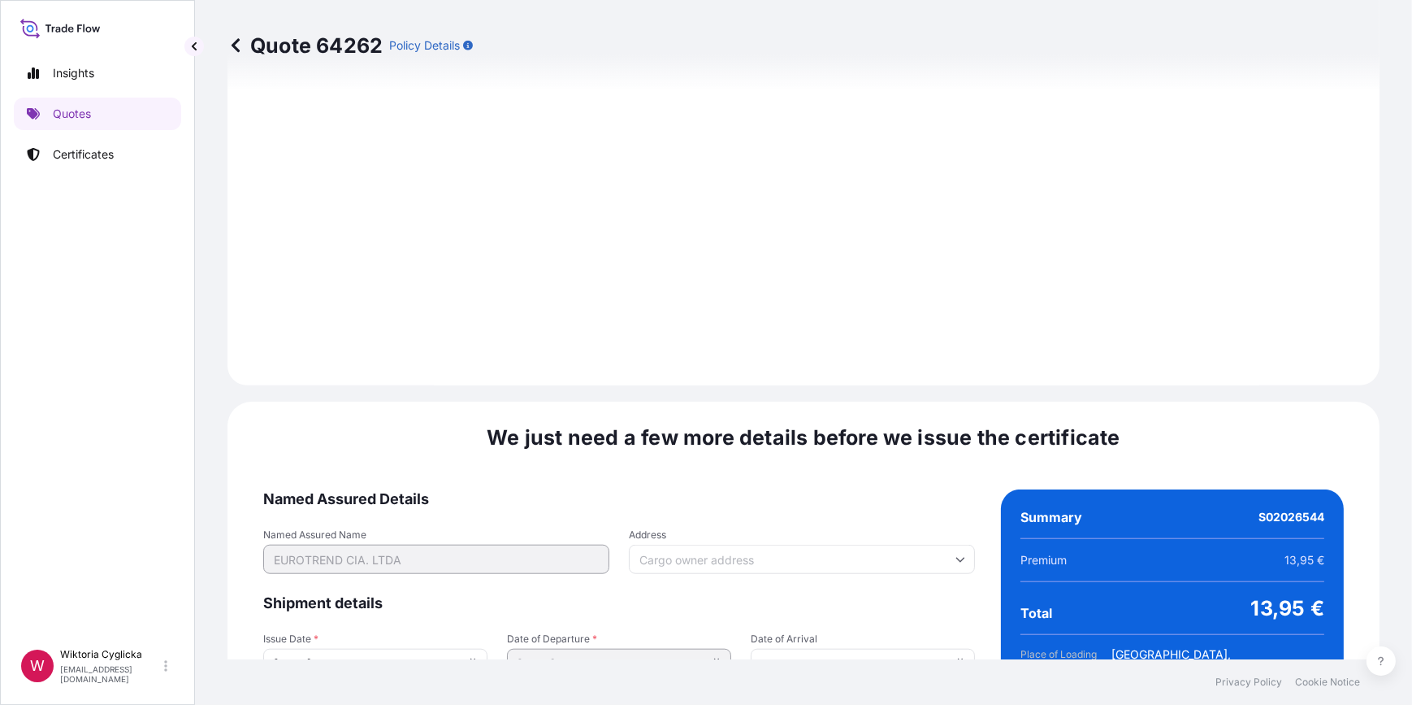
scroll to position [1944, 0]
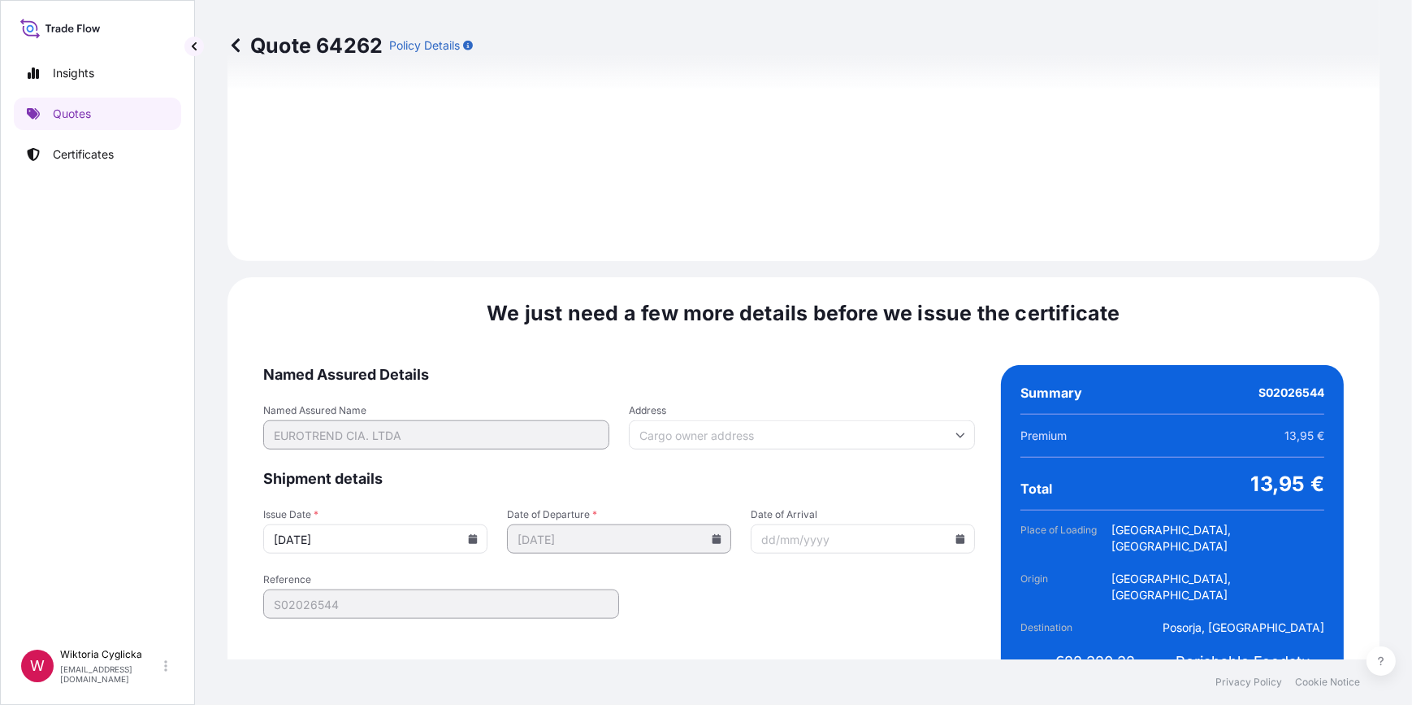
click at [471, 534] on icon at bounding box center [473, 539] width 9 height 10
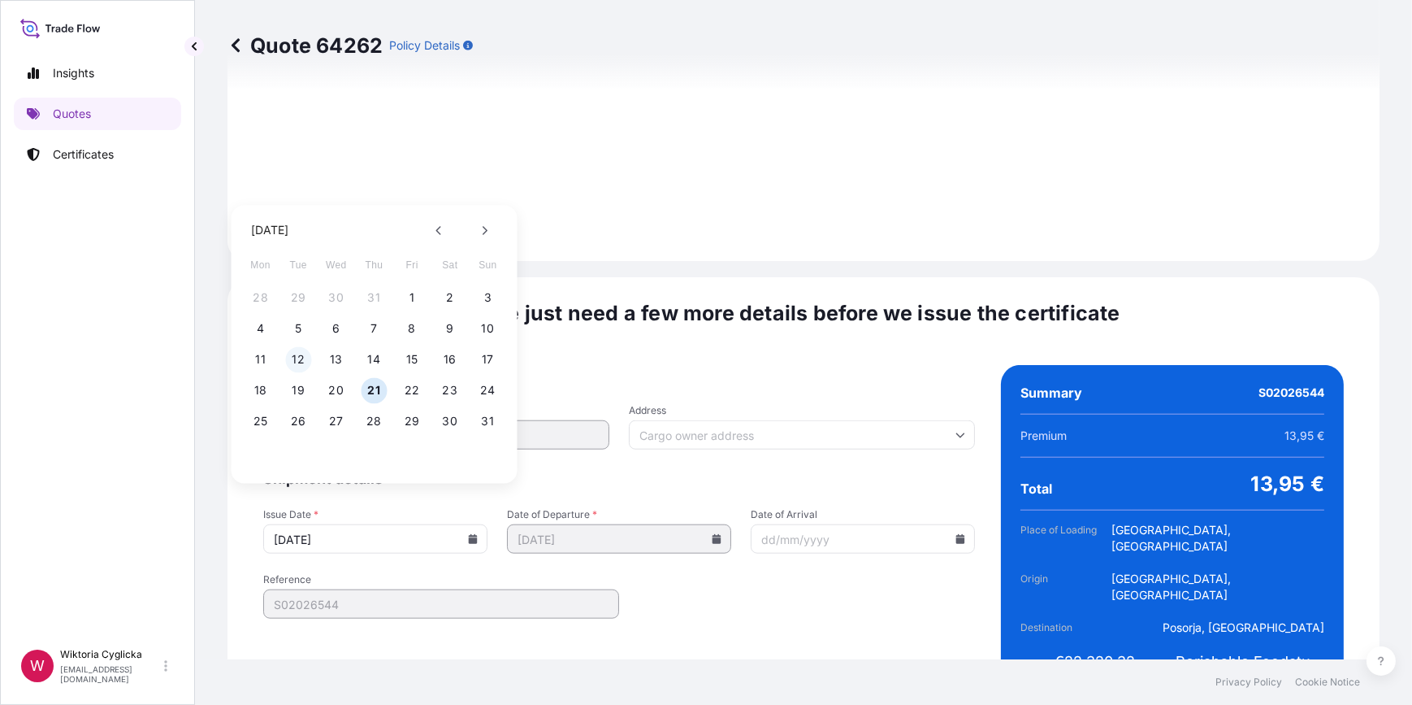
click at [299, 355] on button "12" at bounding box center [298, 359] width 26 height 26
type input "[DATE]"
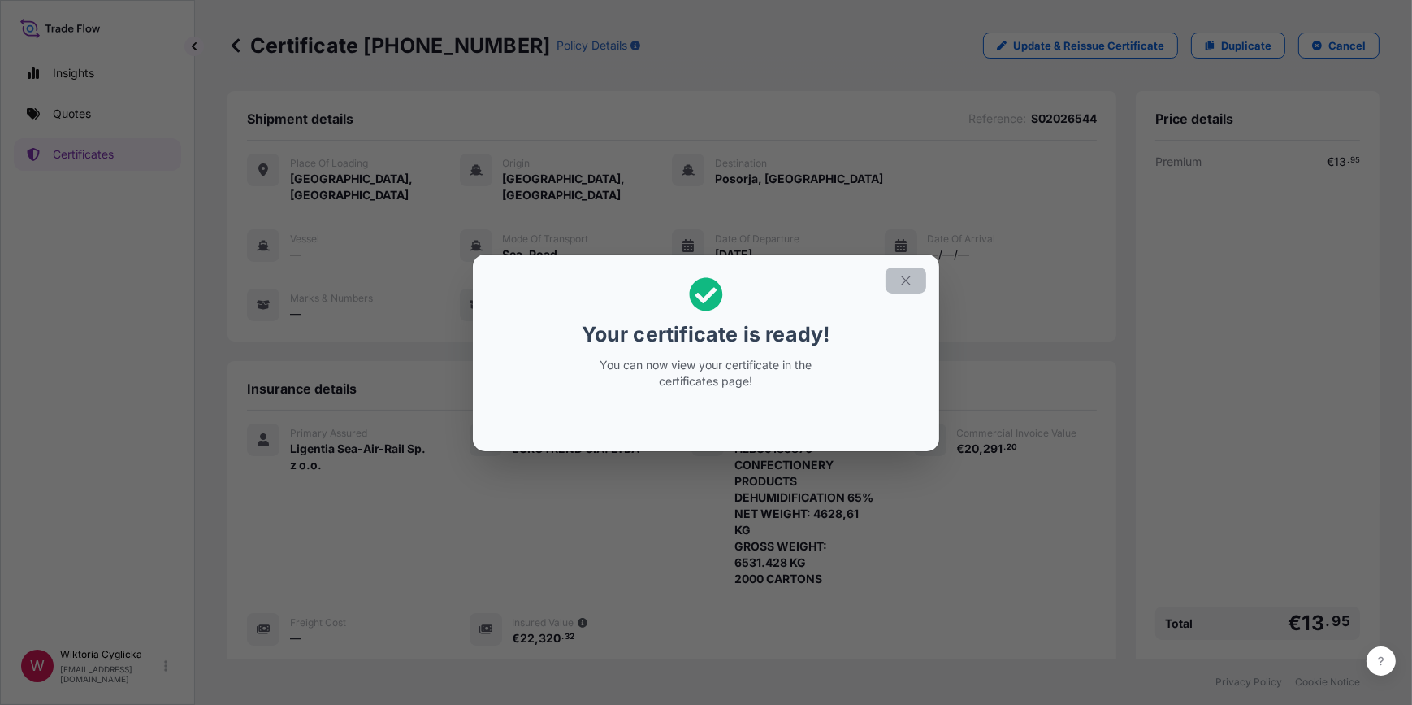
click at [903, 281] on icon "button" at bounding box center [906, 280] width 15 height 15
